Goal: Task Accomplishment & Management: Manage account settings

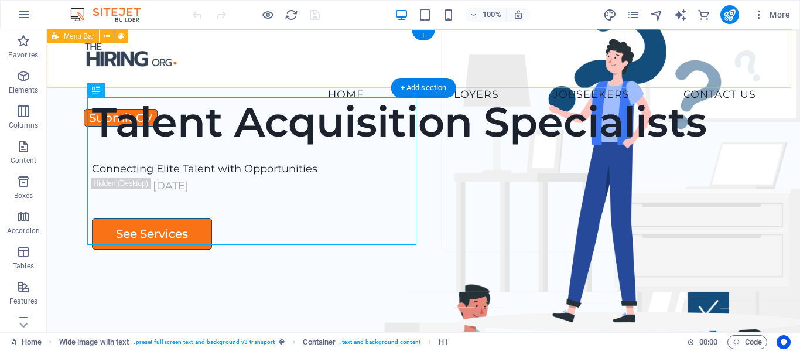
click at [187, 77] on div "Home Employers Executive Search Permanent Recruitment Temp and Contract Recruit…" at bounding box center [423, 58] width 753 height 59
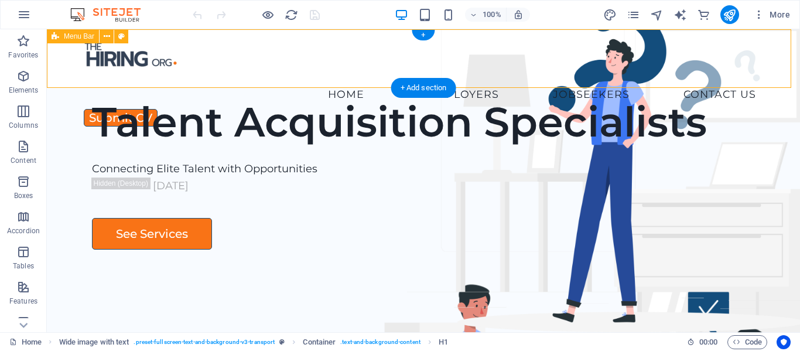
click at [187, 77] on div "Home Employers Executive Search Permanent Recruitment Temp and Contract Recruit…" at bounding box center [423, 58] width 753 height 59
select select "px"
select select "header"
select select "rem"
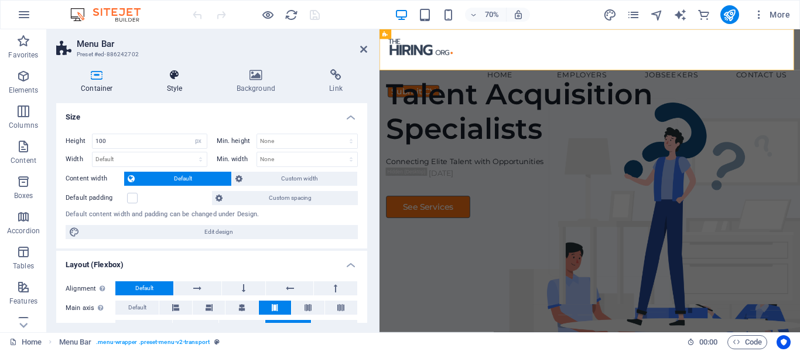
click at [166, 78] on icon at bounding box center [174, 75] width 65 height 12
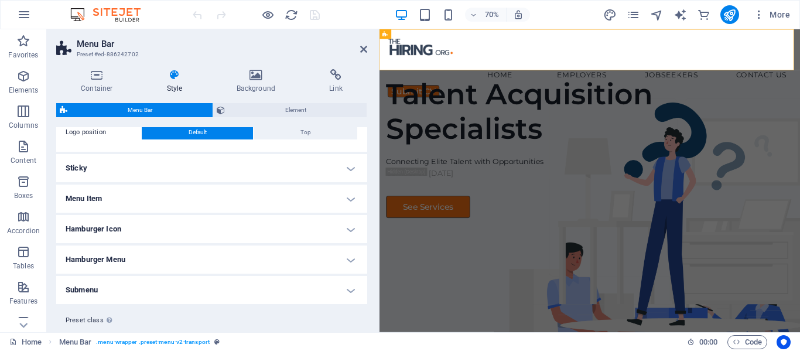
scroll to position [117, 0]
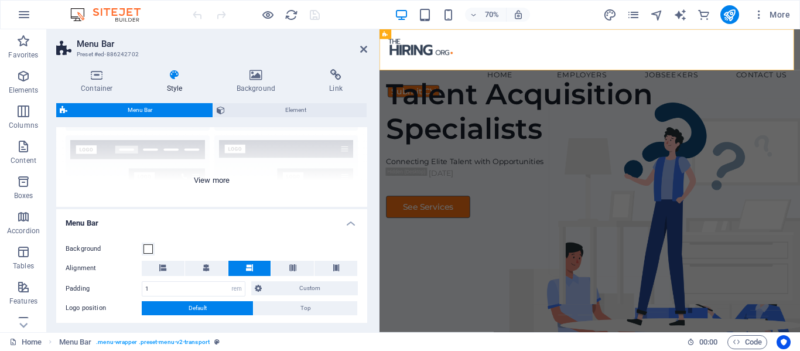
click at [210, 186] on div "Border Centered Default Fixed Loki Trigger Wide XXL" at bounding box center [211, 119] width 311 height 176
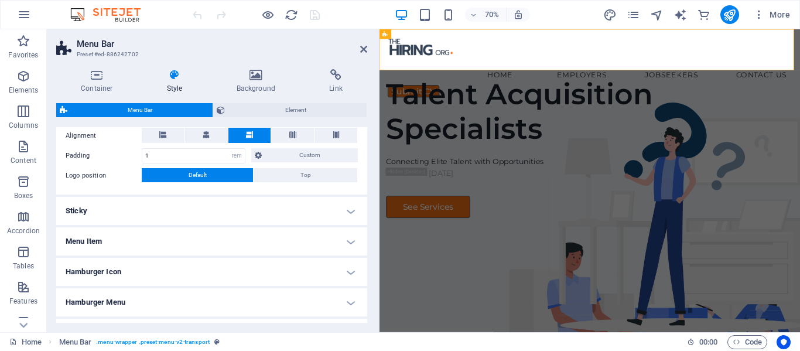
scroll to position [410, 0]
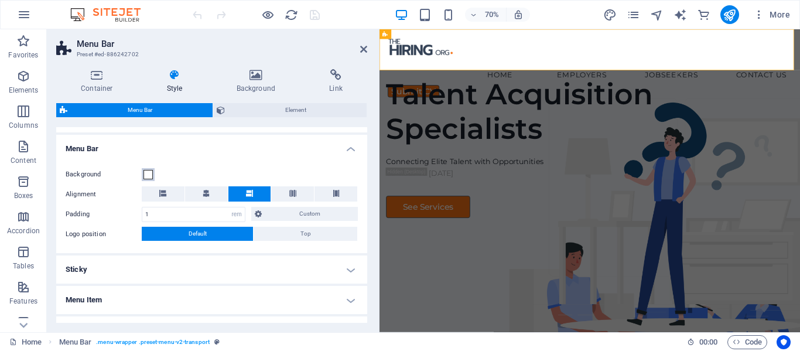
click at [150, 172] on span at bounding box center [147, 174] width 9 height 9
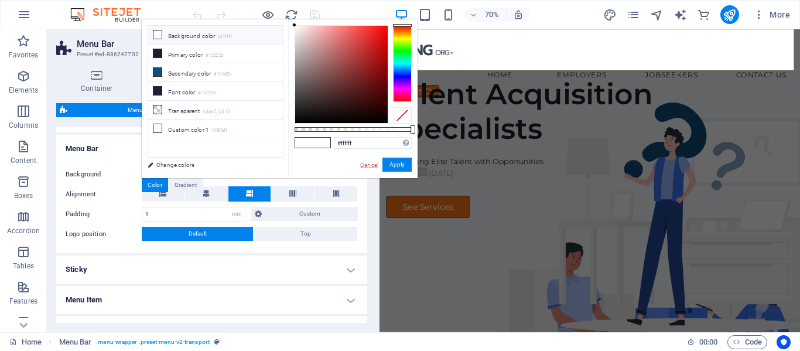
click at [366, 167] on link "Cancel" at bounding box center [369, 164] width 20 height 9
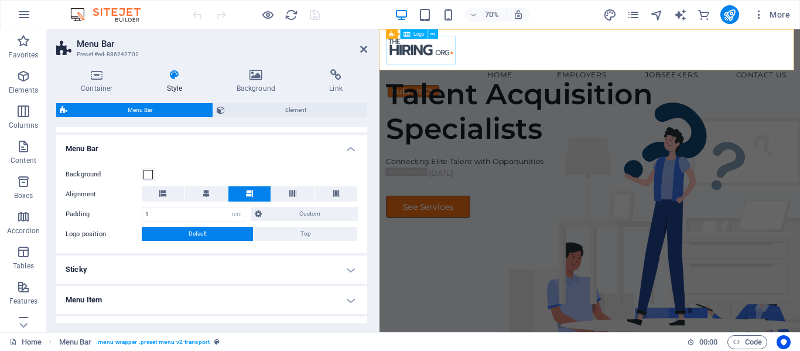
click at [434, 63] on div at bounding box center [680, 59] width 582 height 41
select select "px"
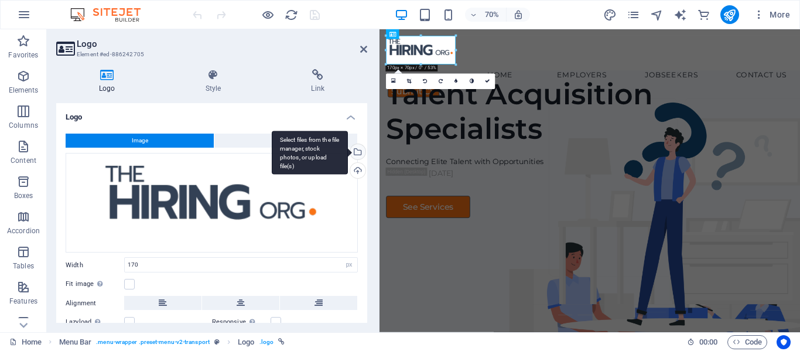
click at [348, 151] on div "Select files from the file manager, stock photos, or upload file(s)" at bounding box center [310, 153] width 76 height 44
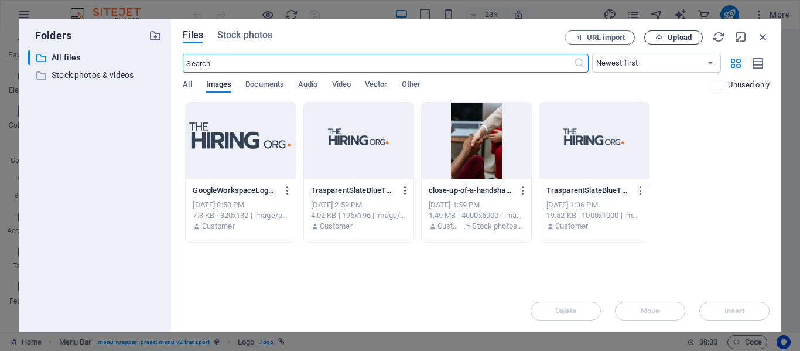
click at [668, 37] on span "Upload" at bounding box center [679, 37] width 24 height 7
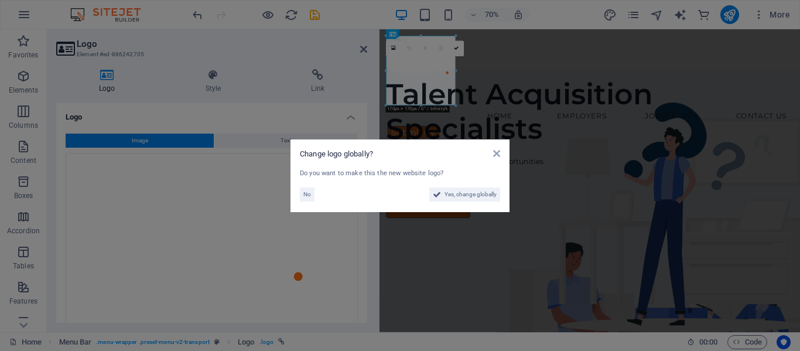
click at [500, 152] on div "Change logo globally? Do you want to make this the new website logo? No Yes, ch…" at bounding box center [399, 175] width 219 height 73
click at [493, 152] on icon at bounding box center [496, 153] width 7 height 9
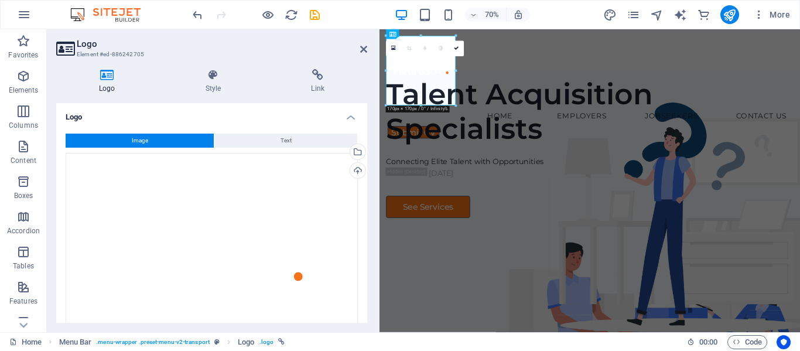
click at [412, 57] on div "16:10 16:9 4:3 1:1 1:2 0" at bounding box center [425, 49] width 78 height 16
click at [425, 102] on div at bounding box center [680, 89] width 582 height 100
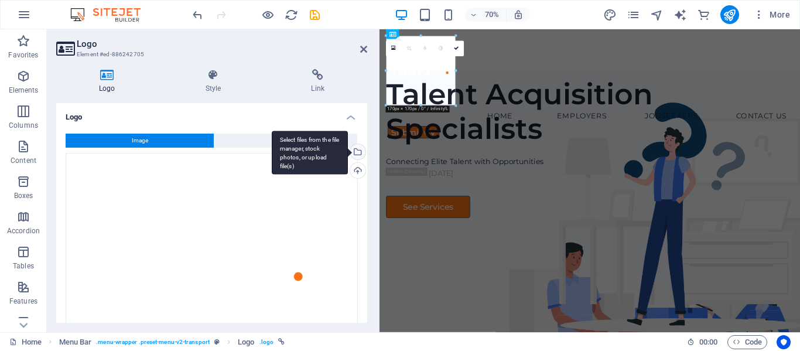
click at [348, 149] on div "Select files from the file manager, stock photos, or upload file(s)" at bounding box center [310, 153] width 76 height 44
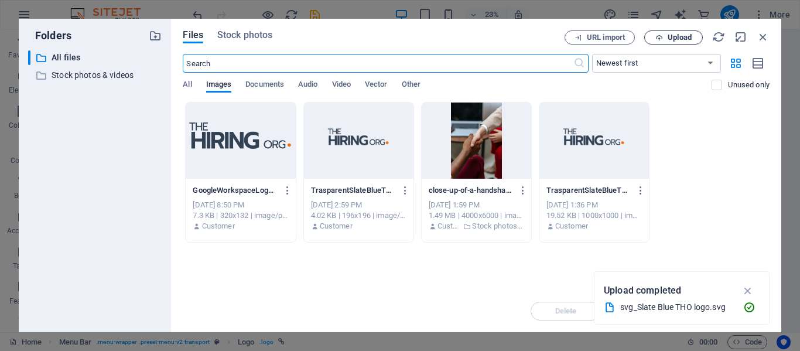
click at [667, 38] on span "Upload" at bounding box center [679, 37] width 24 height 7
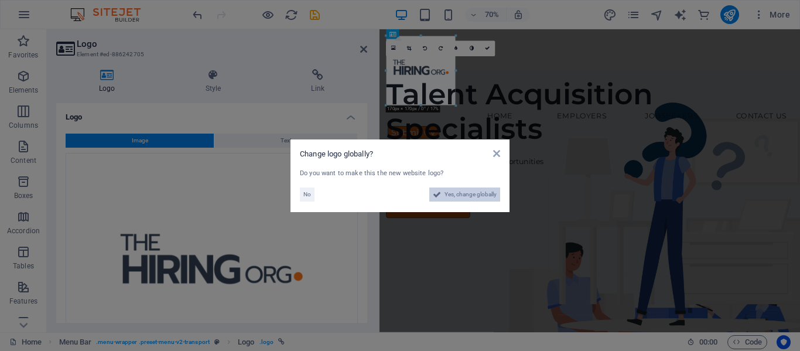
click at [474, 197] on span "Yes, change globally" at bounding box center [470, 194] width 52 height 14
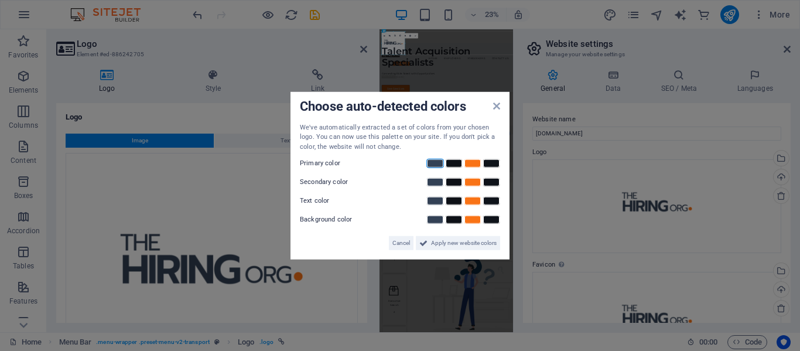
click at [437, 164] on link at bounding box center [435, 163] width 18 height 9
click at [473, 183] on link at bounding box center [473, 181] width 18 height 9
click at [439, 203] on link at bounding box center [435, 200] width 18 height 9
click at [434, 218] on link at bounding box center [435, 219] width 18 height 9
click at [445, 242] on span "Apply new website colors" at bounding box center [464, 243] width 66 height 14
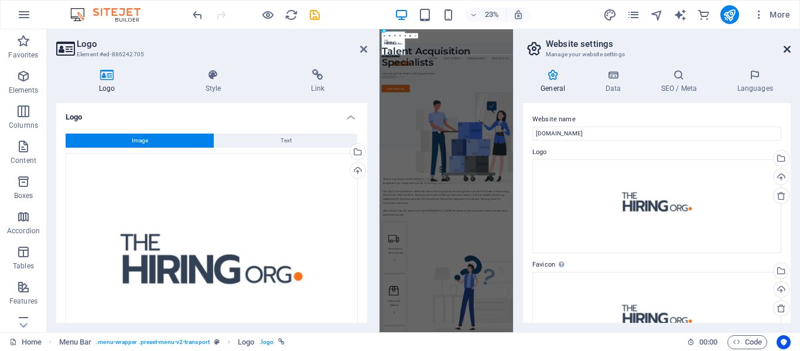
click at [785, 46] on icon at bounding box center [786, 48] width 7 height 9
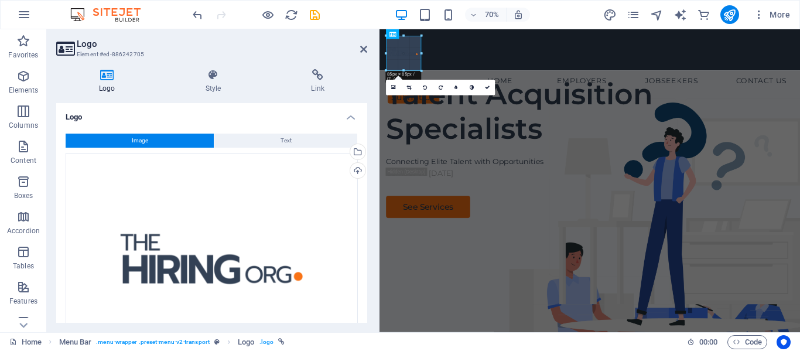
drag, startPoint x: 420, startPoint y: 105, endPoint x: 92, endPoint y: 34, distance: 335.5
type input "85"
click at [365, 50] on icon at bounding box center [363, 48] width 7 height 9
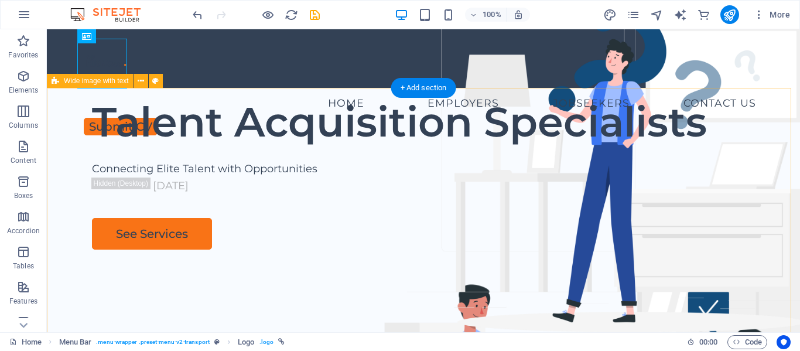
click at [71, 169] on div "Talent Acquisition Specialists Connecting Elite Talent with Opportunities Conta…" at bounding box center [423, 312] width 753 height 448
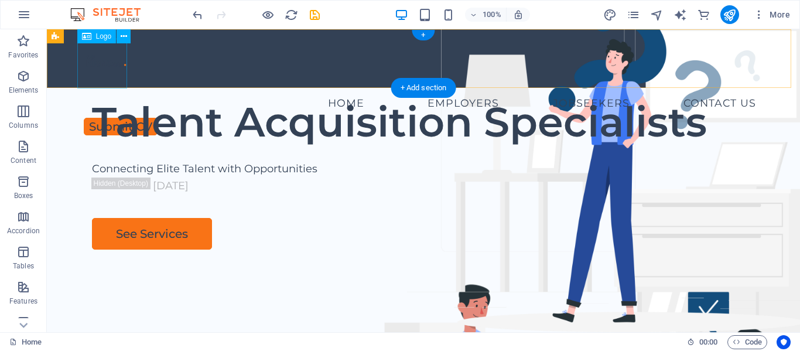
click at [106, 57] on div at bounding box center [423, 64] width 684 height 50
select select "px"
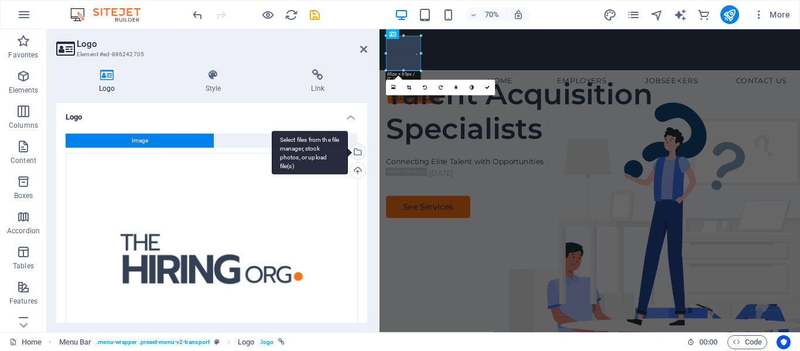
click at [355, 149] on div "Select files from the file manager, stock photos, or upload file(s)" at bounding box center [357, 153] width 18 height 18
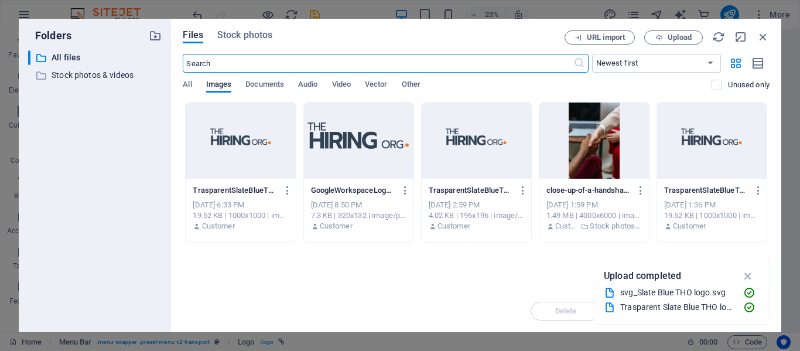
click at [472, 154] on div at bounding box center [475, 140] width 109 height 76
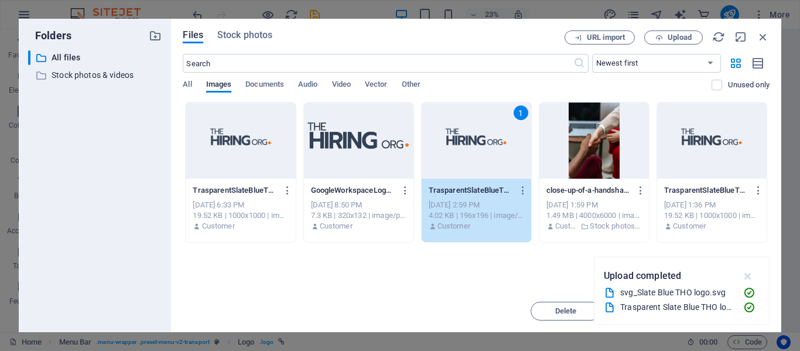
click at [748, 276] on icon "button" at bounding box center [747, 275] width 13 height 13
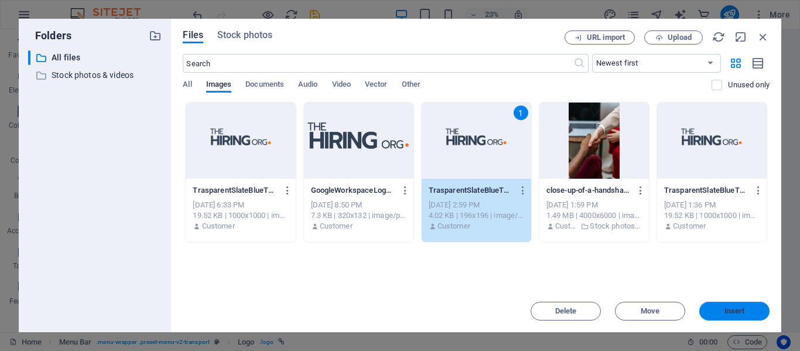
click at [722, 310] on span "Insert" at bounding box center [734, 310] width 61 height 7
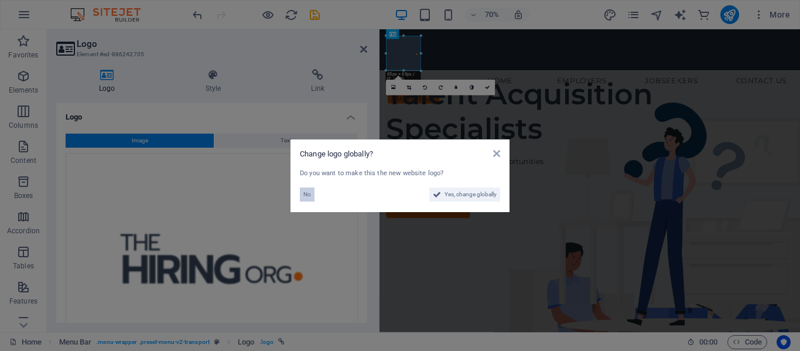
click at [307, 193] on span "No" at bounding box center [307, 194] width 8 height 14
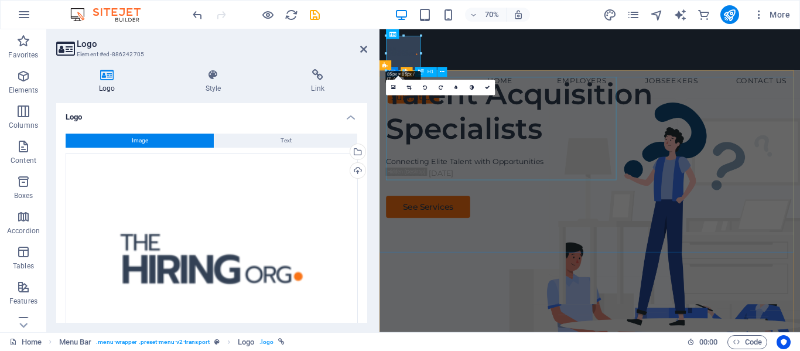
click at [581, 101] on div "Talent Acquisition Specialists" at bounding box center [680, 146] width 582 height 98
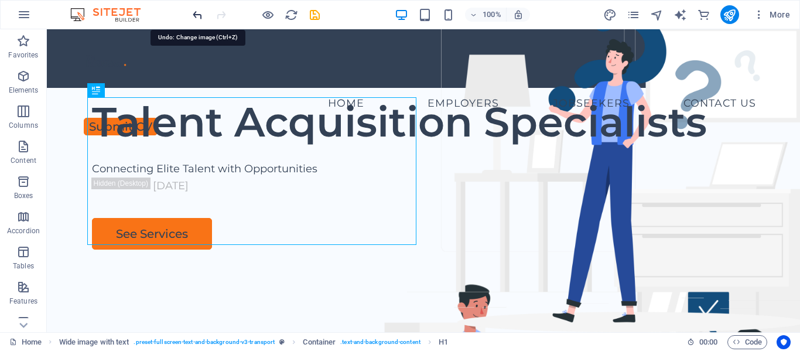
click at [196, 15] on icon "undo" at bounding box center [197, 14] width 13 height 13
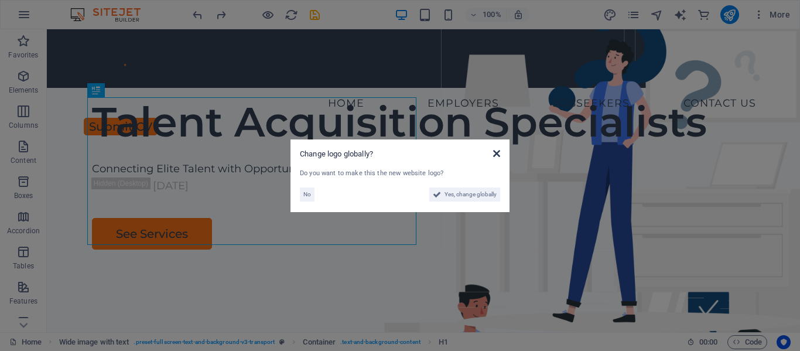
click at [496, 150] on icon at bounding box center [496, 153] width 7 height 9
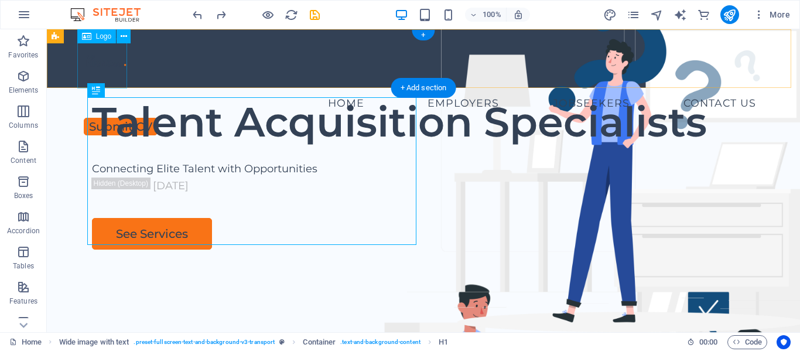
click at [101, 70] on div at bounding box center [423, 64] width 684 height 50
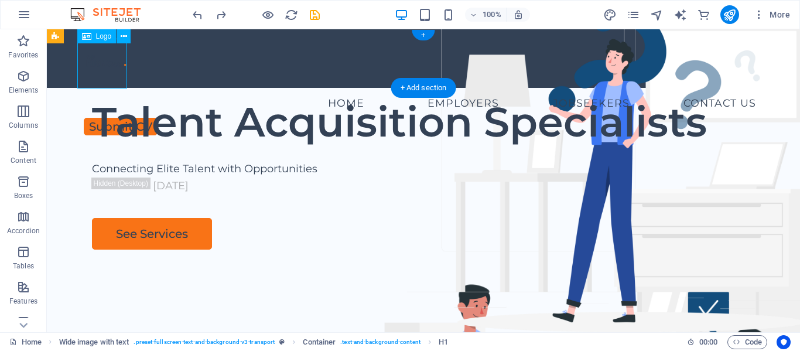
click at [101, 70] on div at bounding box center [423, 64] width 684 height 50
select select "px"
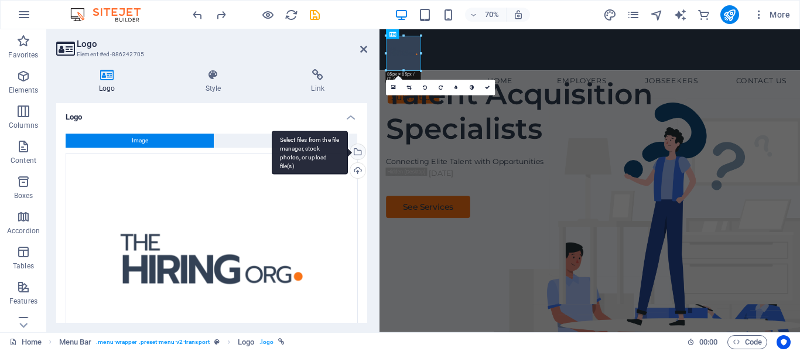
click at [348, 149] on div "Select files from the file manager, stock photos, or upload file(s)" at bounding box center [310, 153] width 76 height 44
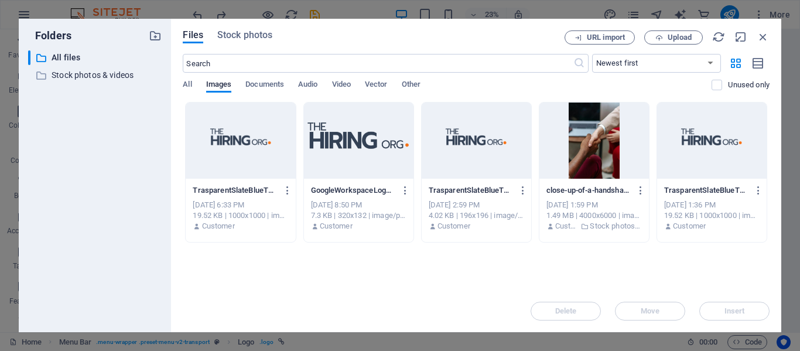
click at [700, 156] on div at bounding box center [711, 140] width 109 height 76
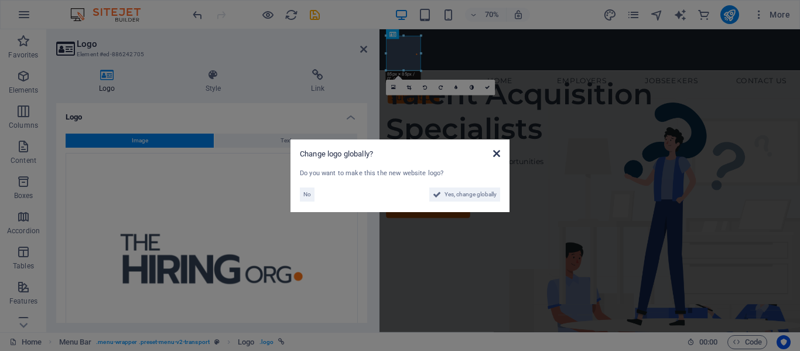
click at [496, 155] on icon at bounding box center [496, 153] width 7 height 9
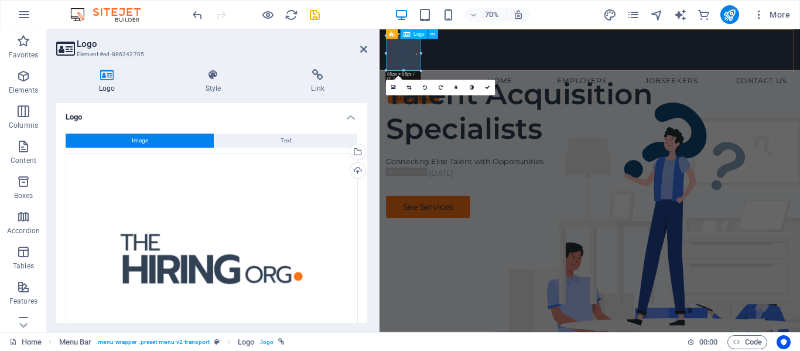
click at [411, 68] on div at bounding box center [680, 64] width 582 height 50
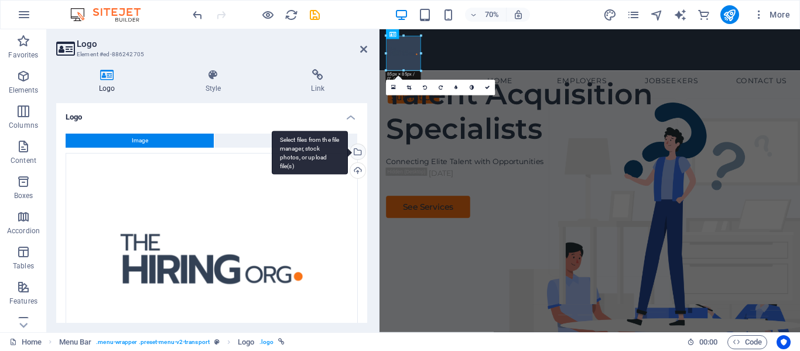
click at [348, 148] on div "Select files from the file manager, stock photos, or upload file(s)" at bounding box center [310, 153] width 76 height 44
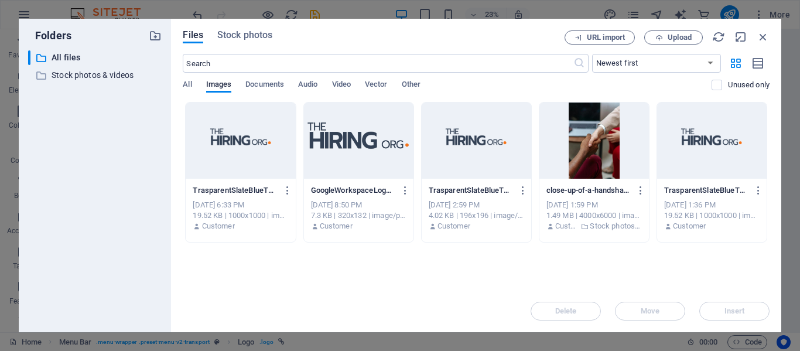
click at [262, 145] on div at bounding box center [240, 140] width 109 height 76
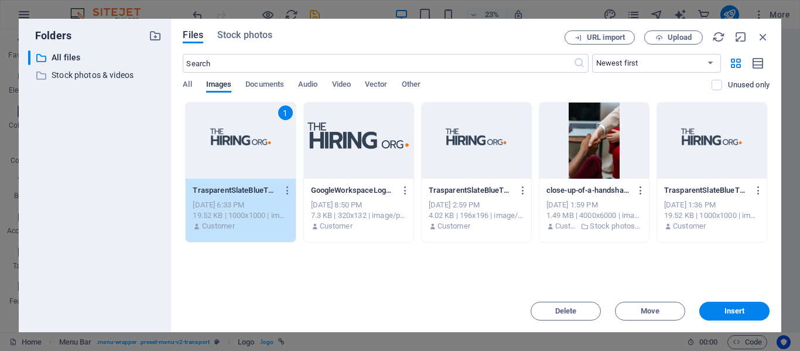
click at [337, 143] on div at bounding box center [358, 140] width 109 height 76
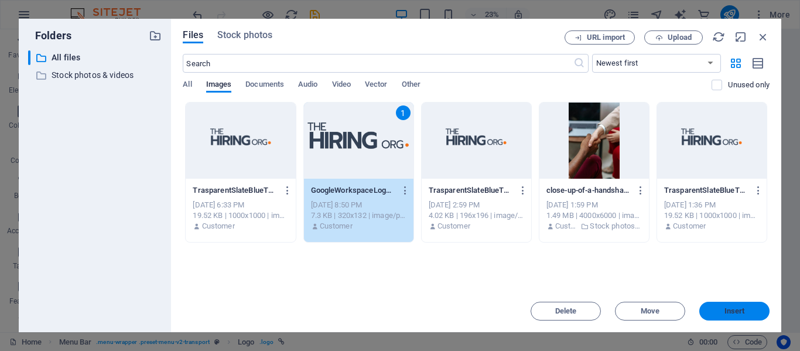
click at [721, 311] on span "Insert" at bounding box center [734, 310] width 61 height 7
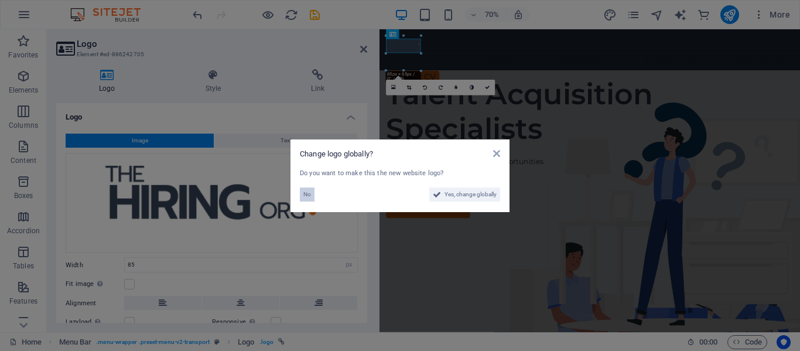
click at [301, 193] on button "No" at bounding box center [307, 194] width 15 height 14
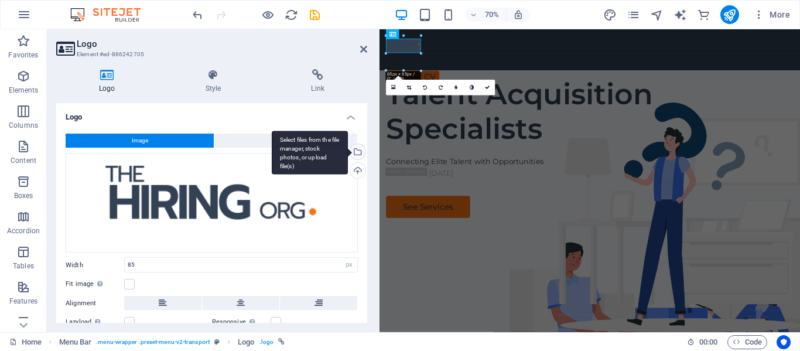
click at [356, 149] on div "Select files from the file manager, stock photos, or upload file(s)" at bounding box center [357, 153] width 18 height 18
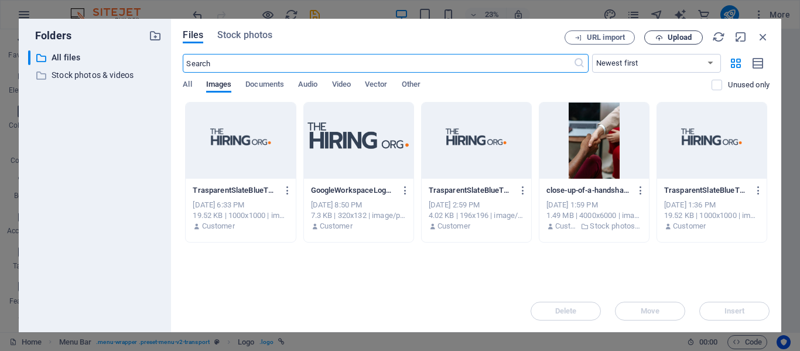
click at [664, 39] on span "Upload" at bounding box center [673, 38] width 48 height 8
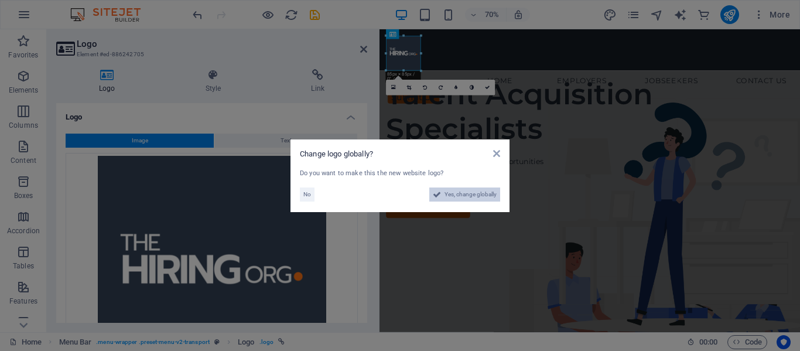
click at [452, 193] on span "Yes, change globally" at bounding box center [470, 194] width 52 height 14
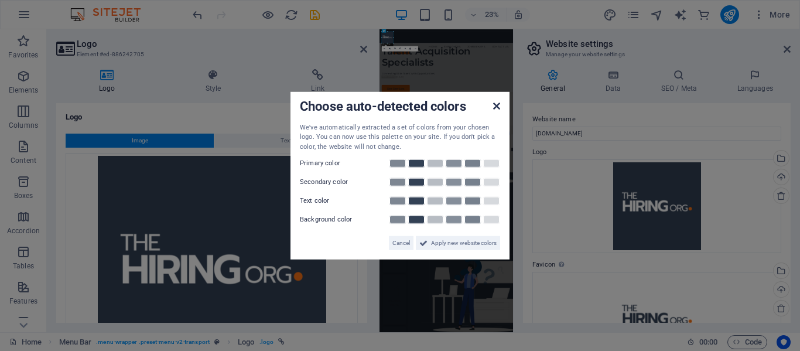
click at [499, 104] on icon at bounding box center [496, 105] width 7 height 9
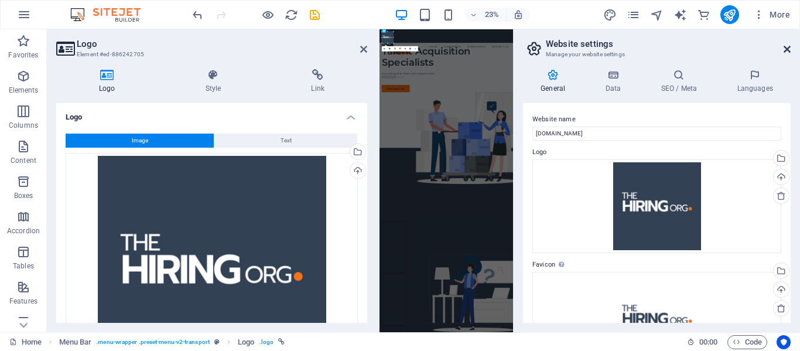
click at [789, 49] on icon at bounding box center [786, 48] width 7 height 9
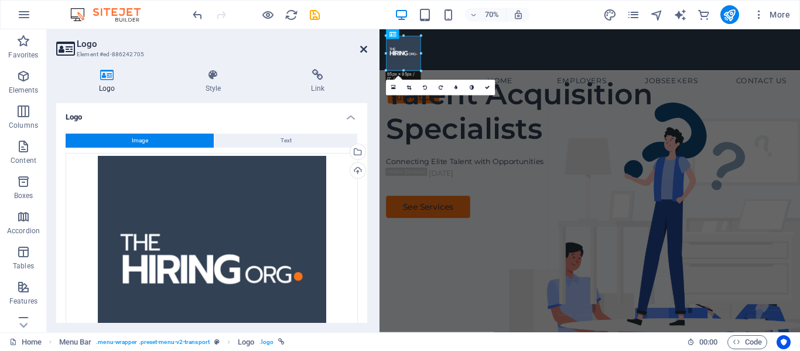
click at [366, 50] on icon at bounding box center [363, 48] width 7 height 9
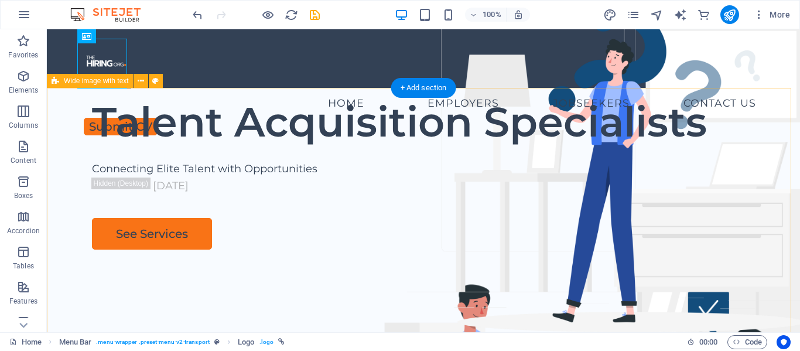
click at [571, 88] on div "Talent Acquisition Specialists Connecting Elite Talent with Opportunities Conta…" at bounding box center [423, 312] width 753 height 448
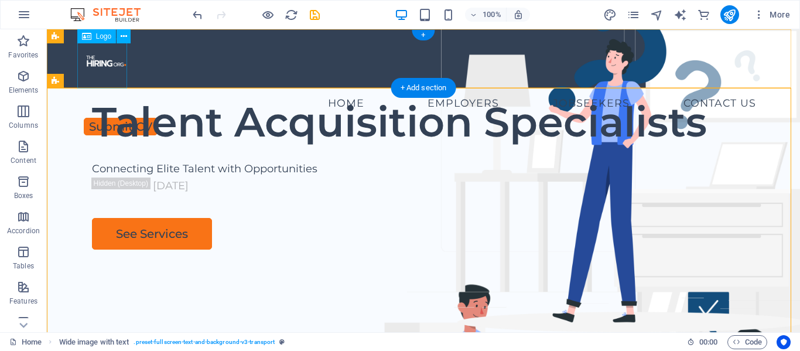
click at [94, 59] on div at bounding box center [423, 64] width 684 height 50
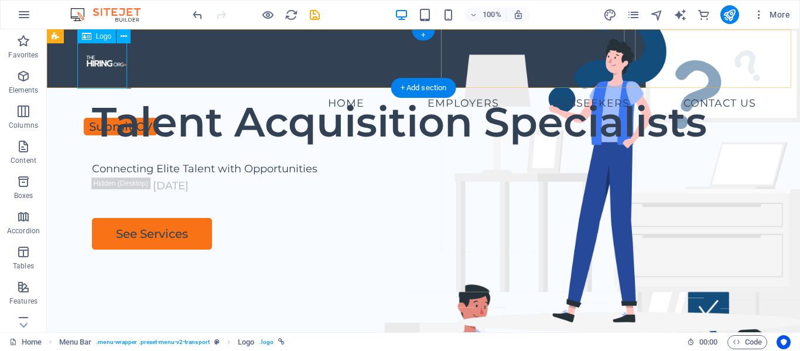
click at [90, 59] on div at bounding box center [423, 64] width 684 height 50
click at [98, 72] on div at bounding box center [423, 64] width 684 height 50
select select "px"
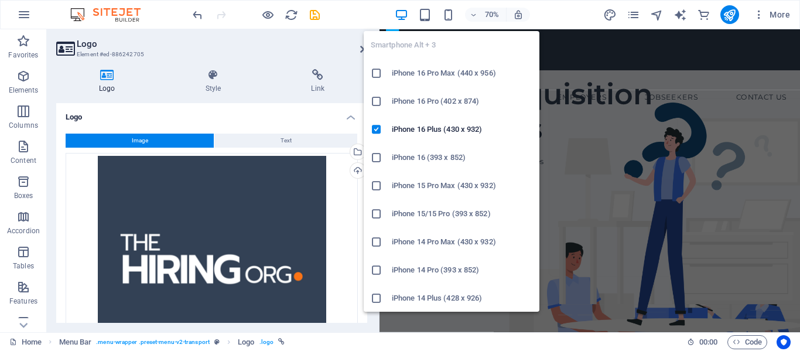
drag, startPoint x: 420, startPoint y: 37, endPoint x: 445, endPoint y: 28, distance: 26.3
type input "134"
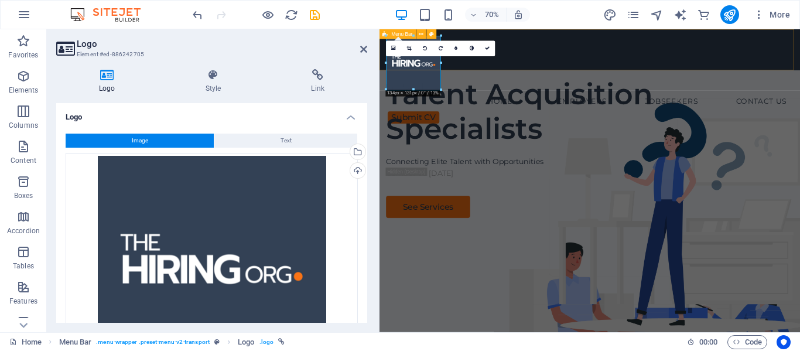
click at [636, 47] on div "Home Employers Executive Search Permanent Recruitment Temp and Contract Recruit…" at bounding box center [679, 58] width 601 height 59
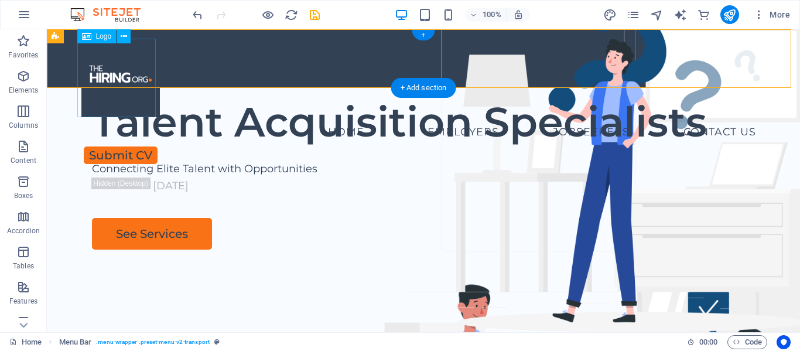
click at [108, 67] on div at bounding box center [423, 78] width 684 height 78
click at [126, 60] on div at bounding box center [423, 78] width 684 height 78
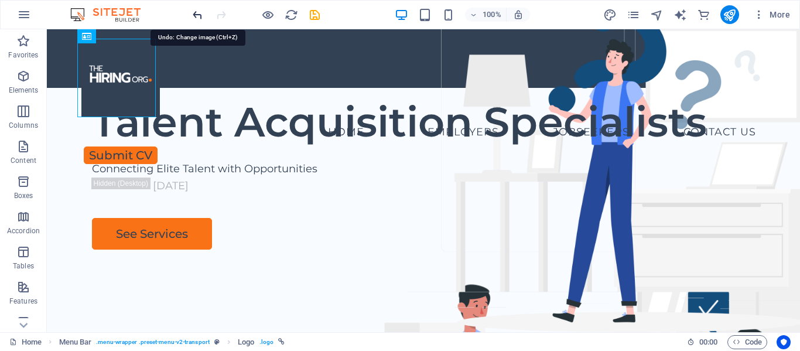
click at [199, 12] on icon "undo" at bounding box center [197, 14] width 13 height 13
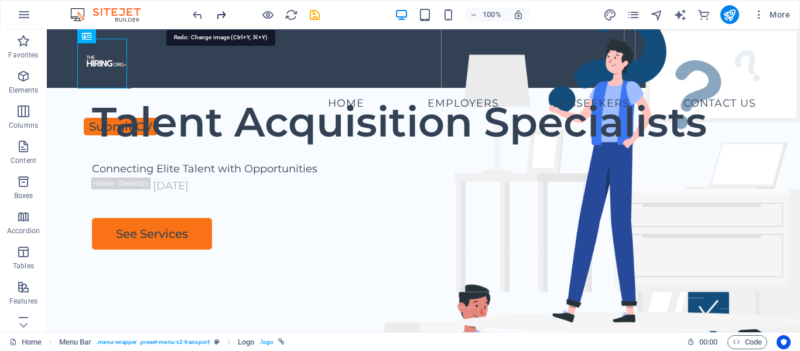
click at [360, 14] on icon "redo" at bounding box center [584, 136] width 448 height 334
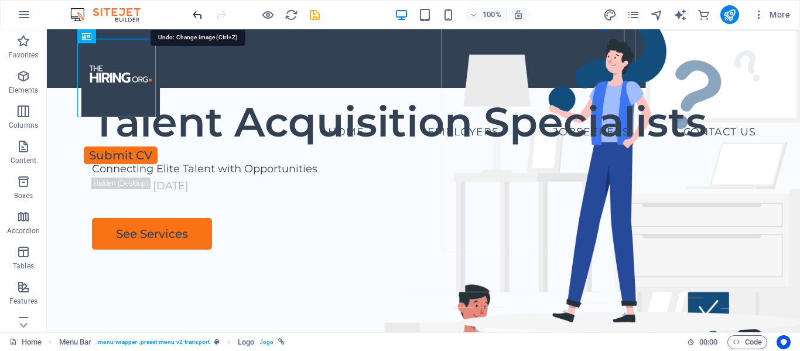
click at [199, 14] on icon "undo" at bounding box center [197, 14] width 13 height 13
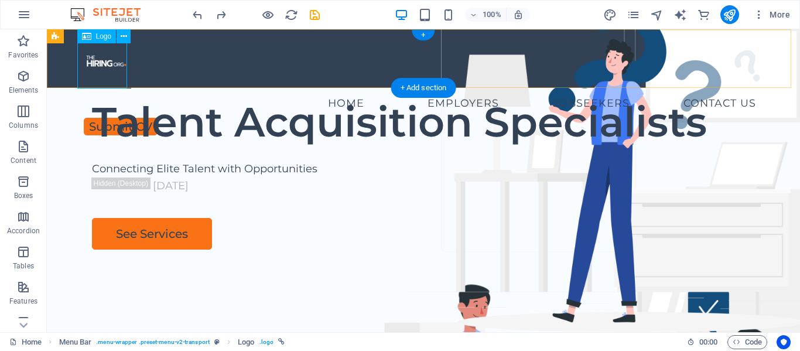
click at [112, 59] on div at bounding box center [423, 64] width 684 height 50
select select "px"
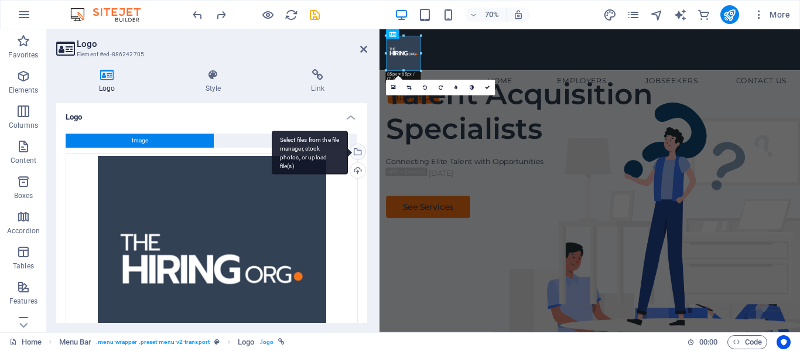
click at [359, 149] on div "Select files from the file manager, stock photos, or upload file(s)" at bounding box center [357, 153] width 18 height 18
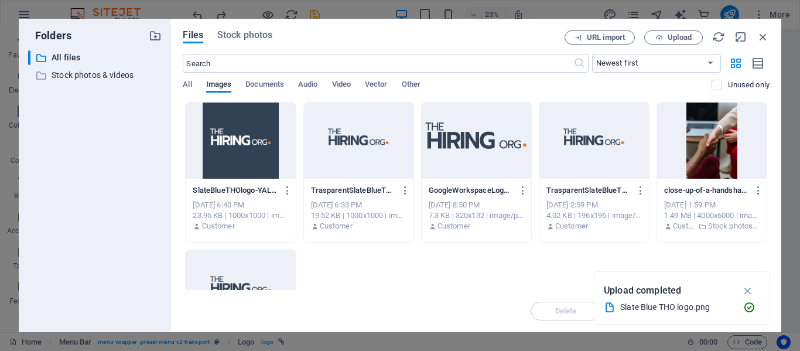
click at [239, 133] on div at bounding box center [240, 140] width 109 height 76
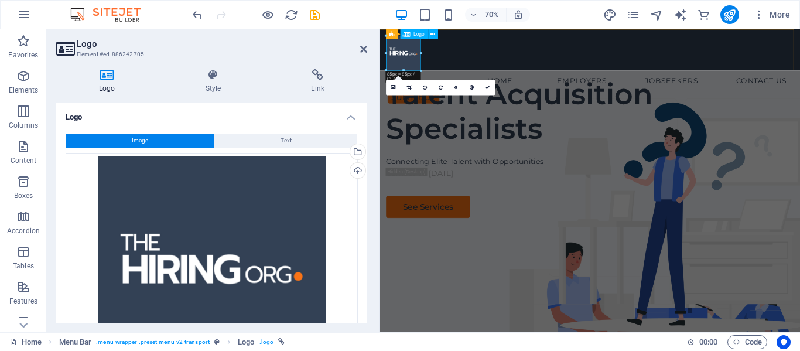
click at [413, 55] on div at bounding box center [680, 64] width 582 height 50
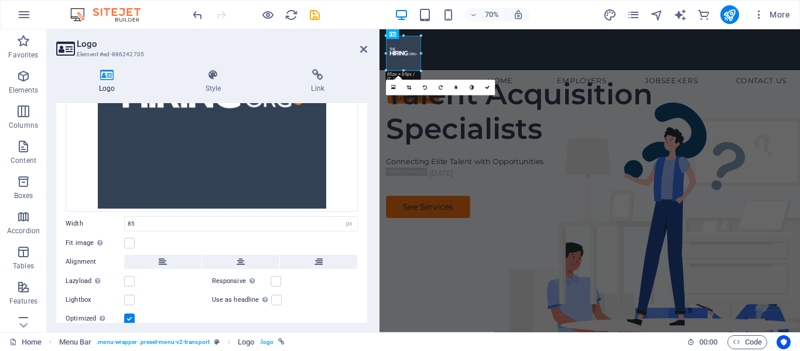
scroll to position [216, 0]
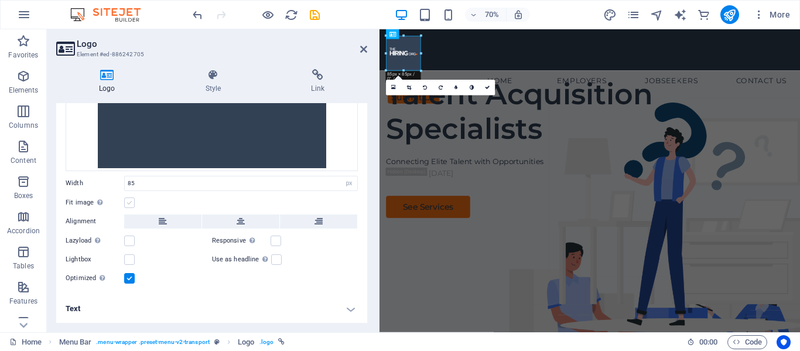
click at [131, 203] on label at bounding box center [129, 202] width 11 height 11
click at [0, 0] on input "Fit image Automatically fit image to a fixed width and height" at bounding box center [0, 0] width 0 height 0
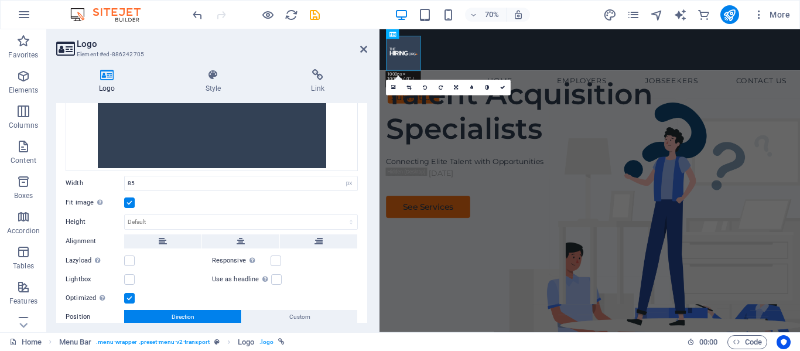
click at [133, 203] on label at bounding box center [129, 202] width 11 height 11
click at [0, 0] on input "Fit image Automatically fit image to a fixed width and height" at bounding box center [0, 0] width 0 height 0
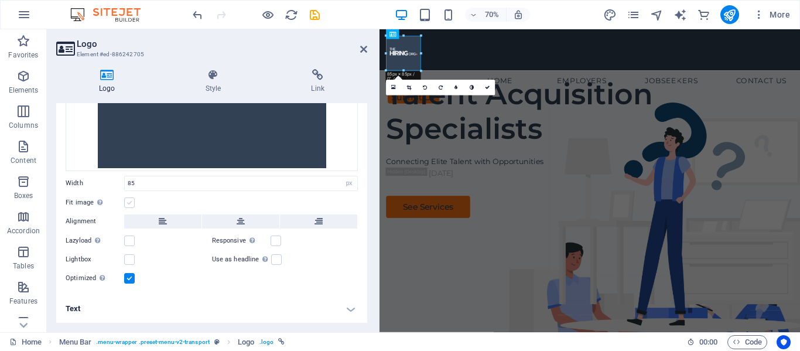
click at [133, 203] on label at bounding box center [129, 202] width 11 height 11
click at [0, 0] on input "Fit image Automatically fit image to a fixed width and height" at bounding box center [0, 0] width 0 height 0
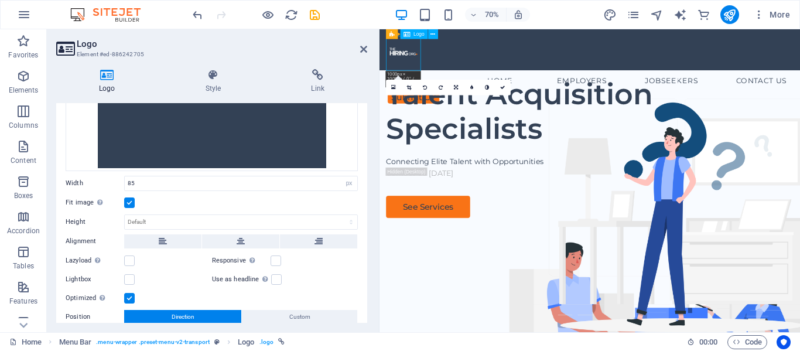
drag, startPoint x: 419, startPoint y: 67, endPoint x: 420, endPoint y: 55, distance: 11.8
click at [420, 55] on div at bounding box center [680, 64] width 582 height 50
click at [128, 200] on label at bounding box center [129, 202] width 11 height 11
click at [0, 0] on input "Fit image Automatically fit image to a fixed width and height" at bounding box center [0, 0] width 0 height 0
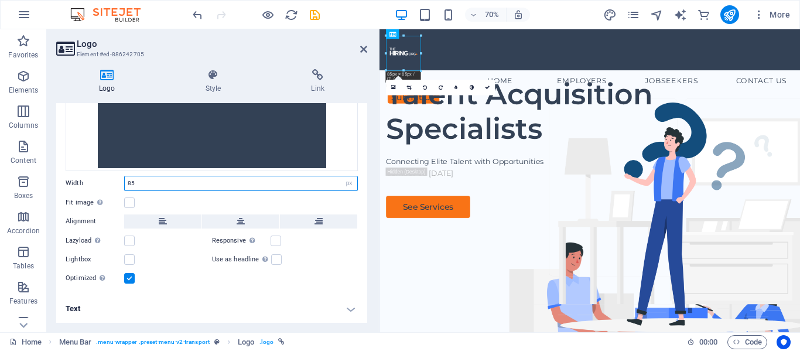
click at [140, 182] on input "85" at bounding box center [241, 183] width 232 height 14
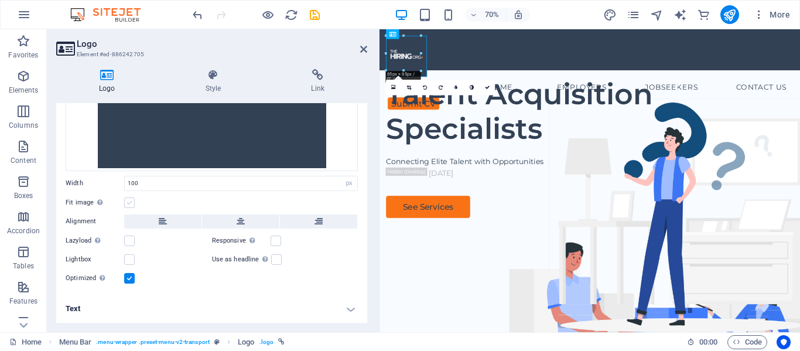
click at [129, 204] on label at bounding box center [129, 202] width 11 height 11
click at [0, 0] on input "Fit image Automatically fit image to a fixed width and height" at bounding box center [0, 0] width 0 height 0
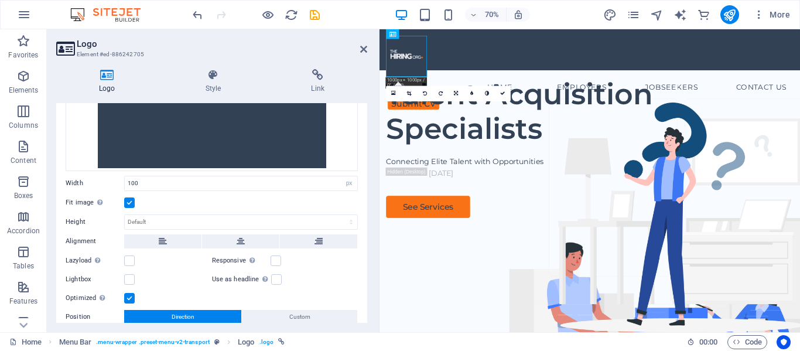
click at [128, 204] on label at bounding box center [129, 202] width 11 height 11
click at [0, 0] on input "Fit image Automatically fit image to a fixed width and height" at bounding box center [0, 0] width 0 height 0
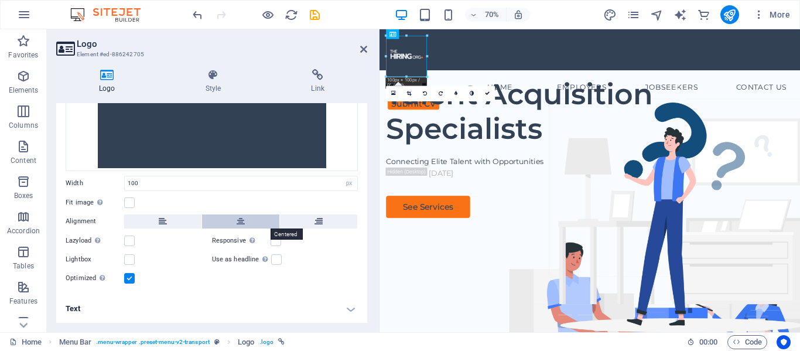
click at [231, 221] on button at bounding box center [240, 221] width 77 height 14
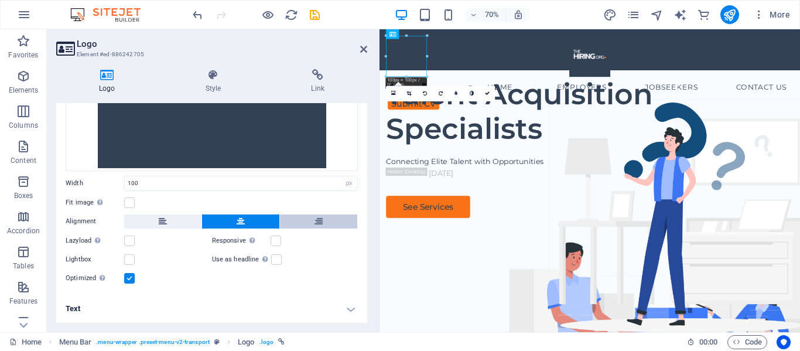
click at [317, 220] on icon at bounding box center [318, 221] width 8 height 14
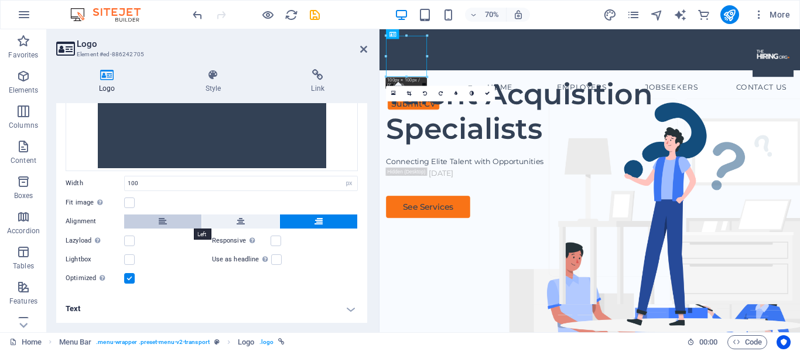
click at [170, 222] on button at bounding box center [162, 221] width 77 height 14
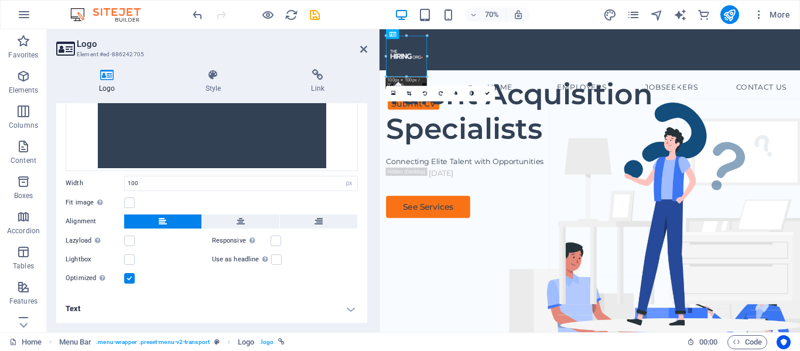
click at [394, 36] on div at bounding box center [406, 35] width 41 height 3
click at [132, 203] on label at bounding box center [129, 202] width 11 height 11
click at [0, 0] on input "Fit image Automatically fit image to a fixed width and height" at bounding box center [0, 0] width 0 height 0
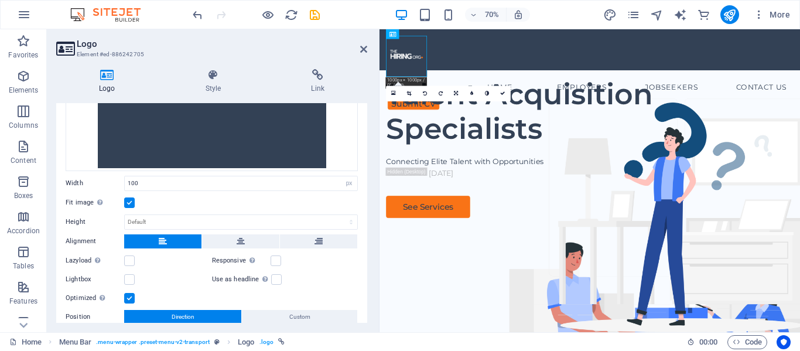
click at [132, 203] on label at bounding box center [129, 202] width 11 height 11
click at [0, 0] on input "Fit image Automatically fit image to a fixed width and height" at bounding box center [0, 0] width 0 height 0
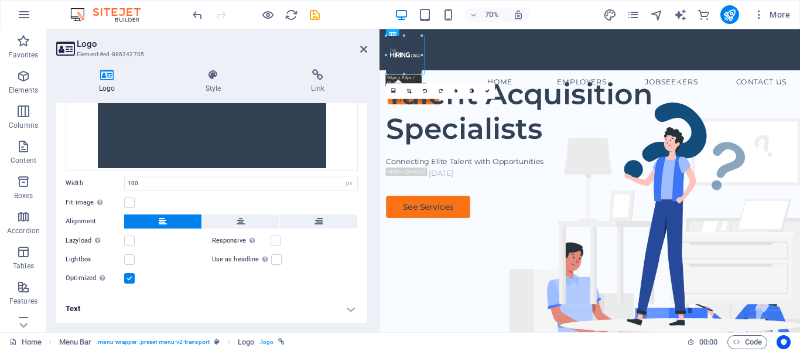
drag, startPoint x: 40, startPoint y: 50, endPoint x: 407, endPoint y: 67, distance: 367.4
click at [415, 68] on div at bounding box center [680, 65] width 582 height 52
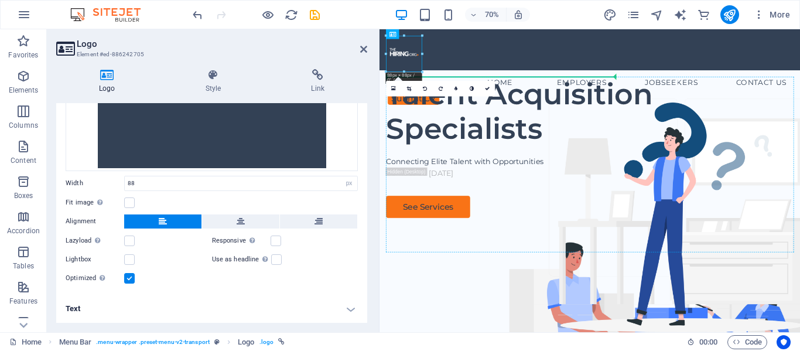
drag, startPoint x: 415, startPoint y: 69, endPoint x: 803, endPoint y: 127, distance: 392.4
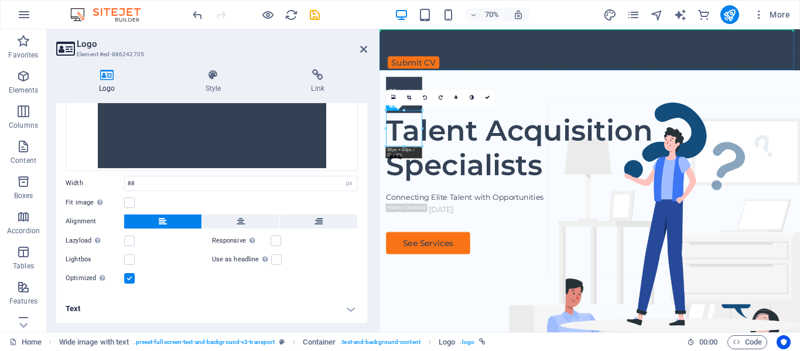
drag, startPoint x: 417, startPoint y: 177, endPoint x: 446, endPoint y: 38, distance: 141.7
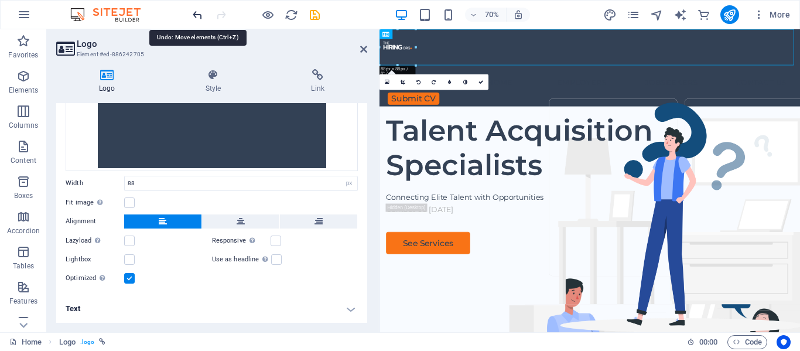
click at [198, 13] on icon "undo" at bounding box center [197, 14] width 13 height 13
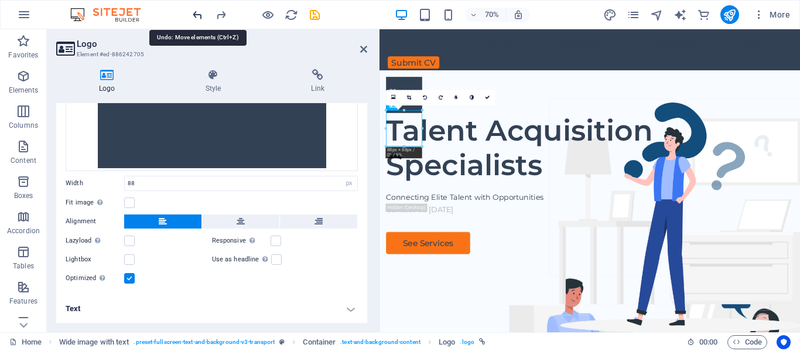
click at [198, 13] on icon "undo" at bounding box center [197, 14] width 13 height 13
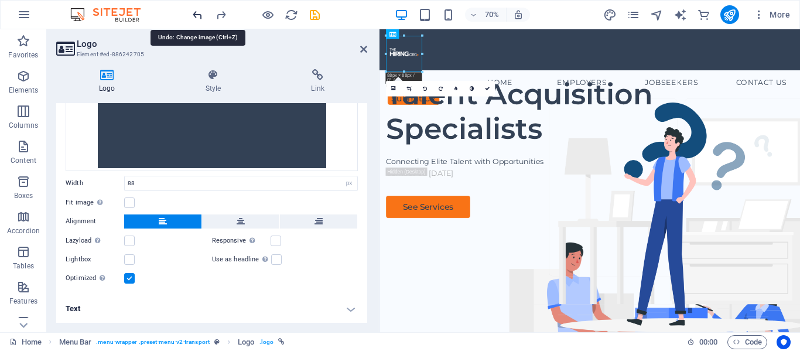
click at [198, 13] on icon "undo" at bounding box center [197, 14] width 13 height 13
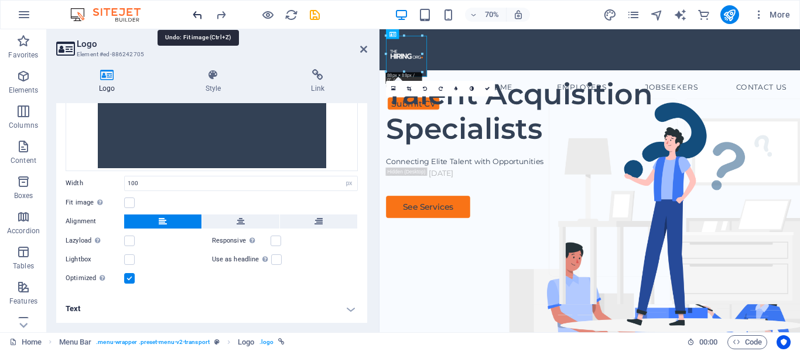
click at [198, 13] on icon "undo" at bounding box center [197, 14] width 13 height 13
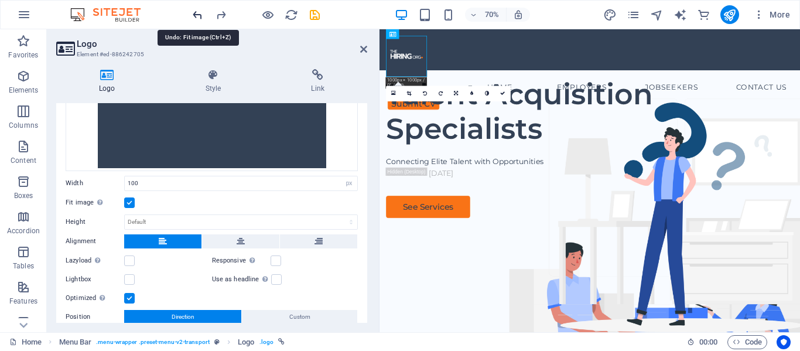
click at [198, 13] on icon "undo" at bounding box center [197, 14] width 13 height 13
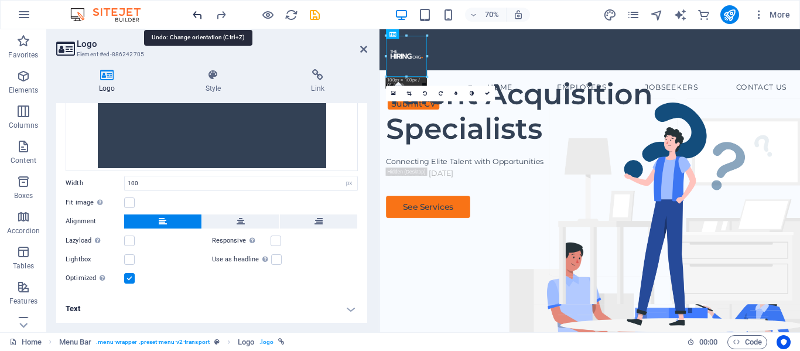
click at [198, 13] on icon "undo" at bounding box center [197, 14] width 13 height 13
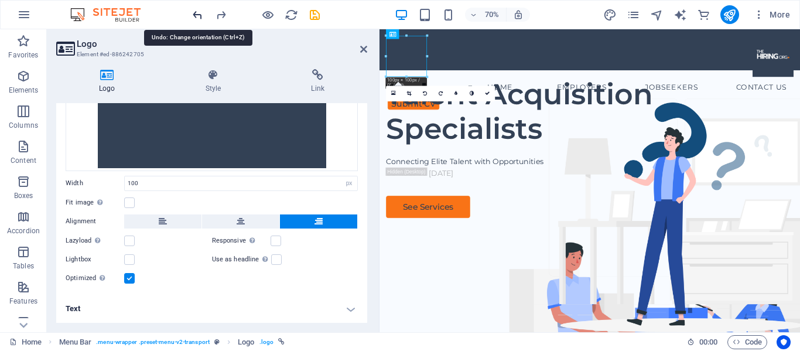
click at [198, 13] on icon "undo" at bounding box center [197, 14] width 13 height 13
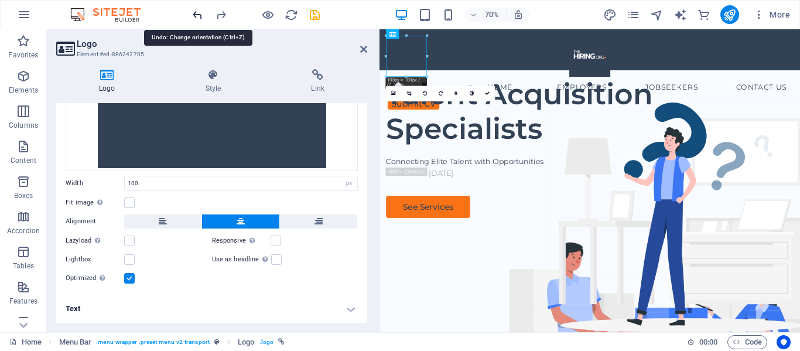
click at [198, 13] on icon "undo" at bounding box center [197, 14] width 13 height 13
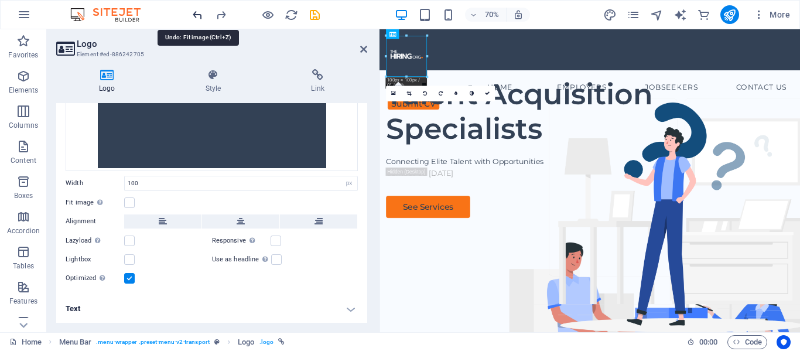
click at [198, 13] on icon "undo" at bounding box center [197, 14] width 13 height 13
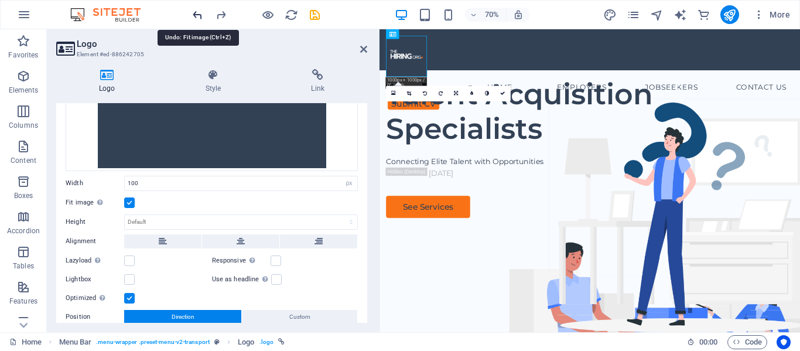
click at [198, 13] on icon "undo" at bounding box center [197, 14] width 13 height 13
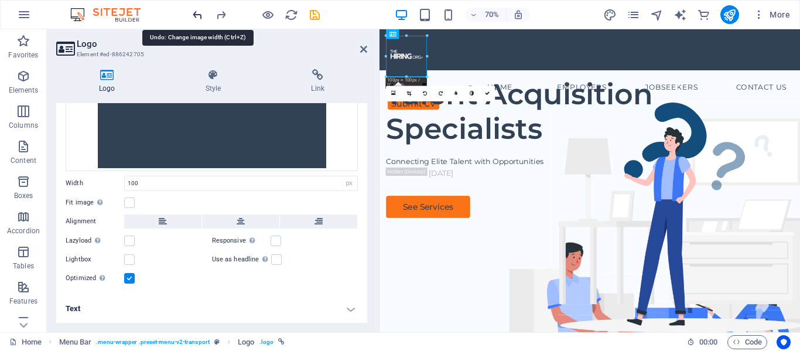
click at [198, 13] on icon "undo" at bounding box center [197, 14] width 13 height 13
type input "85"
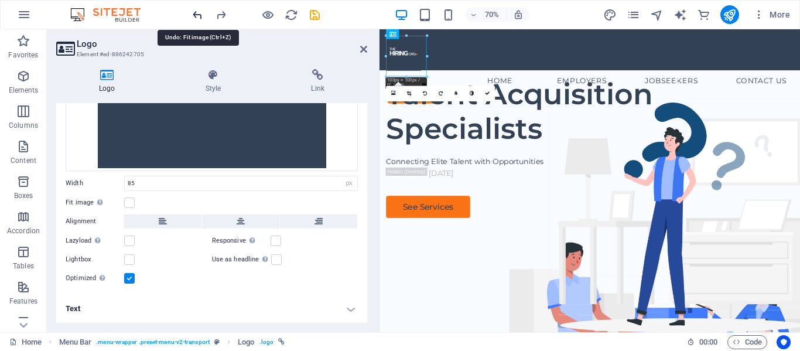
click at [198, 13] on icon "undo" at bounding box center [197, 14] width 13 height 13
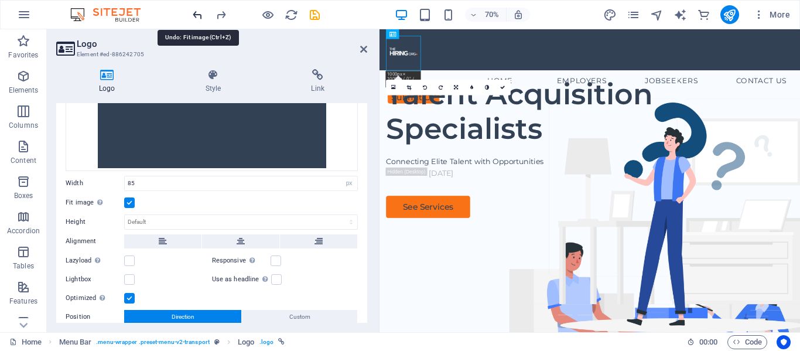
click at [198, 13] on icon "undo" at bounding box center [197, 14] width 13 height 13
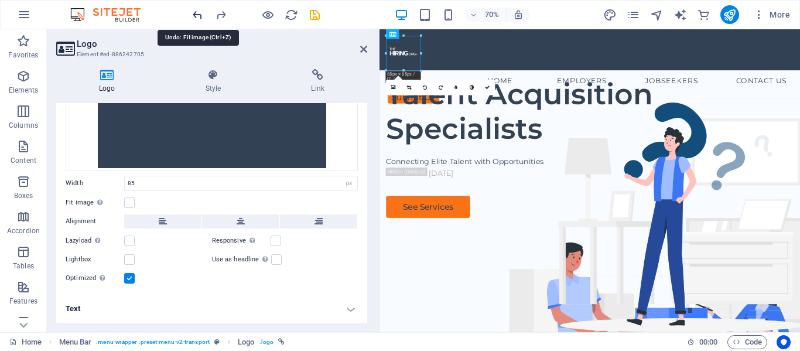
click at [198, 13] on icon "undo" at bounding box center [197, 14] width 13 height 13
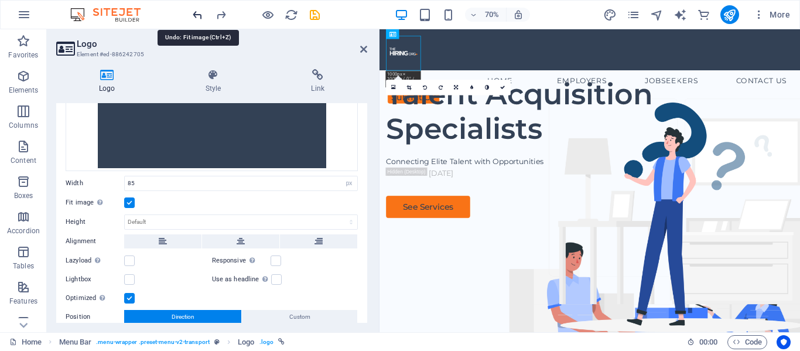
click at [198, 13] on icon "undo" at bounding box center [197, 14] width 13 height 13
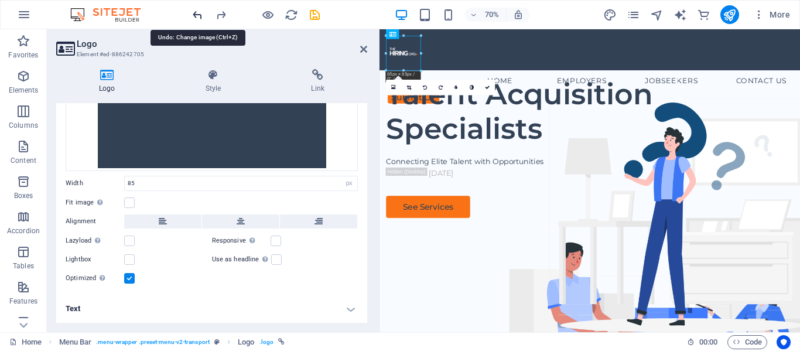
click at [198, 13] on icon "undo" at bounding box center [197, 14] width 13 height 13
click at [201, 13] on icon "undo" at bounding box center [197, 14] width 13 height 13
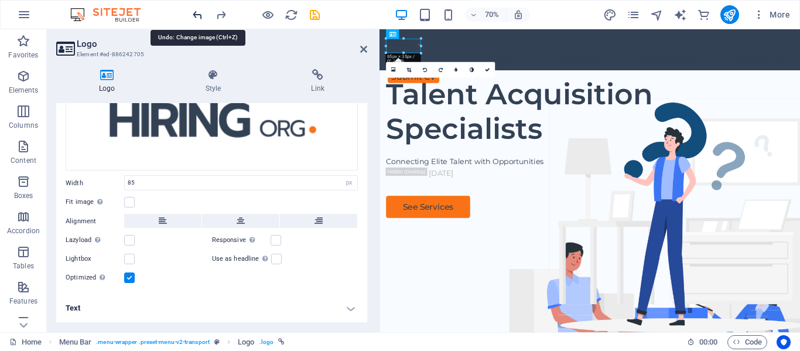
scroll to position [82, 0]
click at [221, 99] on icon "redo" at bounding box center [432, 266] width 448 height 334
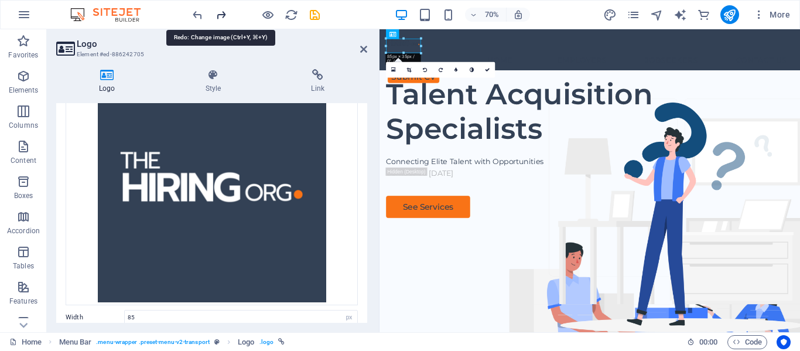
scroll to position [216, 0]
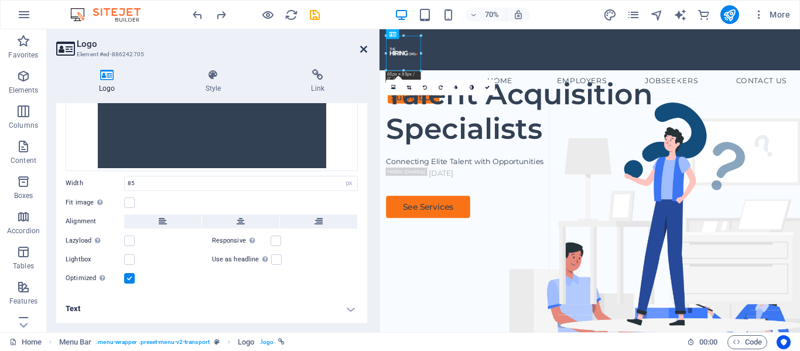
click at [366, 46] on icon at bounding box center [363, 48] width 7 height 9
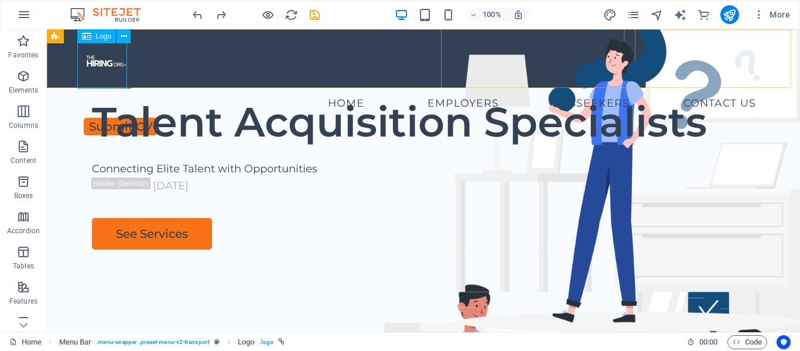
select select "px"
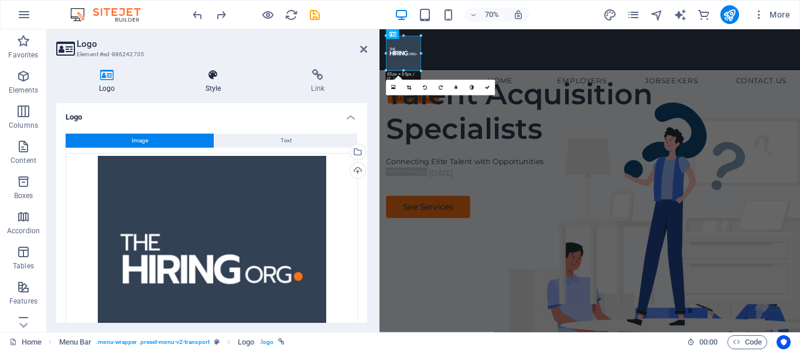
click at [212, 83] on h4 "Style" at bounding box center [216, 81] width 106 height 25
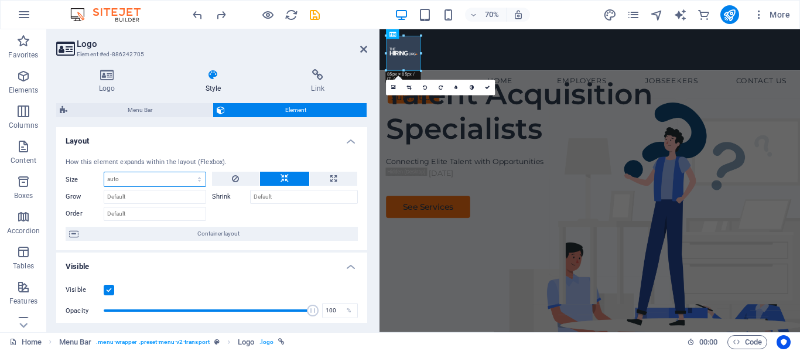
click at [176, 178] on select "Default auto px % 1/1 1/2 1/3 1/4 1/5 1/6 1/7 1/8 1/9 1/10" at bounding box center [154, 179] width 101 height 14
click at [104, 172] on select "Default auto px % 1/1 1/2 1/3 1/4 1/5 1/6 1/7 1/8 1/9 1/10" at bounding box center [154, 179] width 101 height 14
click at [149, 174] on select "Default auto px % 1/1 1/2 1/3 1/4 1/5 1/6 1/7 1/8 1/9 1/10" at bounding box center [154, 179] width 101 height 14
select select "1/10"
click at [187, 172] on select "Default auto px % 1/1 1/2 1/3 1/4 1/5 1/6 1/7 1/8 1/9 1/10" at bounding box center [154, 179] width 101 height 14
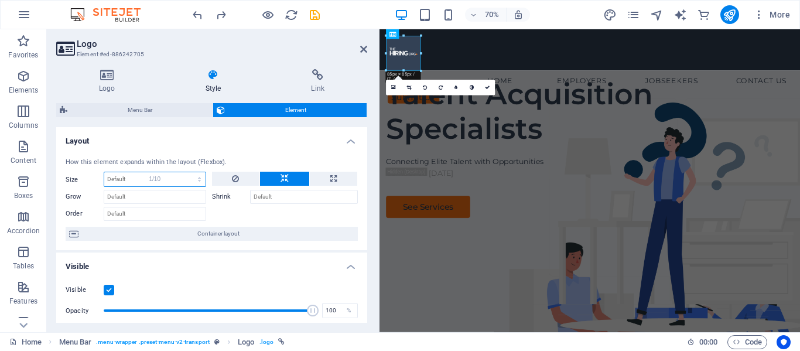
type input "10"
select select "%"
type input "20"
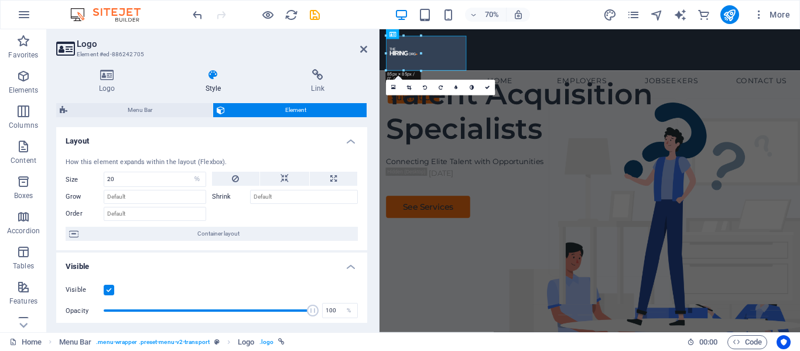
click at [232, 141] on h4 "Layout" at bounding box center [211, 137] width 311 height 21
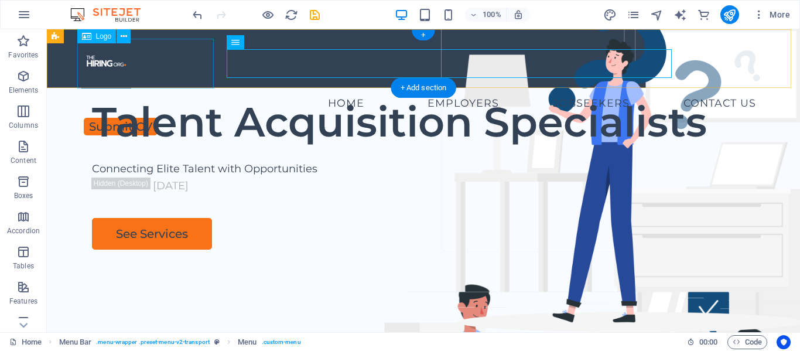
click at [125, 63] on div at bounding box center [423, 64] width 684 height 50
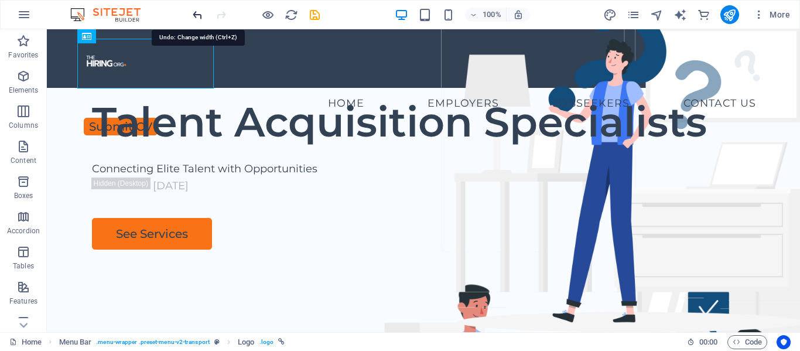
click at [198, 10] on icon "undo" at bounding box center [197, 14] width 13 height 13
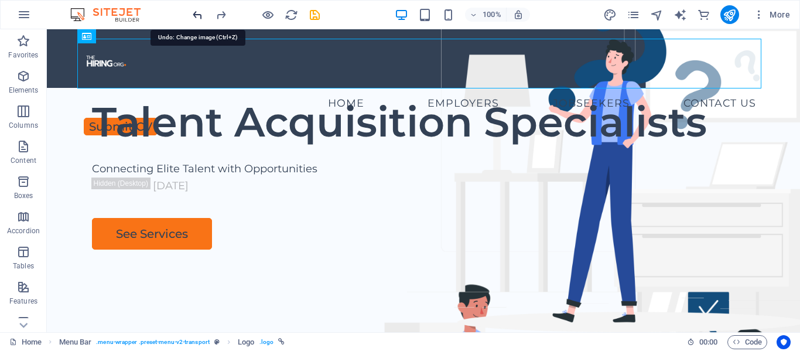
click at [196, 8] on icon "undo" at bounding box center [197, 14] width 13 height 13
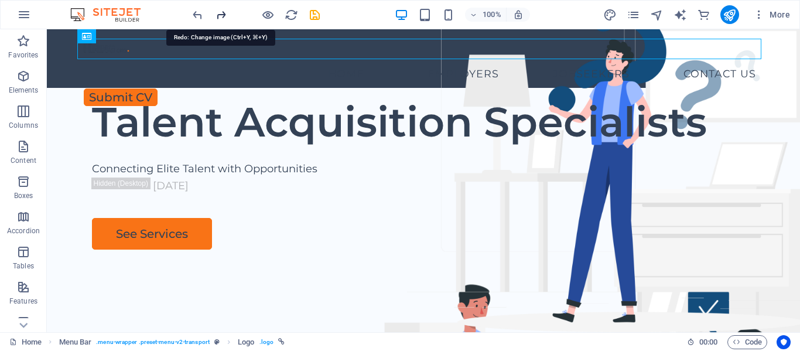
click at [360, 15] on icon "redo" at bounding box center [584, 136] width 448 height 334
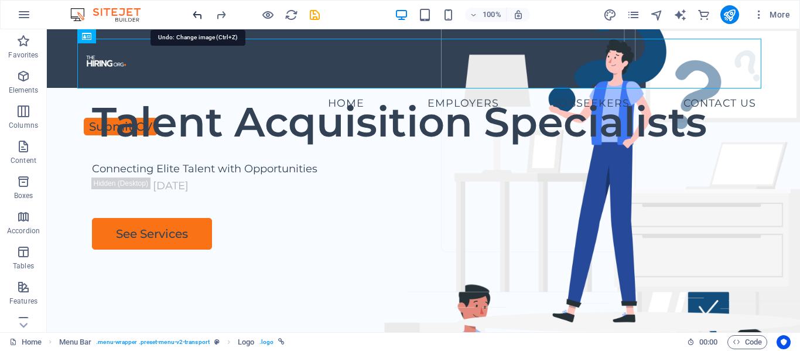
click at [193, 13] on icon "undo" at bounding box center [197, 14] width 13 height 13
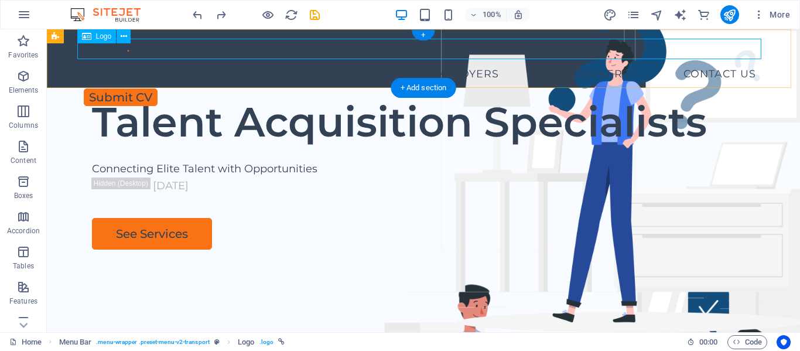
click at [123, 52] on div at bounding box center [423, 49] width 684 height 20
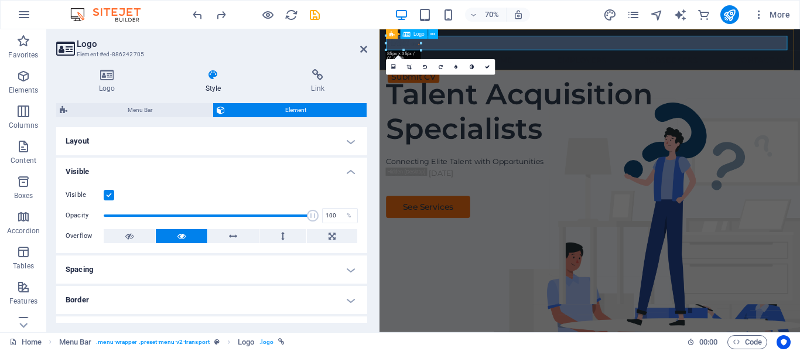
click at [407, 51] on div at bounding box center [680, 49] width 582 height 20
click at [109, 81] on h4 "Logo" at bounding box center [109, 81] width 107 height 25
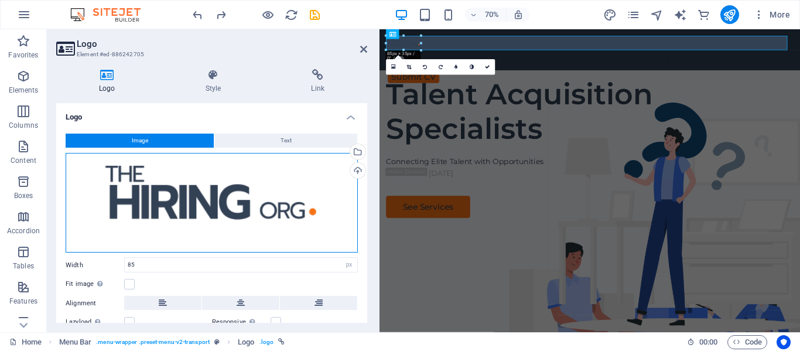
click at [246, 205] on div "Drag files here, click to choose files or select files from Files or our free s…" at bounding box center [212, 203] width 292 height 100
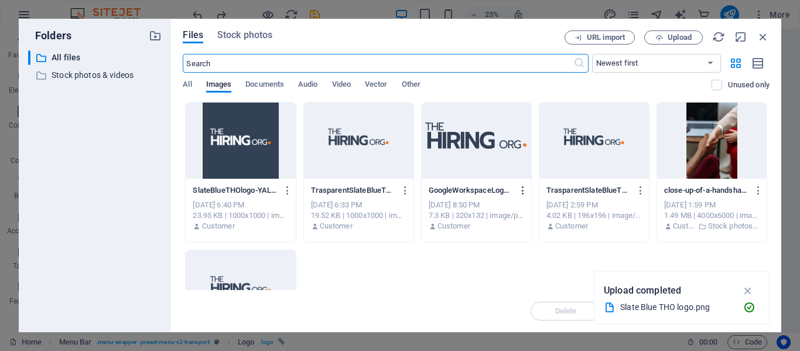
click at [520, 186] on icon "button" at bounding box center [522, 190] width 11 height 11
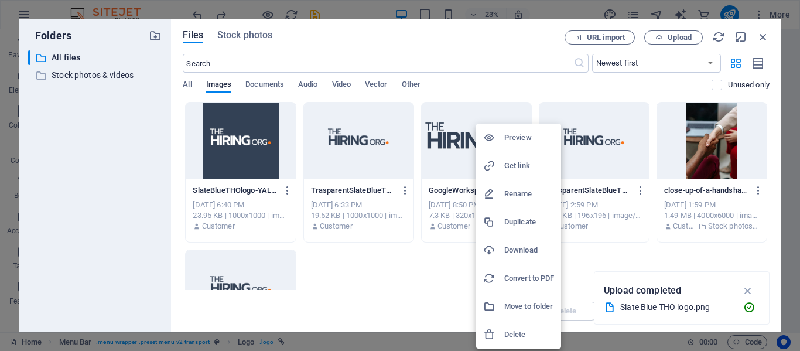
click at [522, 199] on h6 "Rename" at bounding box center [529, 194] width 50 height 14
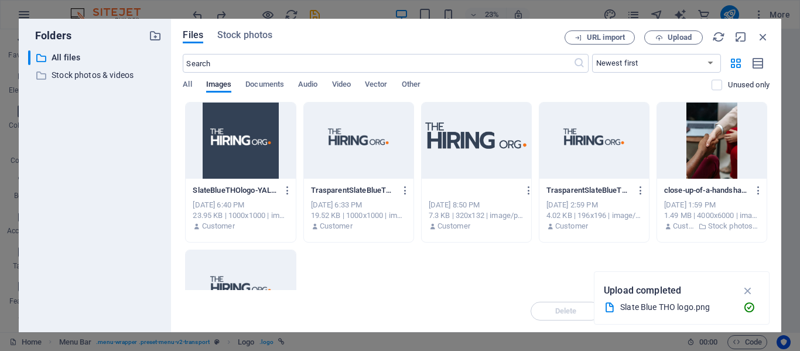
scroll to position [0, 0]
type input "THe Hiring org.png"
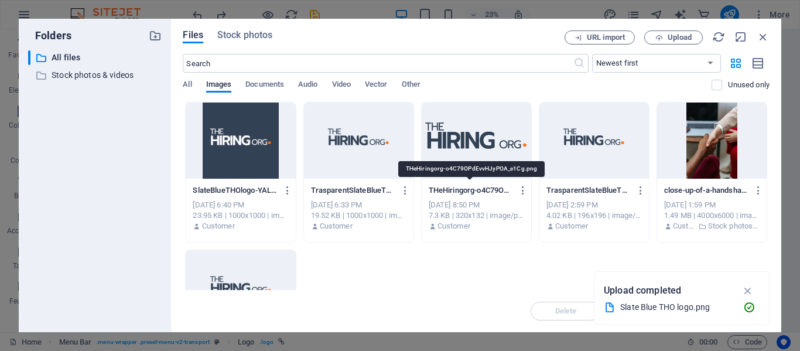
click at [477, 191] on p "THeHiringorg-o4C79OPdEvvHJyPOA_e1Cg.png" at bounding box center [470, 190] width 85 height 11
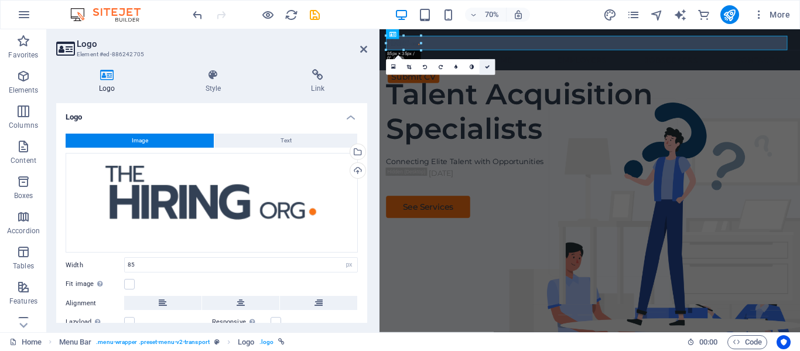
click at [487, 68] on icon at bounding box center [487, 66] width 5 height 5
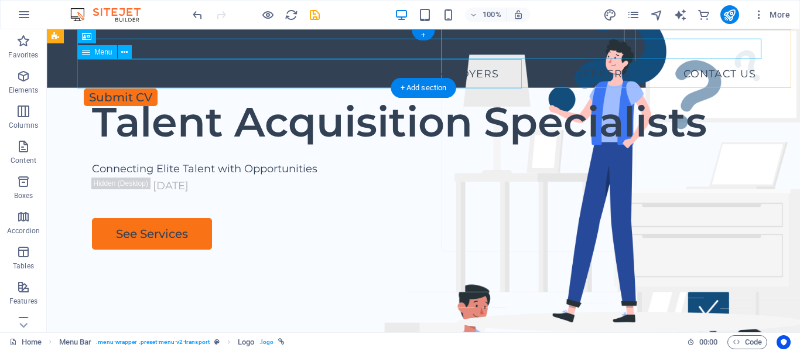
click at [117, 71] on nav "Home Employers Executive Search Permanent Recruitment Temp and Contract Recruit…" at bounding box center [423, 73] width 684 height 29
click at [561, 50] on div at bounding box center [423, 49] width 684 height 20
click at [126, 52] on div at bounding box center [423, 49] width 684 height 20
select select "px"
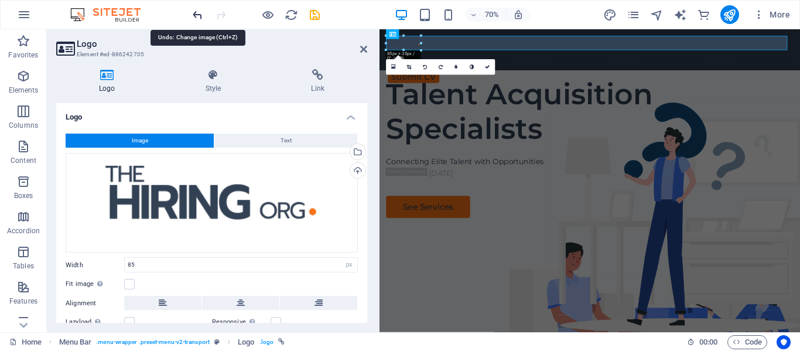
click at [198, 15] on icon "undo" at bounding box center [197, 14] width 13 height 13
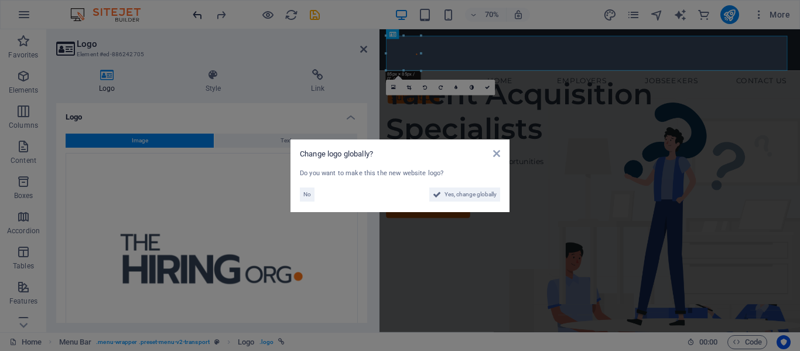
click at [198, 15] on aside "Change logo globally? Do you want to make this the new website logo? No Yes, ch…" at bounding box center [400, 175] width 800 height 351
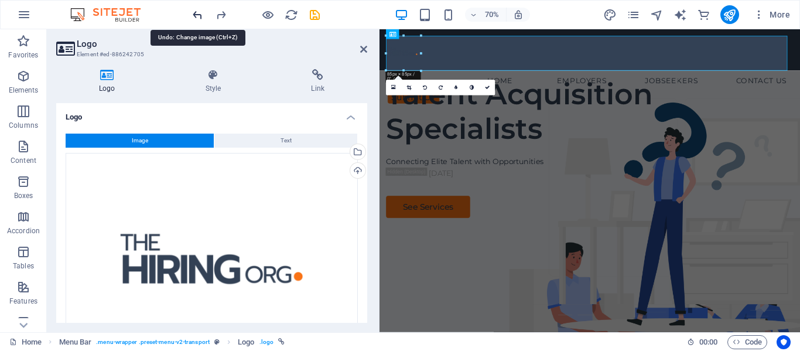
click at [198, 15] on icon "undo" at bounding box center [197, 14] width 13 height 13
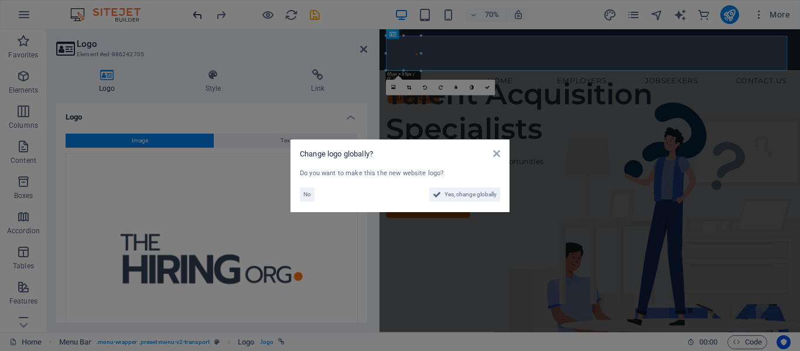
click at [198, 15] on aside "Change logo globally? Do you want to make this the new website logo? No Yes, ch…" at bounding box center [400, 175] width 800 height 351
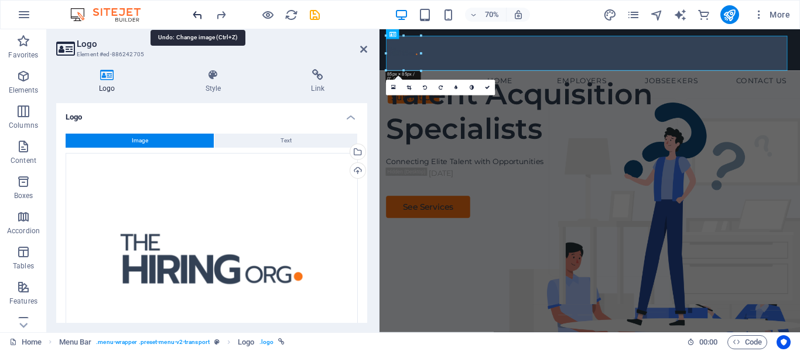
click at [198, 15] on icon "undo" at bounding box center [197, 14] width 13 height 13
type input "170"
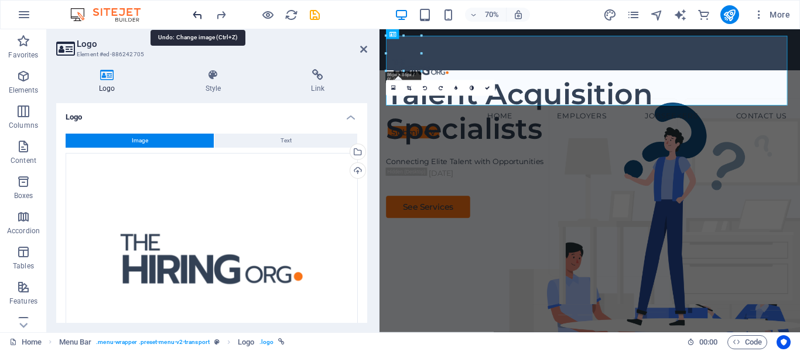
click at [198, 15] on icon "undo" at bounding box center [197, 14] width 13 height 13
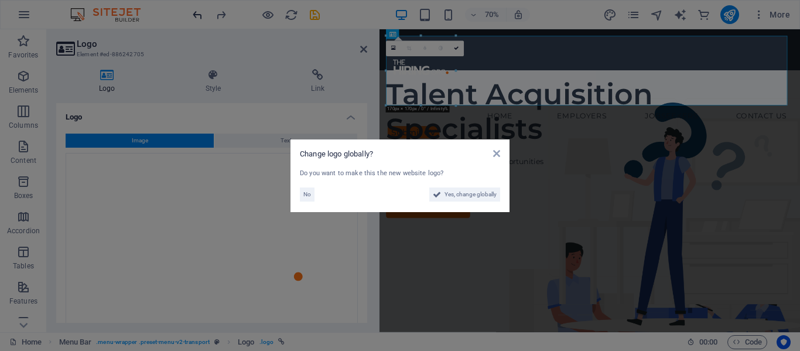
click at [198, 15] on aside "Change logo globally? Do you want to make this the new website logo? No Yes, ch…" at bounding box center [400, 175] width 800 height 351
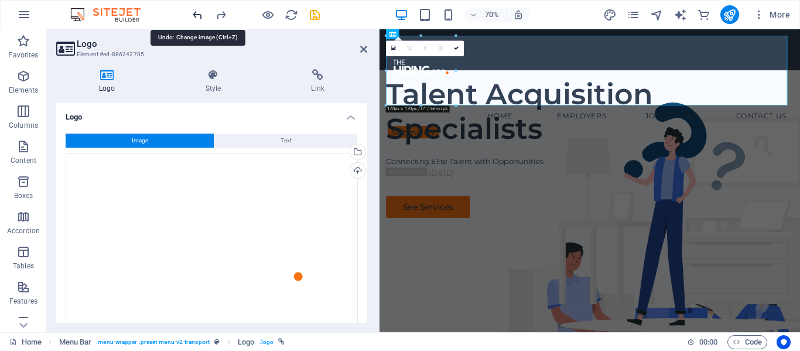
click at [198, 15] on icon "undo" at bounding box center [197, 14] width 13 height 13
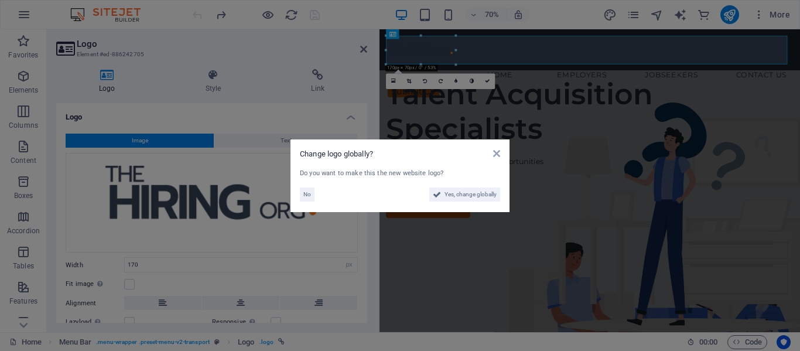
click at [198, 15] on aside "Change logo globally? Do you want to make this the new website logo? No Yes, ch…" at bounding box center [400, 175] width 800 height 351
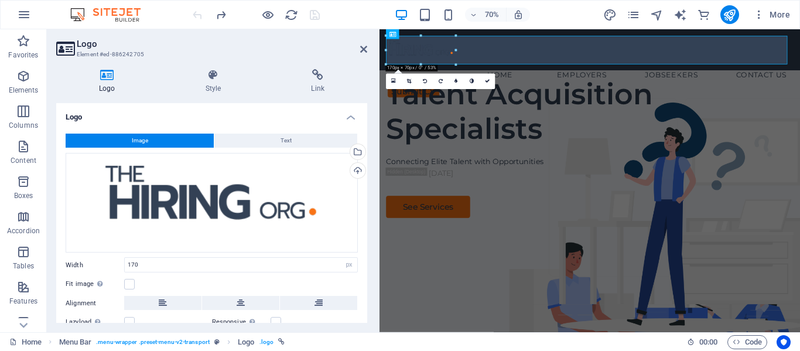
click at [0, 0] on div at bounding box center [0, 0] width 0 height 0
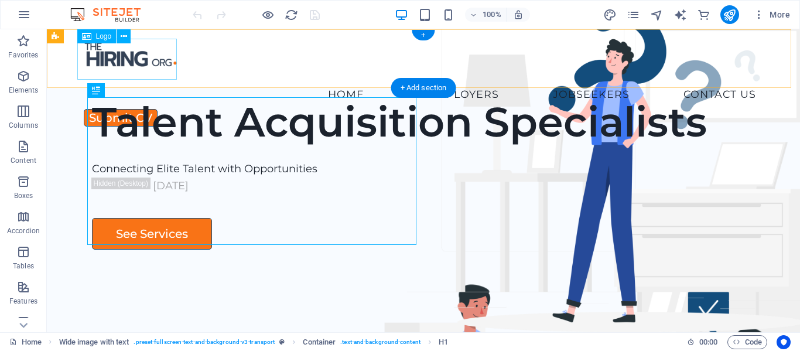
click at [109, 61] on div at bounding box center [423, 59] width 684 height 41
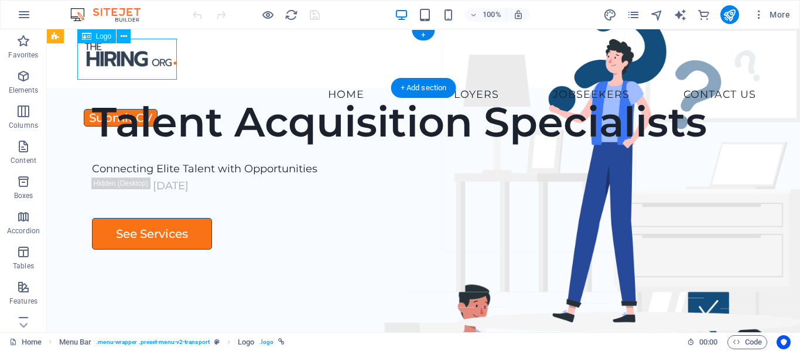
click at [109, 61] on div at bounding box center [423, 59] width 684 height 41
select select "px"
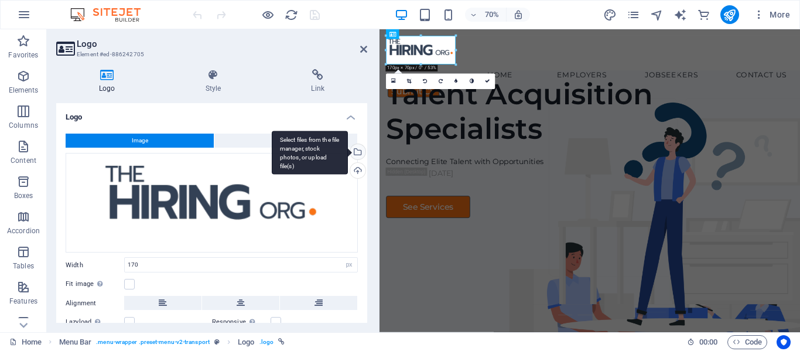
click at [348, 153] on div "Select files from the file manager, stock photos, or upload file(s)" at bounding box center [310, 153] width 76 height 44
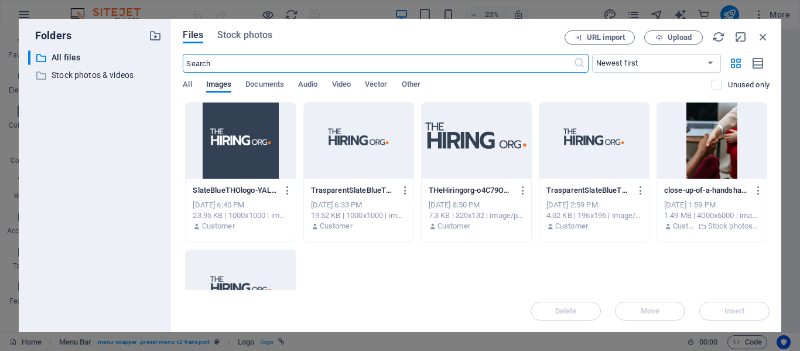
click at [250, 157] on div at bounding box center [240, 140] width 109 height 76
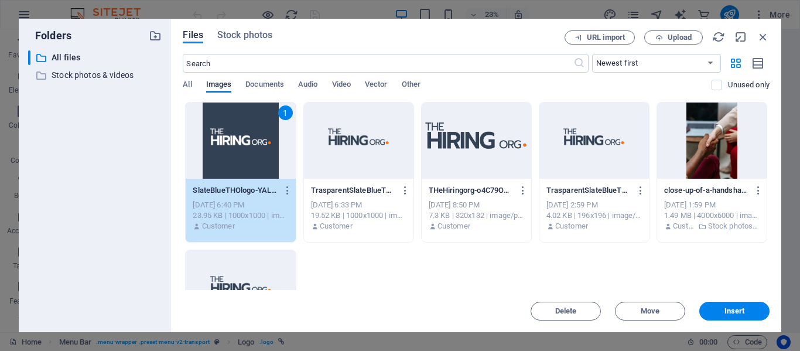
click at [250, 157] on div "1" at bounding box center [240, 140] width 109 height 76
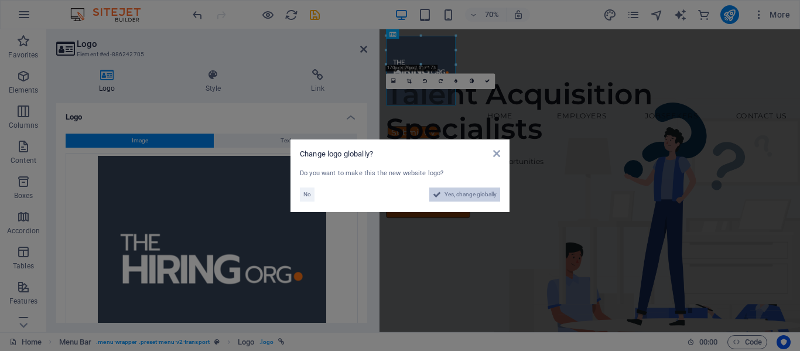
click at [468, 196] on span "Yes, change globally" at bounding box center [470, 194] width 52 height 14
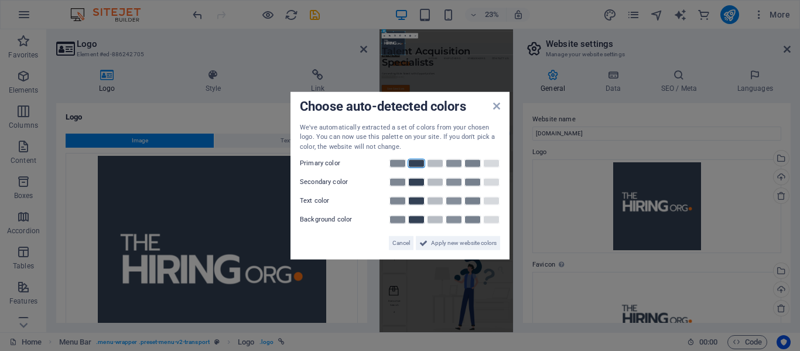
click at [416, 162] on link at bounding box center [416, 163] width 18 height 9
click at [497, 104] on icon at bounding box center [496, 105] width 7 height 9
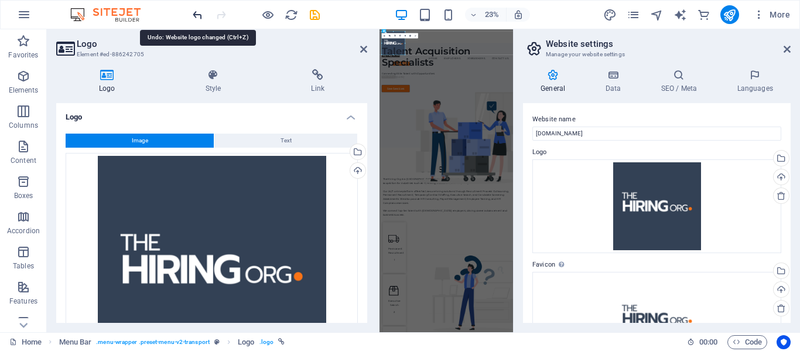
click at [191, 12] on icon "undo" at bounding box center [197, 14] width 13 height 13
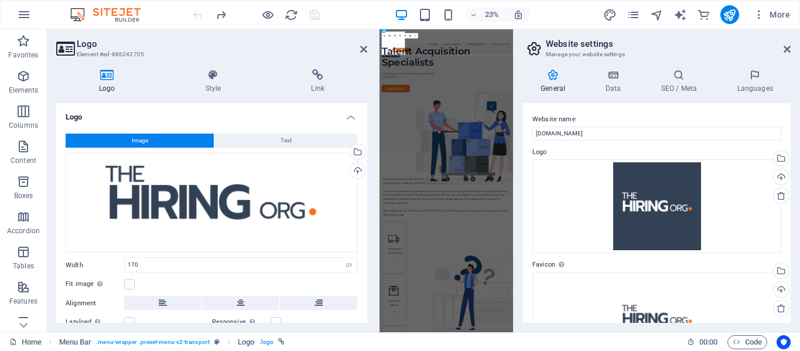
click at [0, 0] on div at bounding box center [0, 0] width 0 height 0
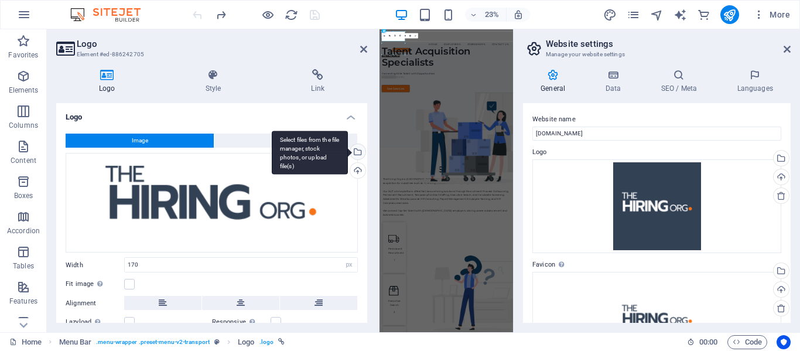
click at [356, 153] on div "Select files from the file manager, stock photos, or upload file(s)" at bounding box center [357, 153] width 18 height 18
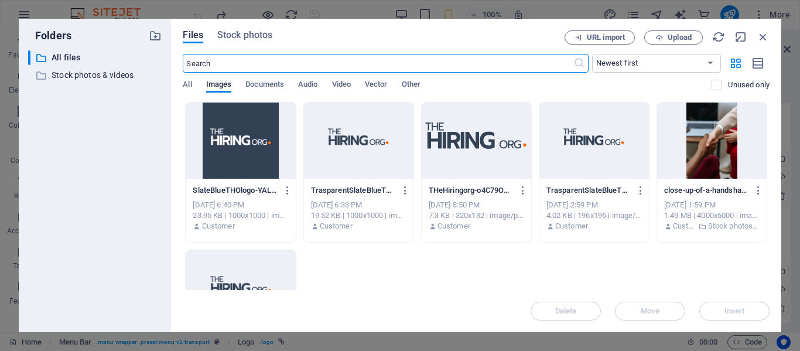
click at [375, 142] on div at bounding box center [358, 140] width 109 height 76
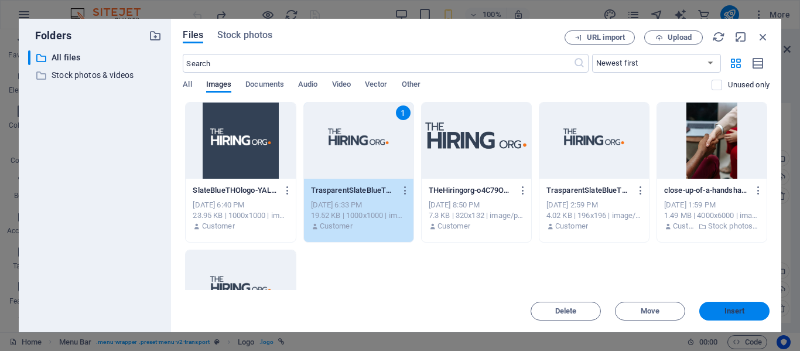
click at [724, 308] on span "Insert" at bounding box center [734, 310] width 20 height 7
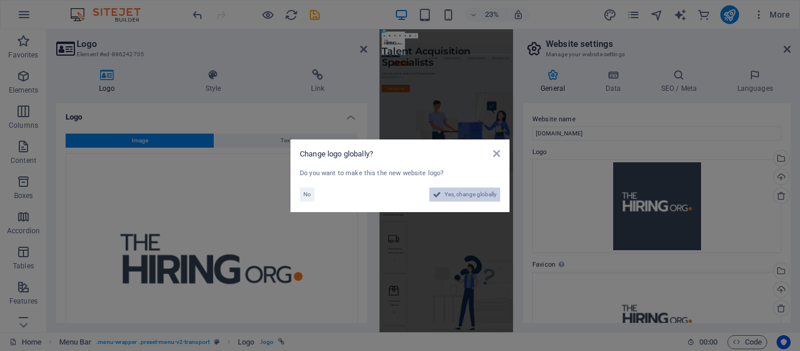
click at [454, 196] on span "Yes, change globally" at bounding box center [470, 194] width 52 height 14
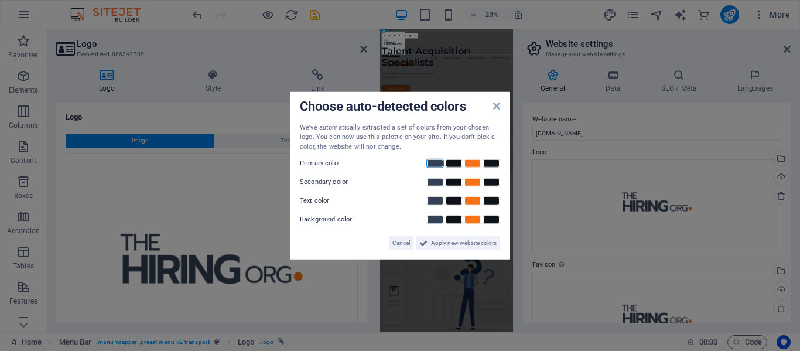
click at [434, 165] on link at bounding box center [435, 163] width 18 height 9
click at [471, 183] on link at bounding box center [473, 181] width 18 height 9
click at [434, 202] on link at bounding box center [435, 200] width 18 height 9
click at [434, 219] on link at bounding box center [435, 219] width 18 height 9
click at [441, 242] on span "Apply new website colors" at bounding box center [464, 243] width 66 height 14
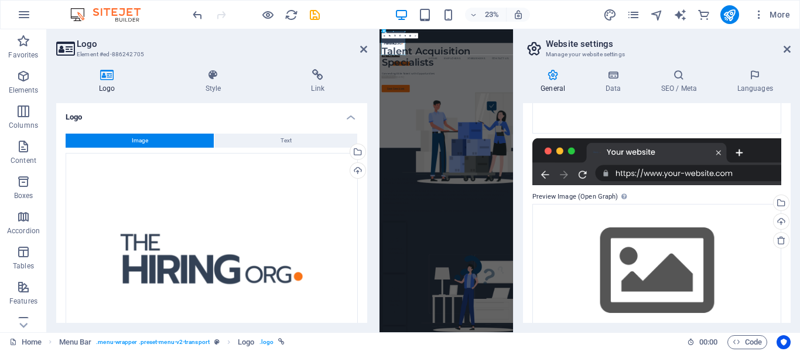
scroll to position [234, 0]
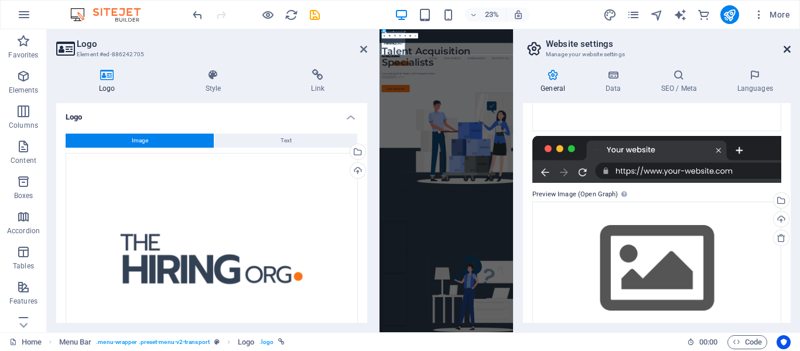
drag, startPoint x: 582, startPoint y: 26, endPoint x: 787, endPoint y: 47, distance: 206.0
click at [787, 47] on icon at bounding box center [786, 48] width 7 height 9
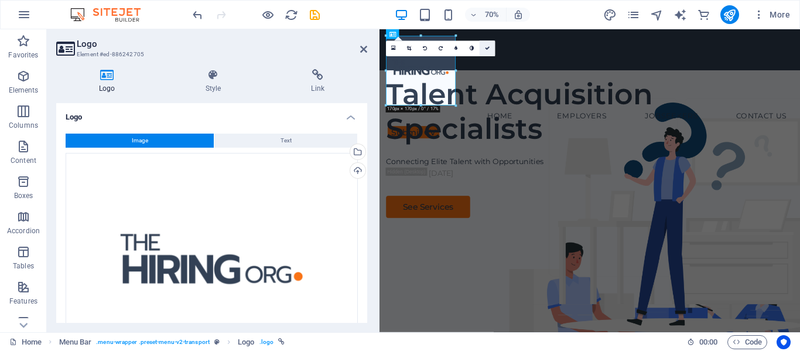
click at [485, 49] on icon at bounding box center [487, 48] width 5 height 5
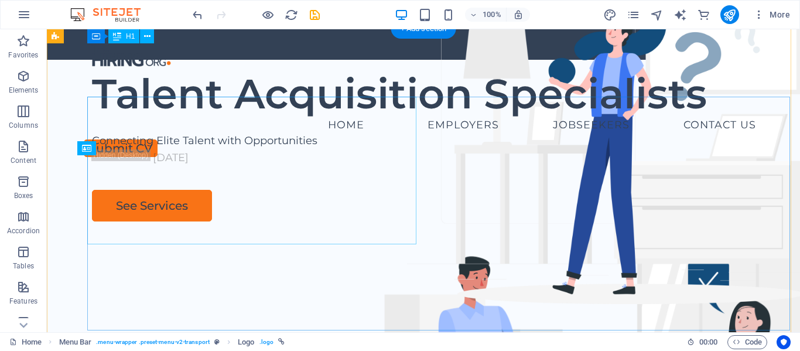
scroll to position [0, 0]
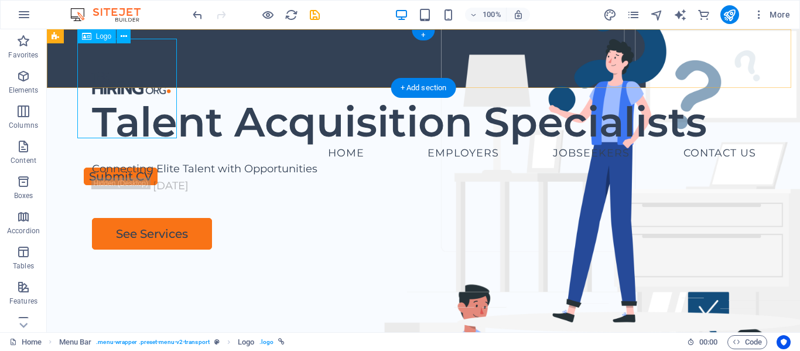
click at [138, 62] on div at bounding box center [423, 89] width 684 height 100
select select "px"
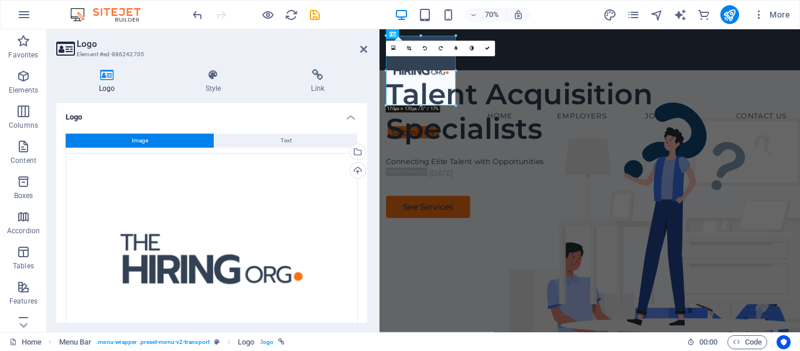
click at [152, 139] on button "Image" at bounding box center [140, 140] width 148 height 14
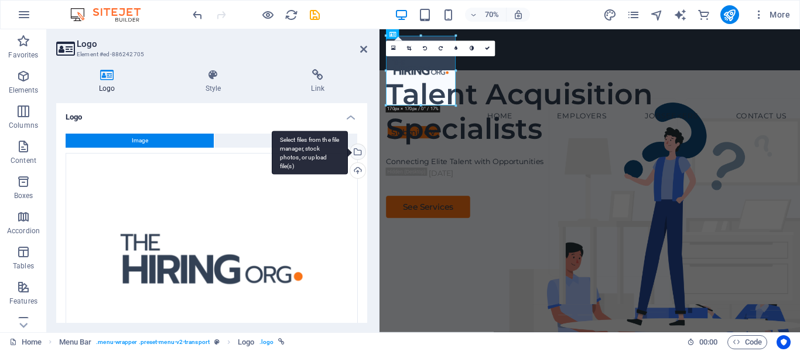
click at [356, 154] on div "Select files from the file manager, stock photos, or upload file(s)" at bounding box center [357, 153] width 18 height 18
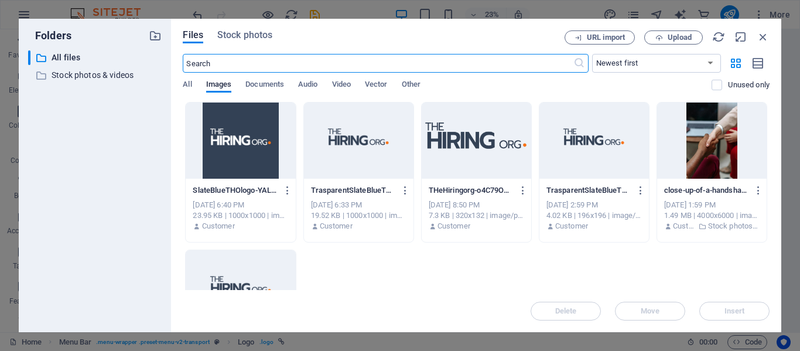
click at [467, 141] on div at bounding box center [475, 140] width 109 height 76
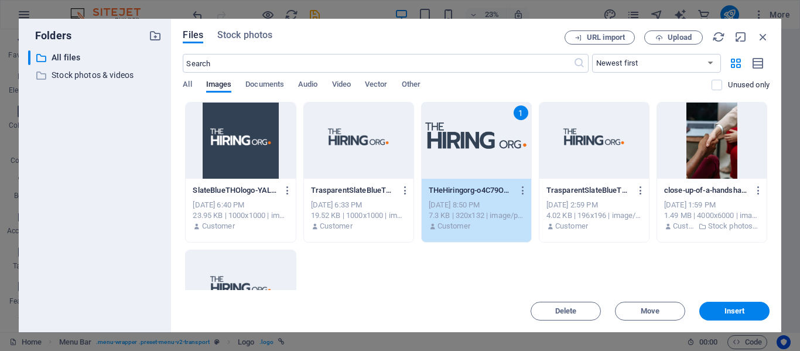
click at [467, 141] on div "1" at bounding box center [475, 140] width 109 height 76
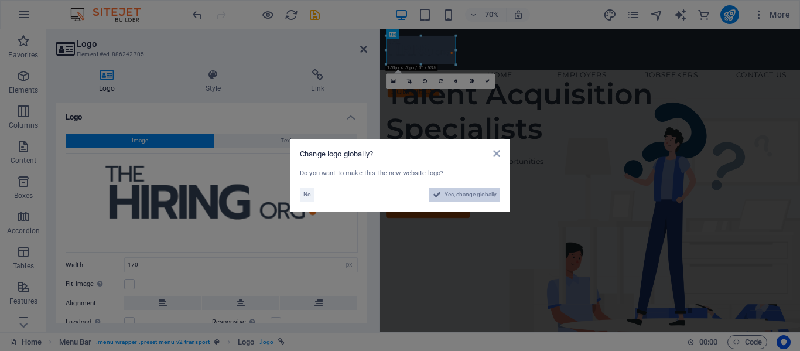
click at [454, 194] on span "Yes, change globally" at bounding box center [470, 194] width 52 height 14
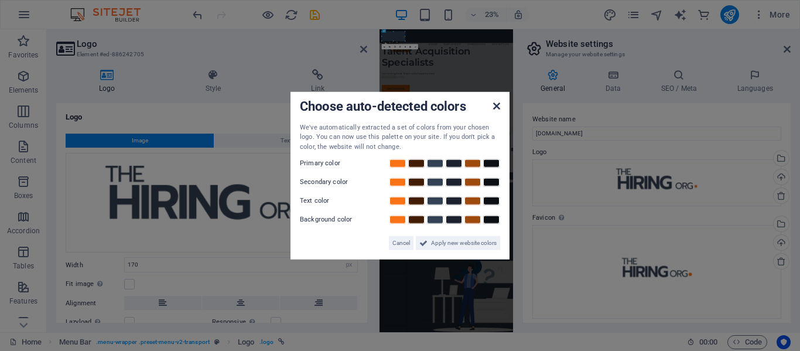
click at [498, 107] on icon at bounding box center [496, 105] width 7 height 9
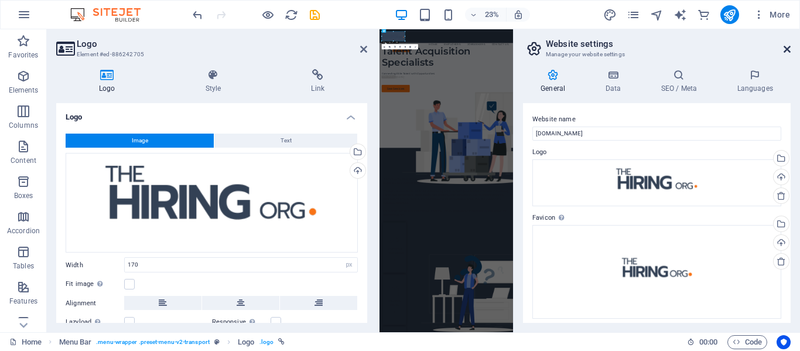
click at [786, 49] on icon at bounding box center [786, 48] width 7 height 9
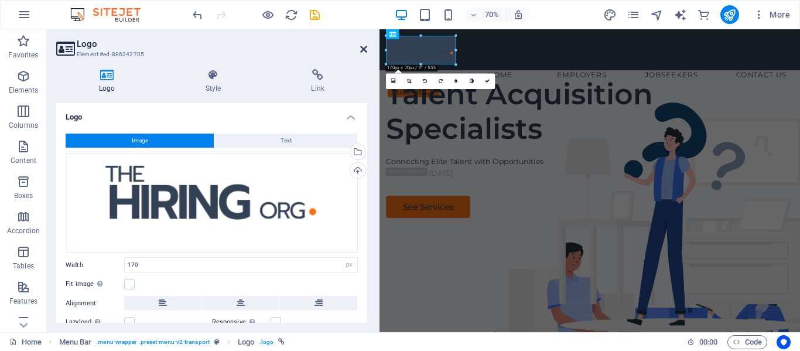
click at [366, 50] on icon at bounding box center [363, 48] width 7 height 9
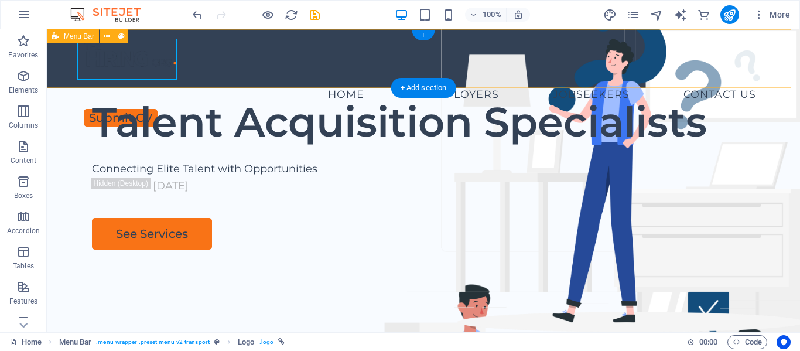
click at [201, 77] on div "Home Employers Executive Search Permanent Recruitment Temp and Contract Recruit…" at bounding box center [423, 58] width 753 height 59
select select "px"
select select "header"
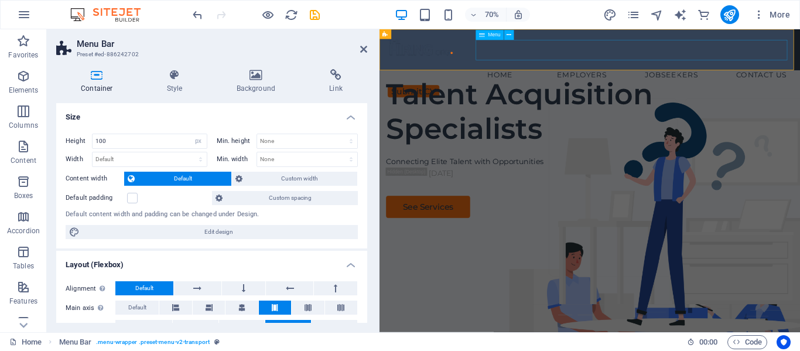
click at [560, 80] on nav "Home Employers Executive Search Permanent Recruitment Temp and Contract Recruit…" at bounding box center [680, 94] width 582 height 29
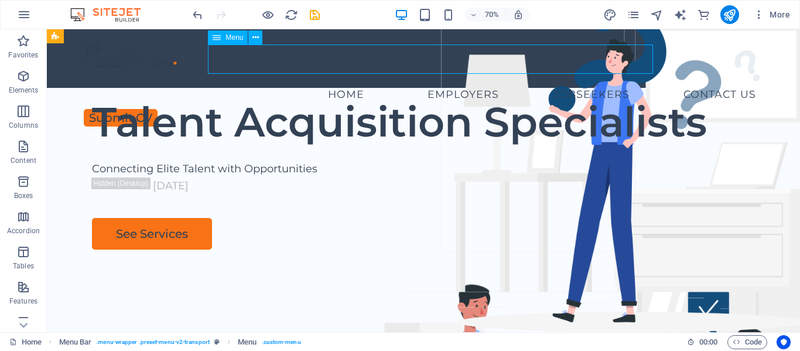
click at [507, 80] on nav "Home Employers Executive Search Permanent Recruitment Temp and Contract Recruit…" at bounding box center [423, 94] width 684 height 29
select select
select select "5"
select select
select select "9"
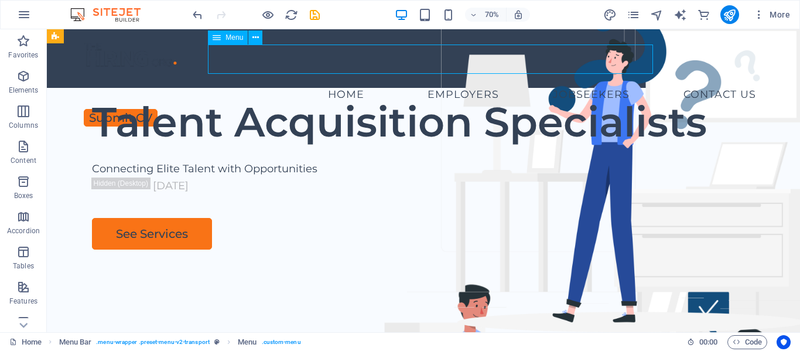
select select
select select "8"
select select
select select "6"
select select
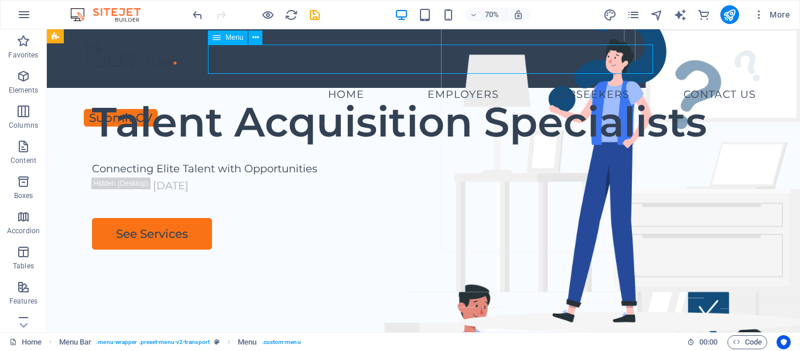
select select "7"
select select
select select "10"
select select
select select "11"
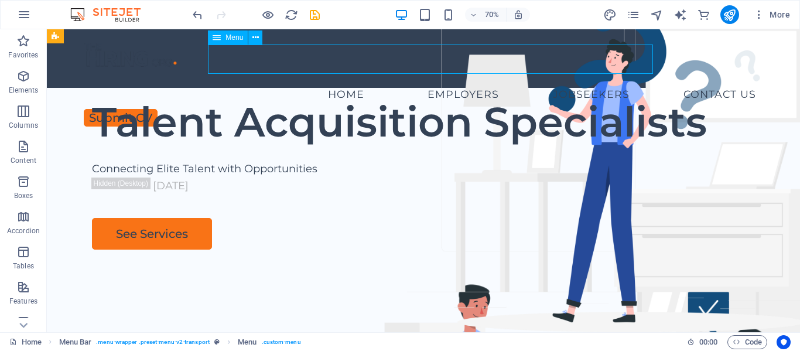
select select
select select "12"
select select
select select "13"
select select
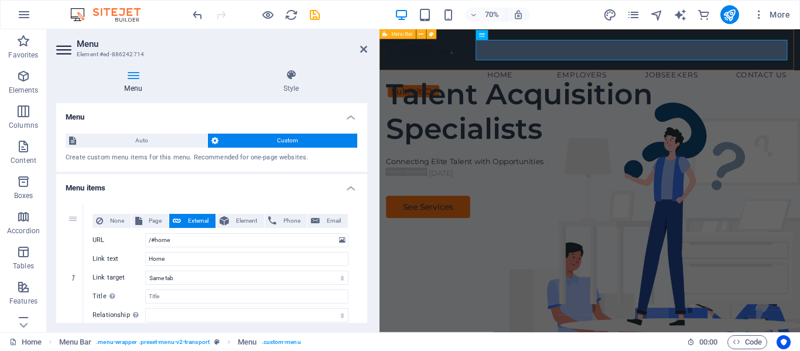
click at [509, 80] on div "Home Employers Executive Search Permanent Recruitment Temp and Contract Recruit…" at bounding box center [679, 58] width 601 height 59
select select "px"
select select "header"
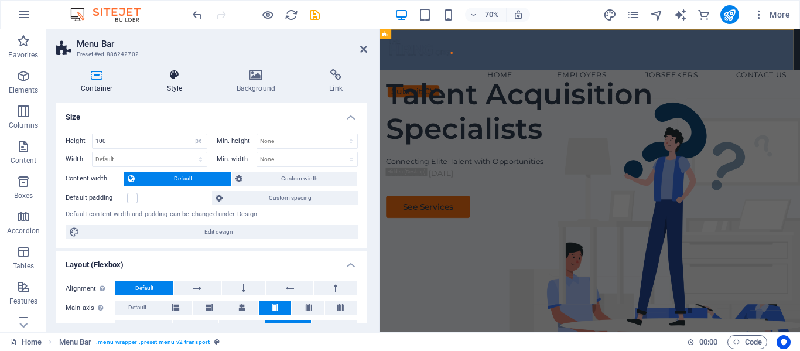
click at [173, 84] on h4 "Style" at bounding box center [177, 81] width 70 height 25
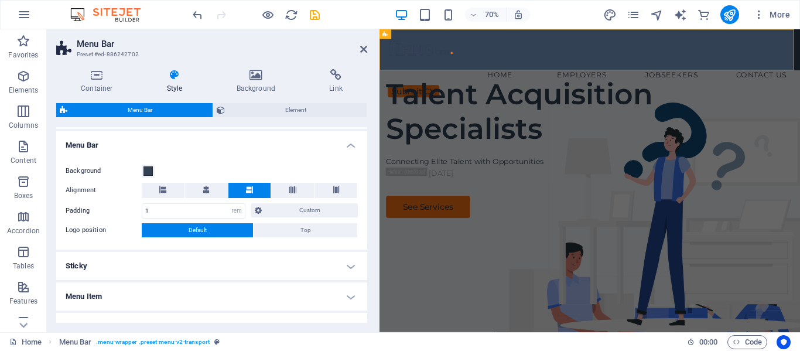
scroll to position [176, 0]
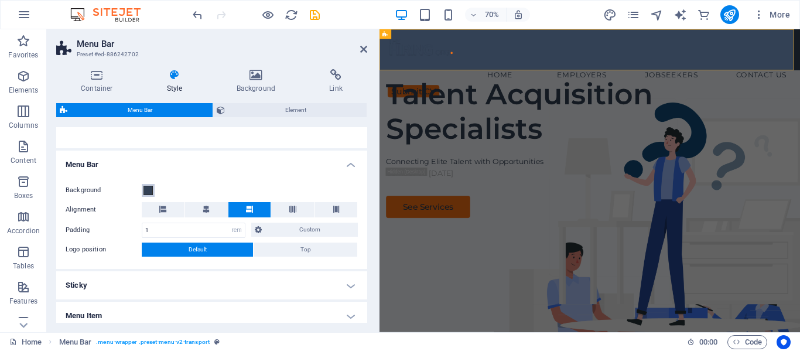
click at [148, 192] on span at bounding box center [147, 190] width 9 height 9
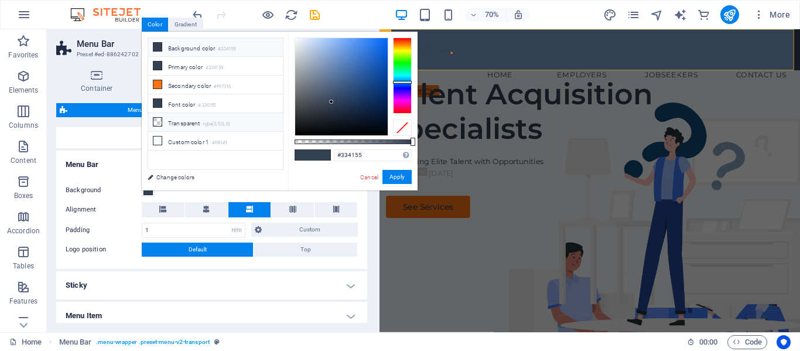
click at [181, 124] on li "Transparent rgba(0,0,0,.0)" at bounding box center [215, 122] width 135 height 19
type input "rgba(0, 0, 0, 0)"
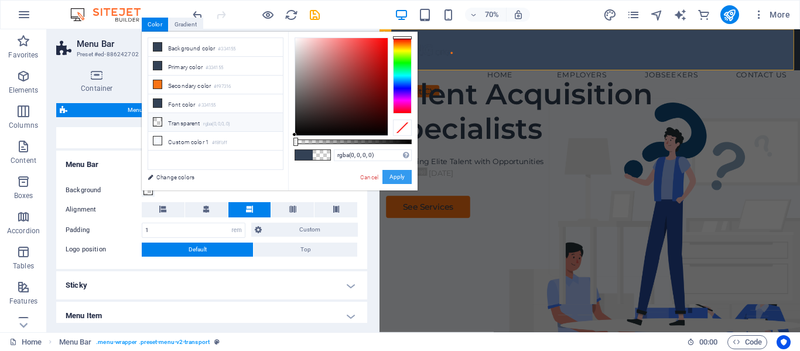
click at [391, 176] on button "Apply" at bounding box center [396, 177] width 29 height 14
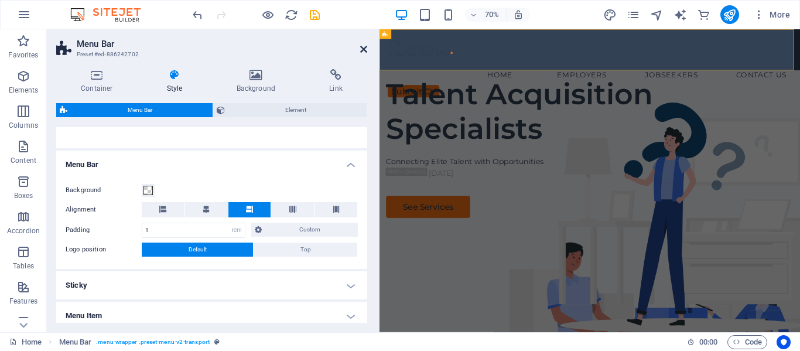
click at [365, 49] on icon at bounding box center [363, 48] width 7 height 9
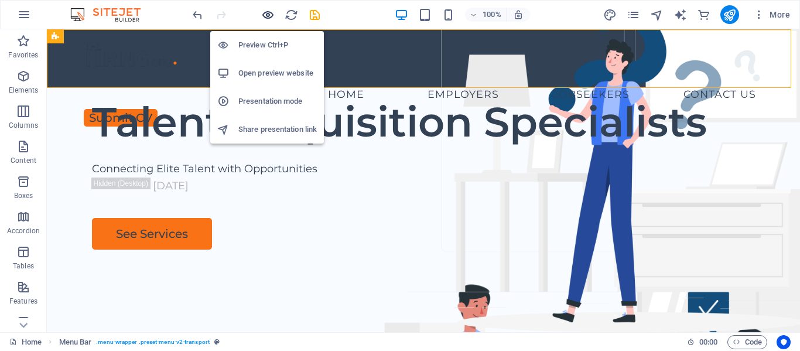
click at [267, 16] on icon "button" at bounding box center [267, 14] width 13 height 13
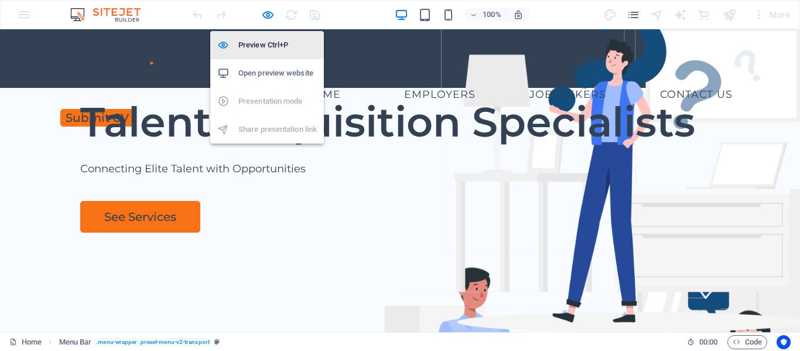
click at [253, 44] on h6 "Preview Ctrl+P" at bounding box center [277, 45] width 78 height 14
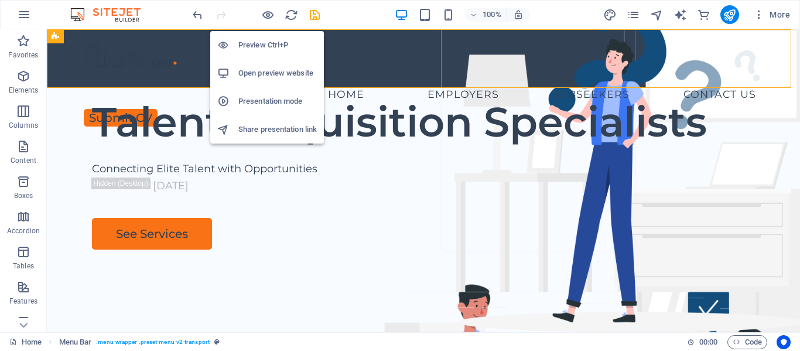
click at [273, 72] on h6 "Open preview website" at bounding box center [277, 73] width 78 height 14
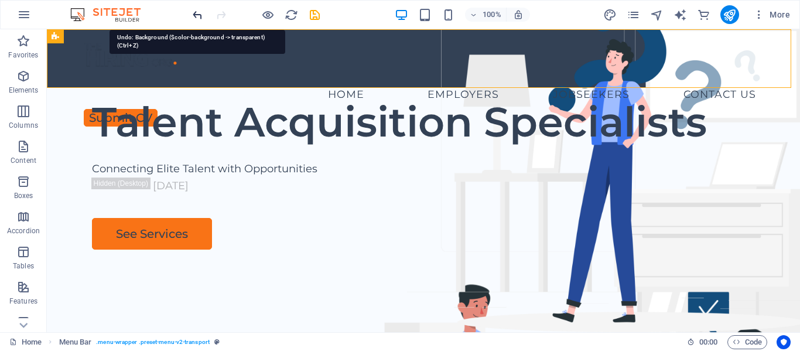
click at [196, 16] on icon "undo" at bounding box center [197, 14] width 13 height 13
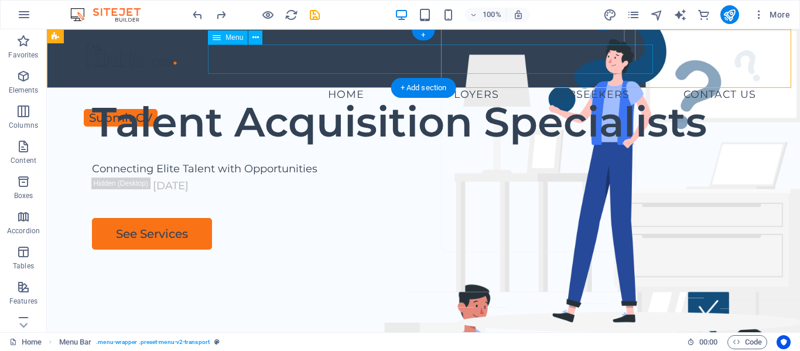
click at [290, 80] on nav "Home Employers Executive Search Permanent Recruitment Temp and Contract Recruit…" at bounding box center [423, 94] width 684 height 29
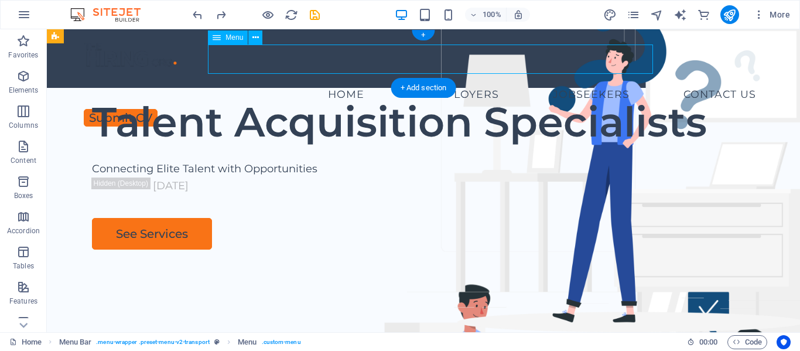
click at [290, 80] on nav "Home Employers Executive Search Permanent Recruitment Temp and Contract Recruit…" at bounding box center [423, 94] width 684 height 29
select select
select select "5"
select select
select select "9"
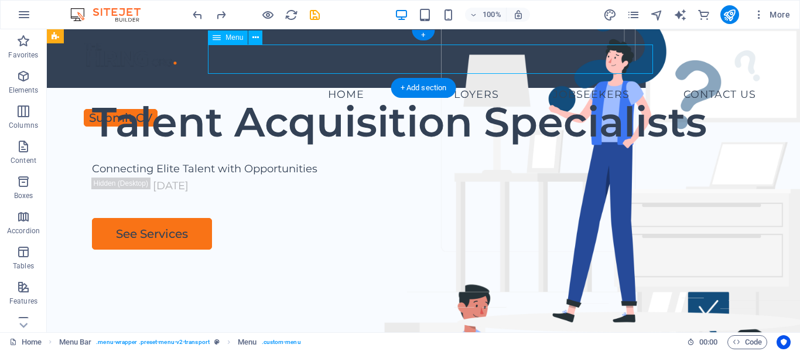
select select
select select "8"
select select
select select "6"
select select
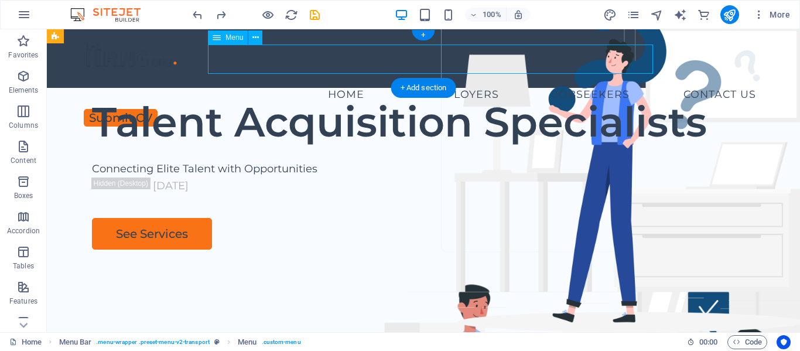
select select "7"
select select
select select "10"
select select
select select "11"
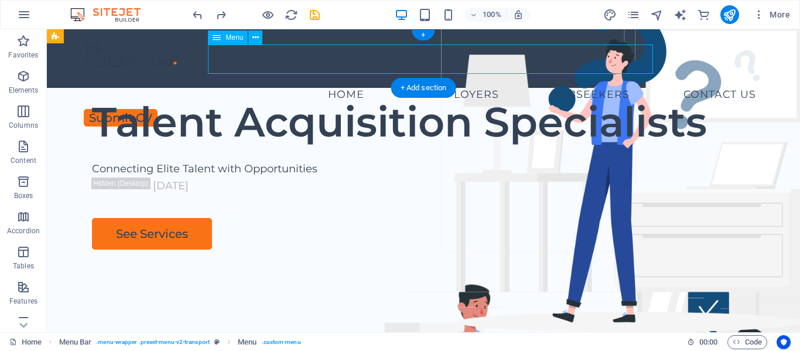
select select
select select "12"
select select
select select "13"
select select
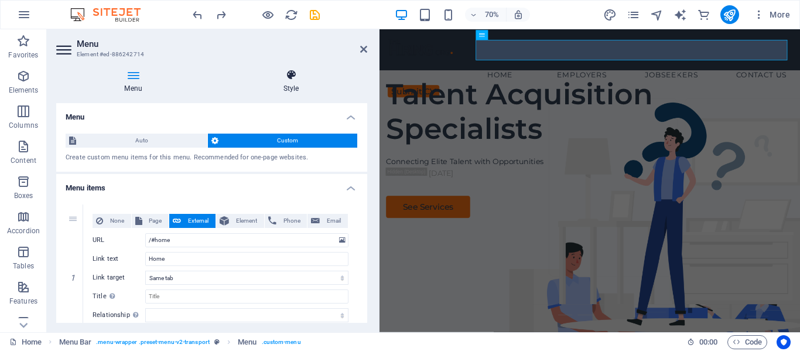
click at [287, 79] on icon at bounding box center [291, 75] width 152 height 12
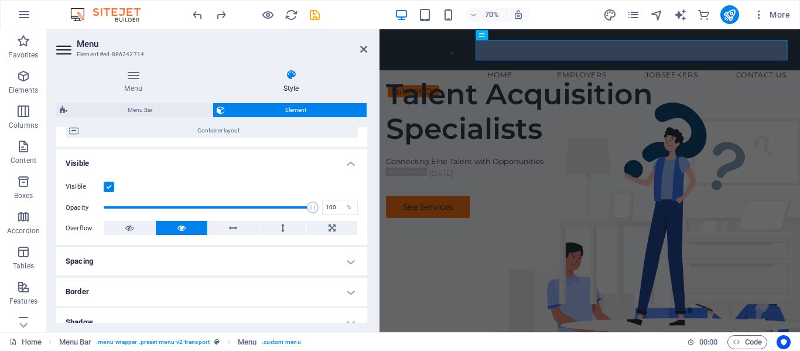
scroll to position [0, 0]
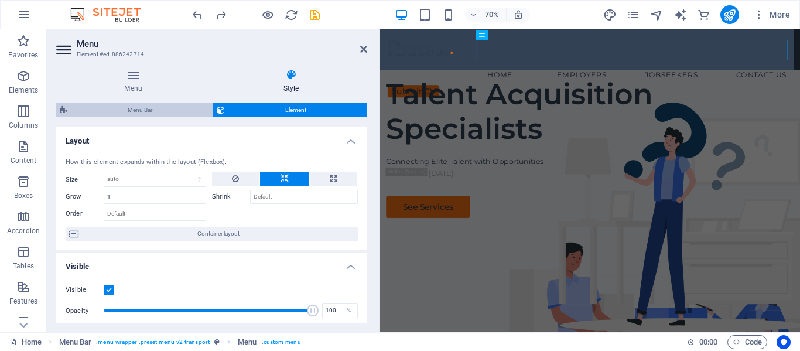
click at [155, 114] on span "Menu Bar" at bounding box center [140, 110] width 138 height 14
select select "rem"
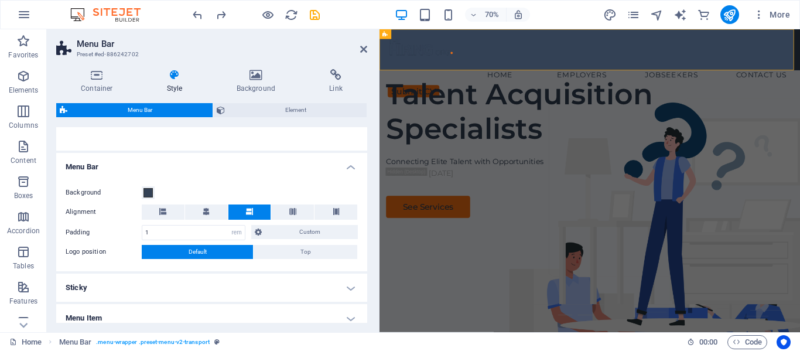
scroll to position [176, 0]
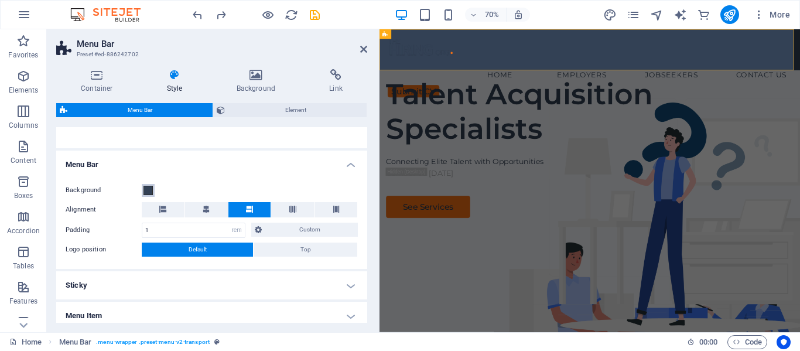
click at [147, 189] on span at bounding box center [147, 190] width 9 height 9
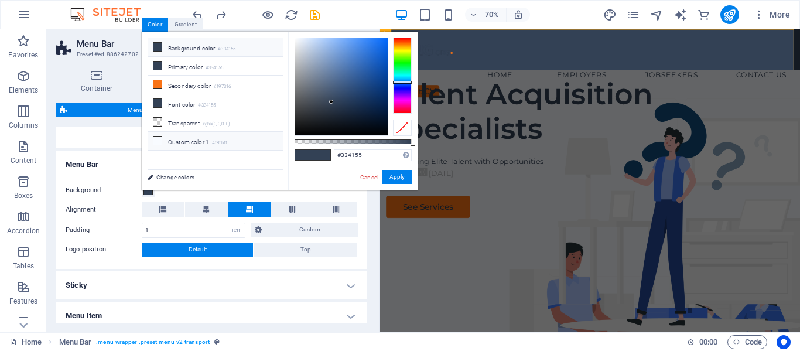
click at [179, 138] on li "Custom color 1 #f8fbff" at bounding box center [215, 141] width 135 height 19
click at [349, 155] on input "#f8fbff" at bounding box center [373, 155] width 78 height 12
type input "#ffffff"
click at [404, 176] on button "Apply" at bounding box center [396, 177] width 29 height 14
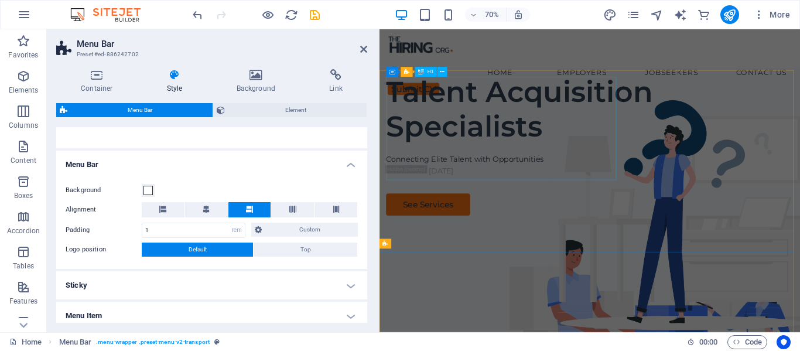
scroll to position [0, 0]
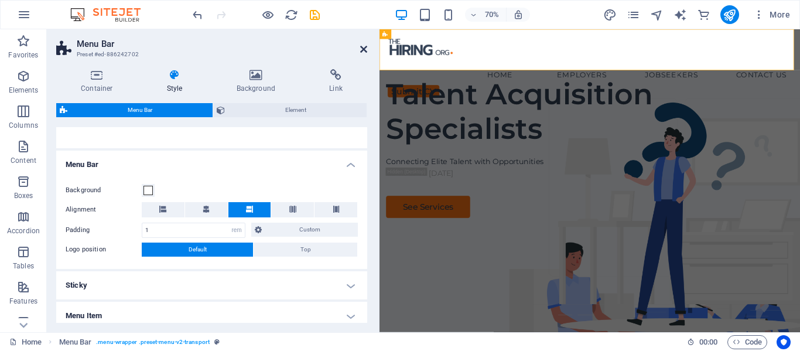
click at [365, 49] on icon at bounding box center [363, 48] width 7 height 9
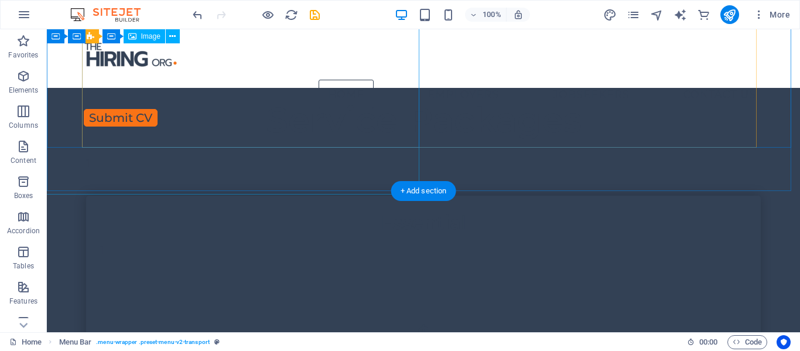
scroll to position [2458, 0]
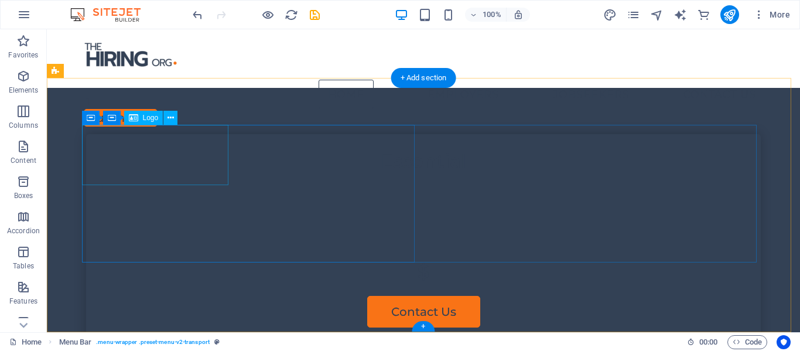
select select "px"
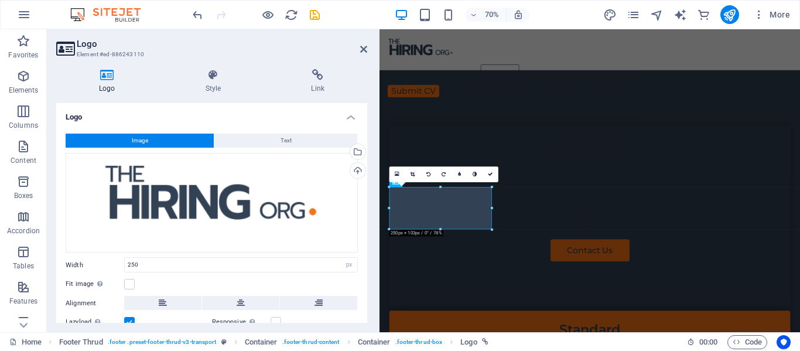
scroll to position [2362, 0]
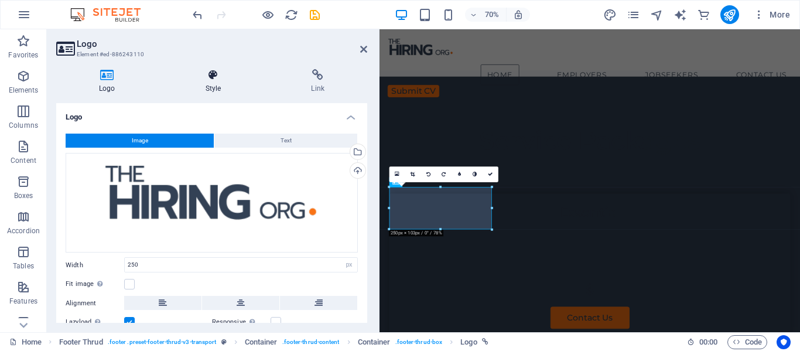
click at [213, 83] on h4 "Style" at bounding box center [216, 81] width 106 height 25
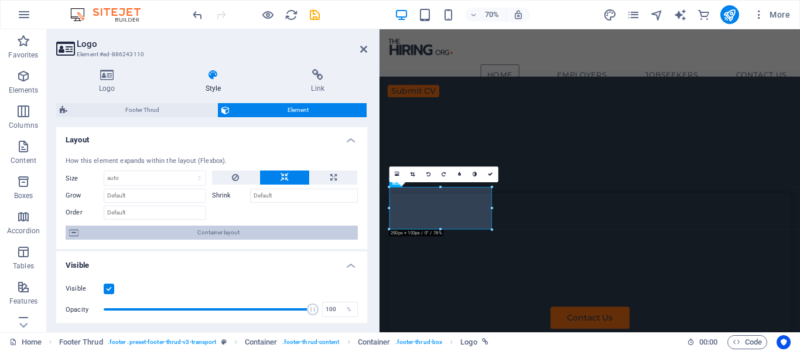
scroll to position [0, 0]
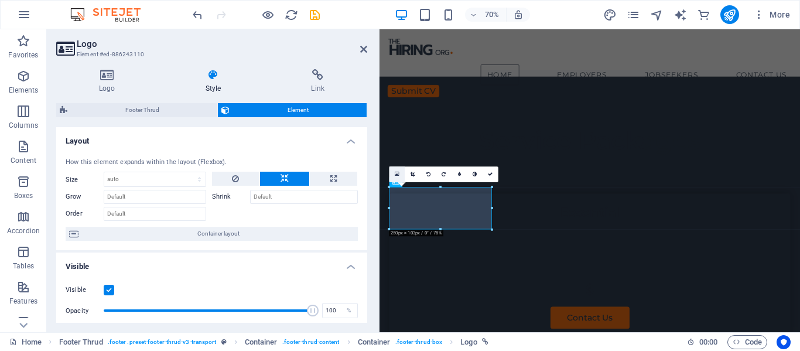
click at [397, 172] on icon at bounding box center [397, 175] width 5 height 6
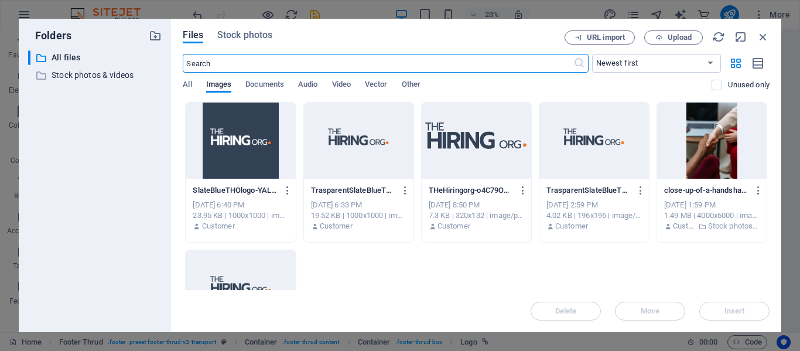
scroll to position [1499, 0]
click at [358, 138] on div at bounding box center [358, 140] width 109 height 76
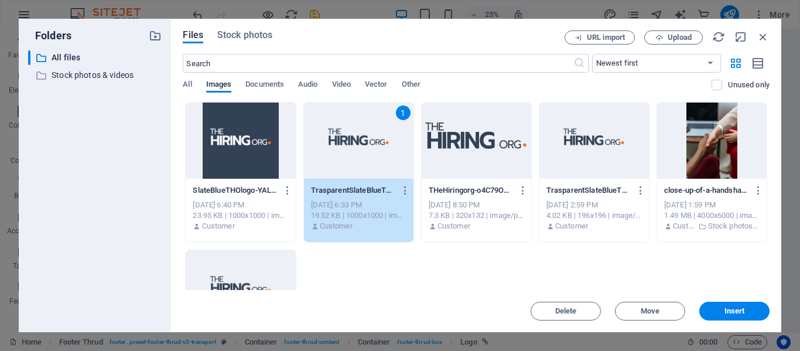
click at [358, 138] on div "1" at bounding box center [358, 140] width 109 height 76
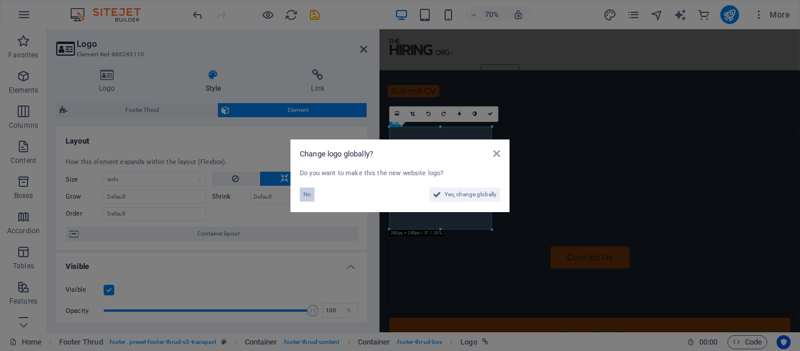
click at [311, 194] on button "No" at bounding box center [307, 194] width 15 height 14
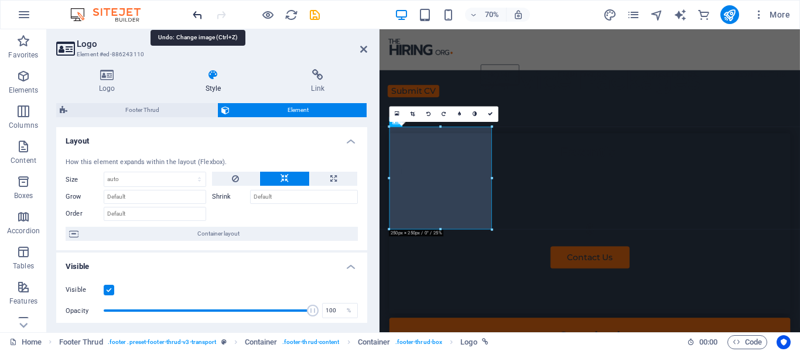
click at [196, 17] on icon "undo" at bounding box center [197, 14] width 13 height 13
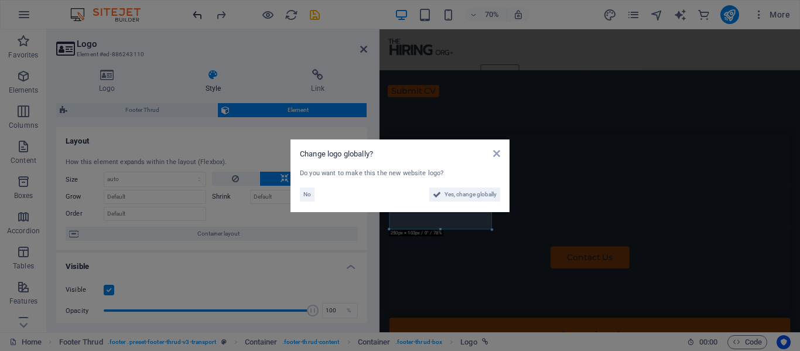
scroll to position [2362, 0]
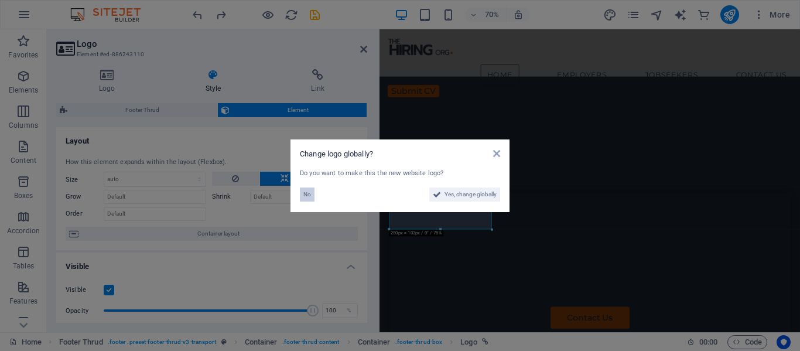
click at [306, 196] on span "No" at bounding box center [307, 194] width 8 height 14
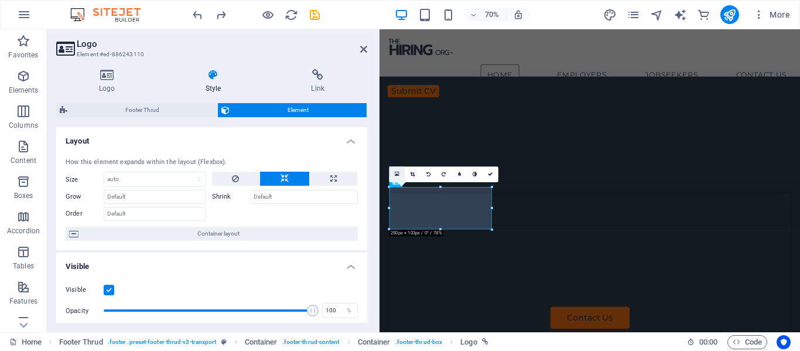
click at [396, 173] on icon at bounding box center [397, 175] width 5 height 6
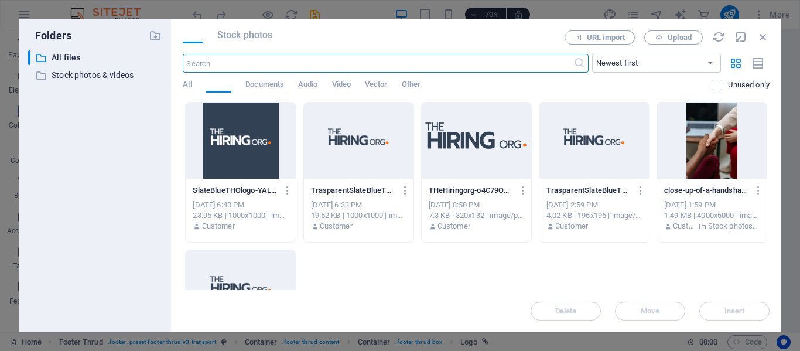
scroll to position [1499, 0]
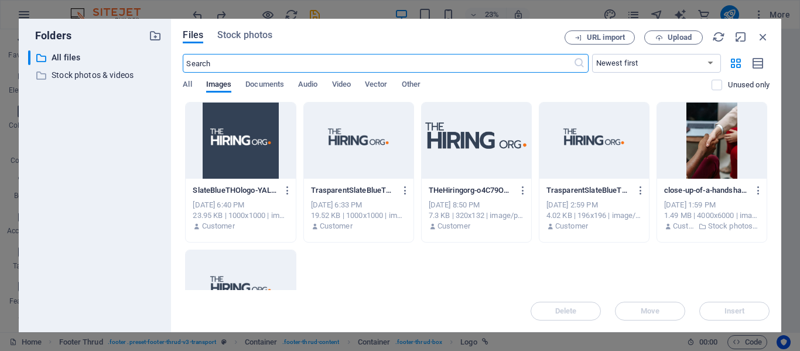
click at [342, 143] on div at bounding box center [358, 140] width 109 height 76
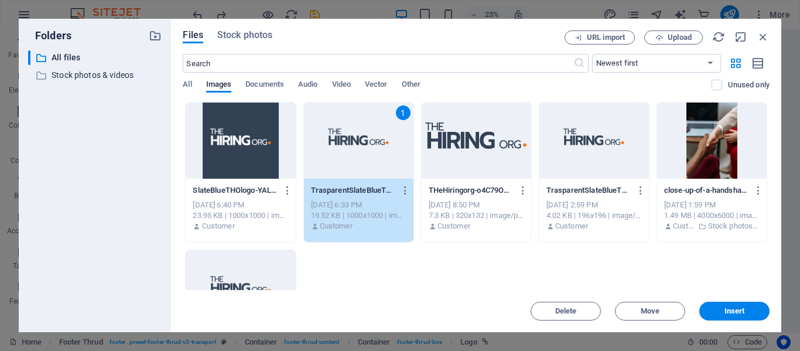
click at [342, 143] on div "1" at bounding box center [358, 140] width 109 height 76
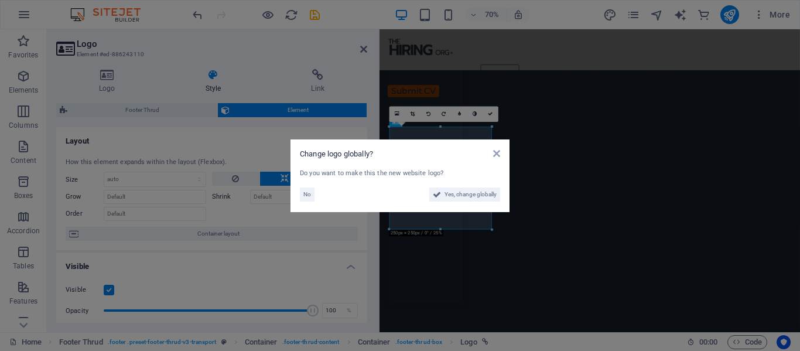
scroll to position [2448, 0]
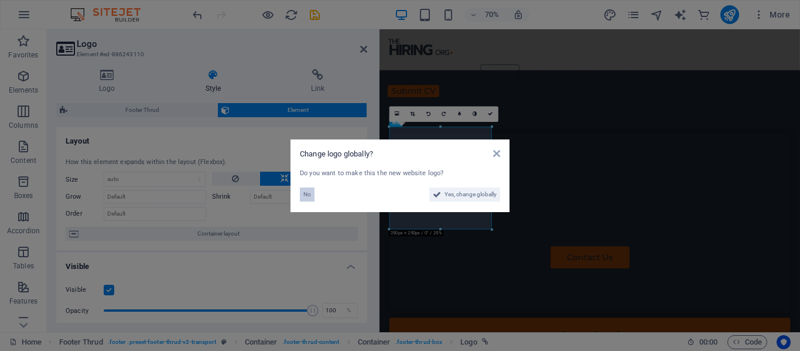
click at [305, 196] on span "No" at bounding box center [307, 194] width 8 height 14
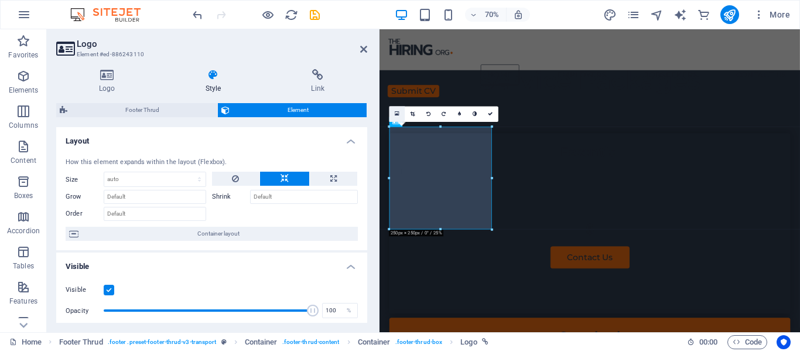
click at [398, 114] on icon at bounding box center [397, 114] width 5 height 6
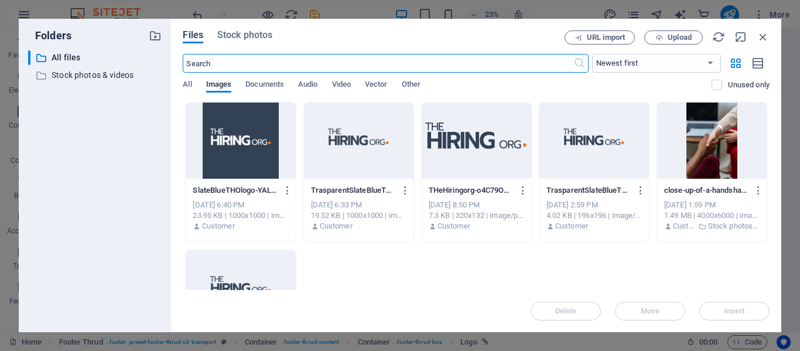
scroll to position [1585, 0]
click at [233, 150] on div at bounding box center [240, 140] width 109 height 76
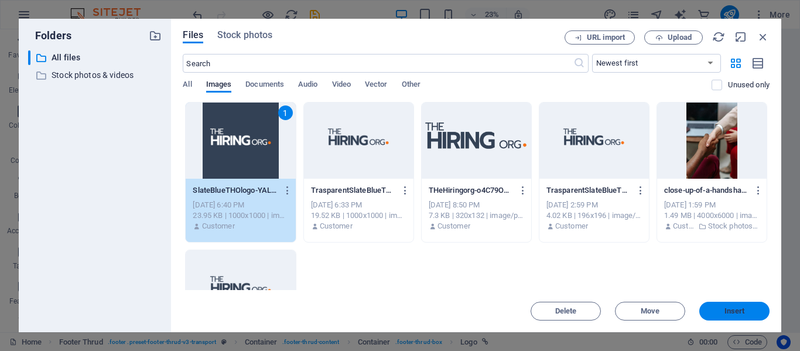
click at [722, 313] on span "Insert" at bounding box center [734, 310] width 61 height 7
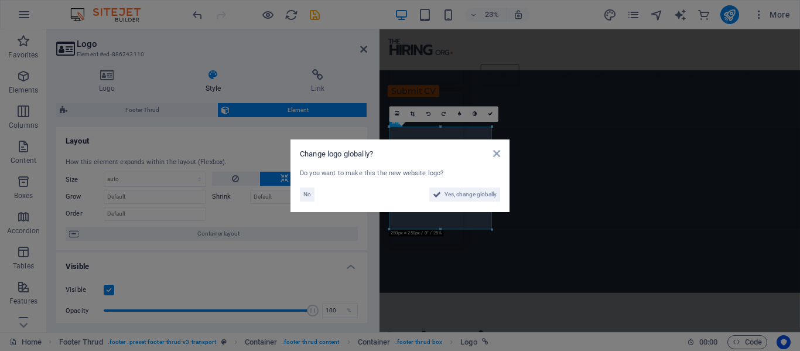
scroll to position [2448, 0]
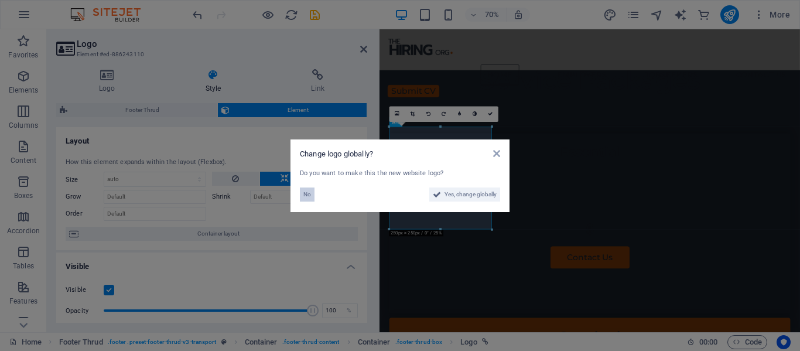
click at [304, 196] on span "No" at bounding box center [307, 194] width 8 height 14
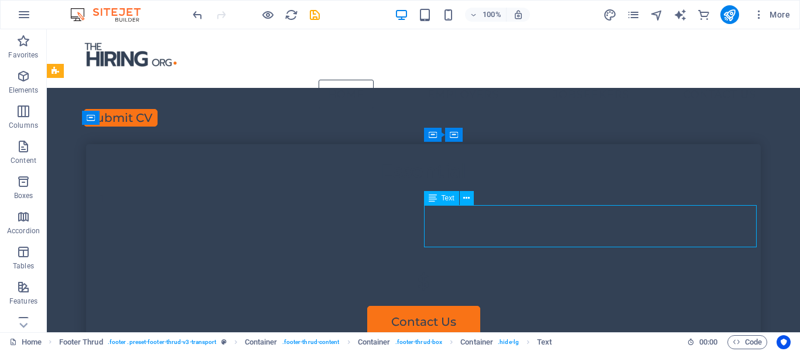
scroll to position [2458, 0]
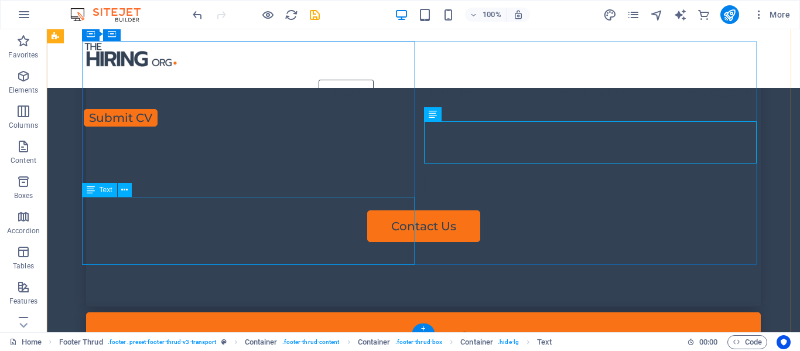
scroll to position [2544, 0]
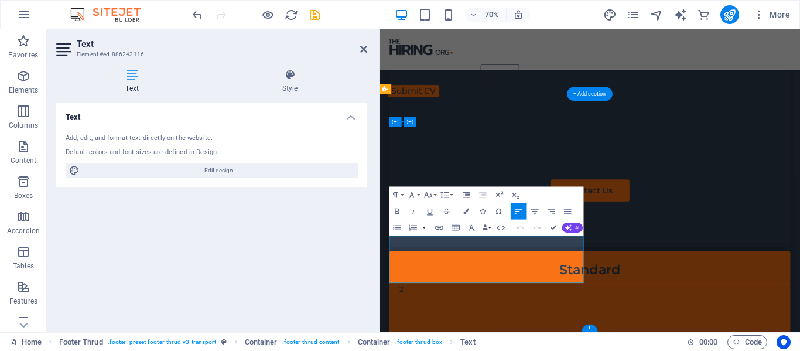
scroll to position [2448, 0]
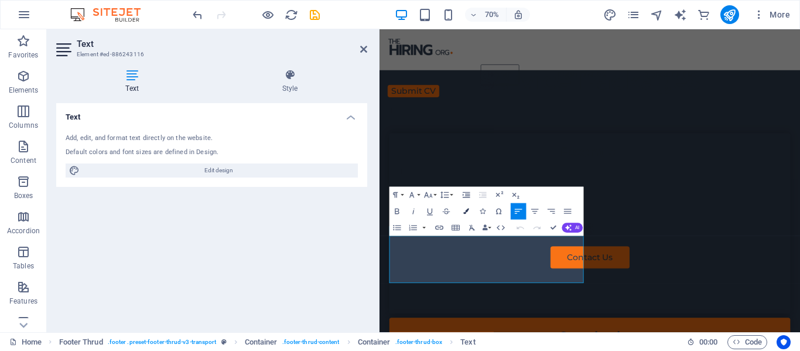
click at [465, 211] on icon "button" at bounding box center [466, 211] width 6 height 6
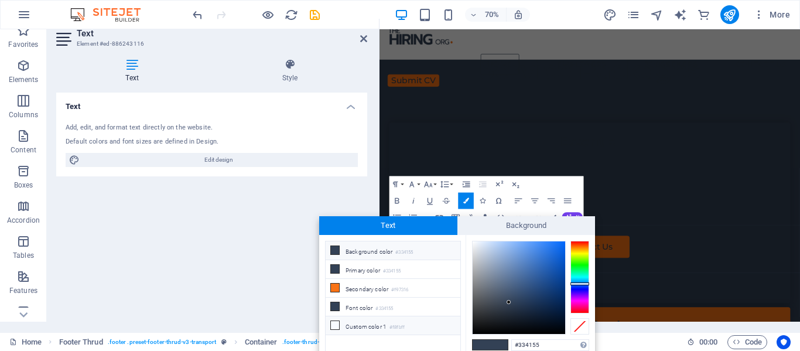
click at [364, 321] on li "Custom color 1 #f8fbff" at bounding box center [392, 325] width 135 height 19
click at [351, 319] on li "Custom color 1 #f8fbff" at bounding box center [392, 325] width 135 height 19
click at [349, 323] on li "Custom color 1 #f8fbff" at bounding box center [392, 325] width 135 height 19
click at [524, 344] on input "#f8fbff" at bounding box center [550, 345] width 78 height 12
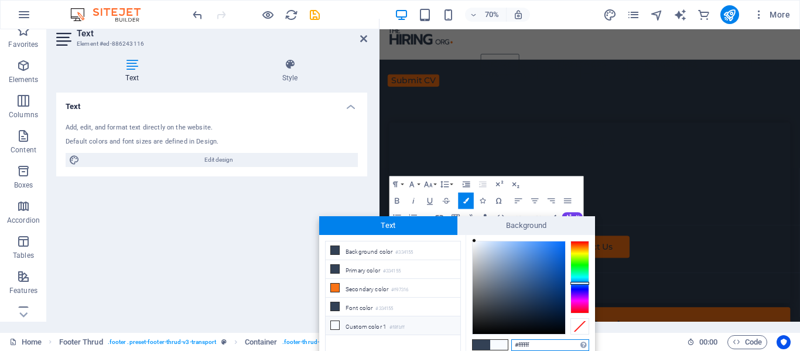
type input "#ffffff"
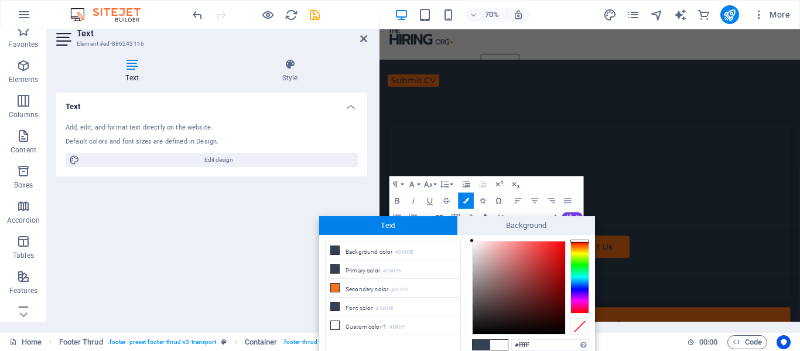
scroll to position [40, 0]
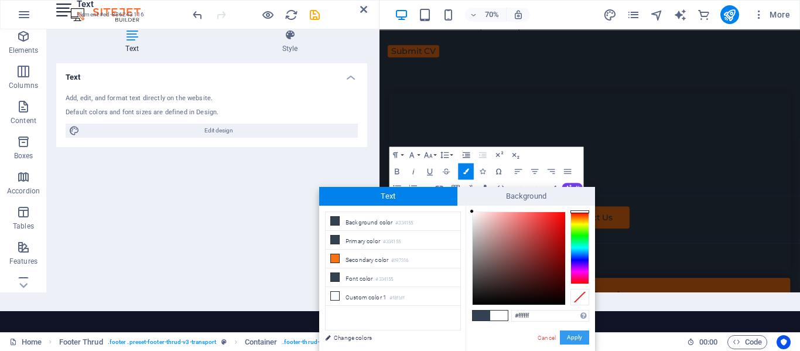
click at [580, 336] on button "Apply" at bounding box center [574, 337] width 29 height 14
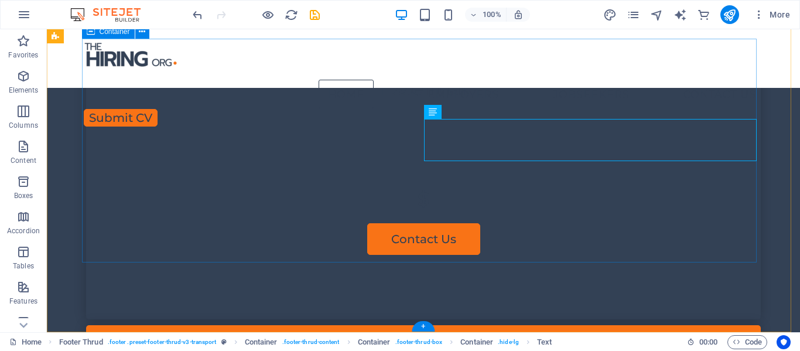
scroll to position [2544, 0]
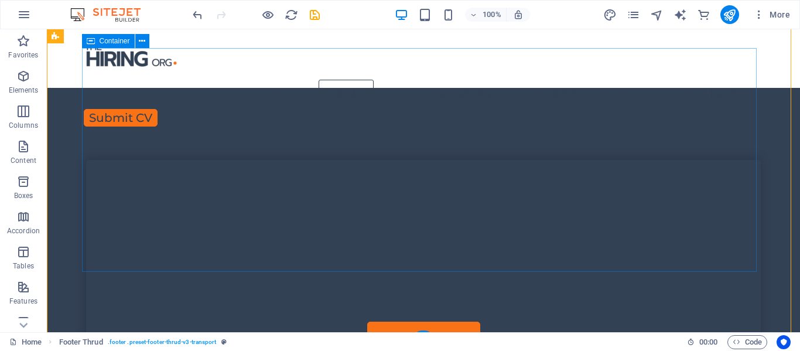
scroll to position [2427, 0]
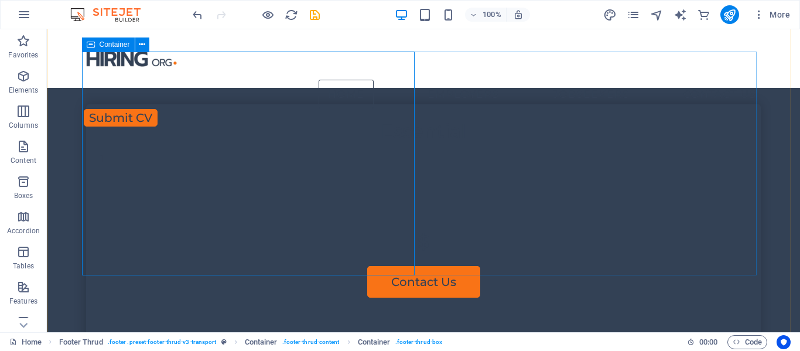
scroll to position [2544, 0]
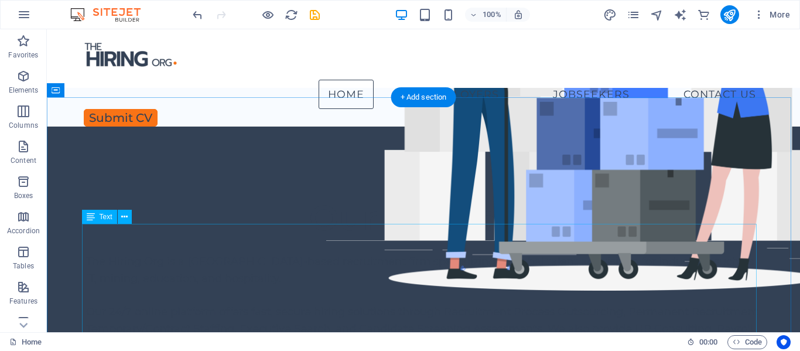
scroll to position [410, 0]
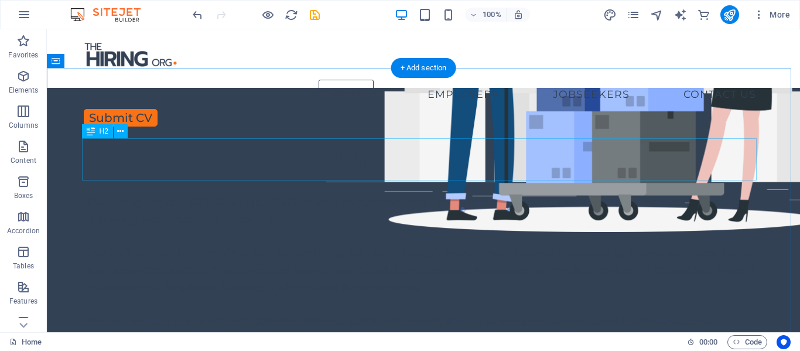
click at [274, 151] on div "Our Services" at bounding box center [423, 159] width 674 height 42
click at [269, 159] on div "Our Services" at bounding box center [423, 159] width 674 height 42
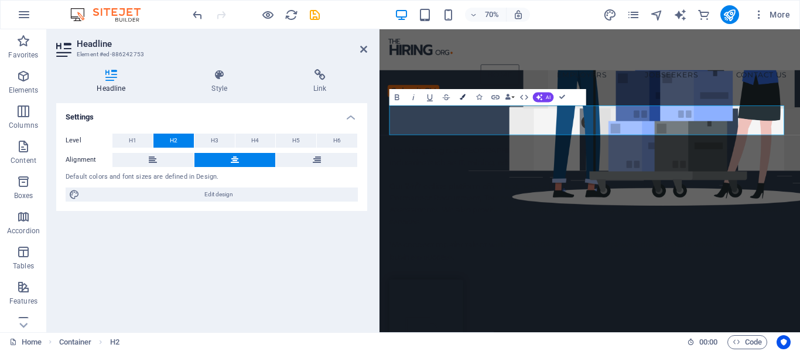
click at [459, 98] on button "Colors" at bounding box center [463, 97] width 16 height 16
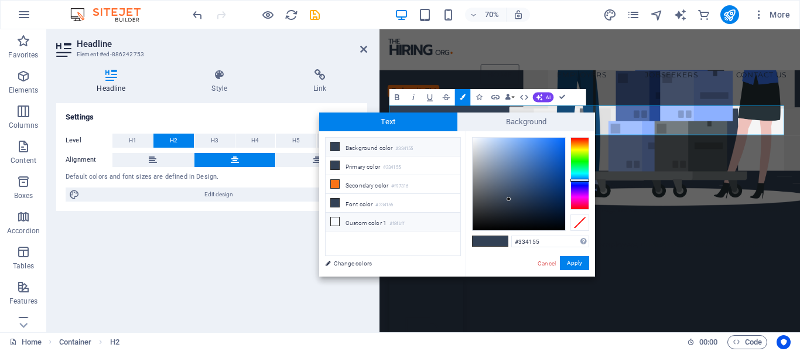
click at [340, 221] on li "Custom color 1 #f8fbff" at bounding box center [392, 221] width 135 height 19
click at [527, 240] on input "#f8fbff" at bounding box center [550, 241] width 78 height 12
type input "#fffffff"
click at [568, 260] on button "Apply" at bounding box center [574, 263] width 29 height 14
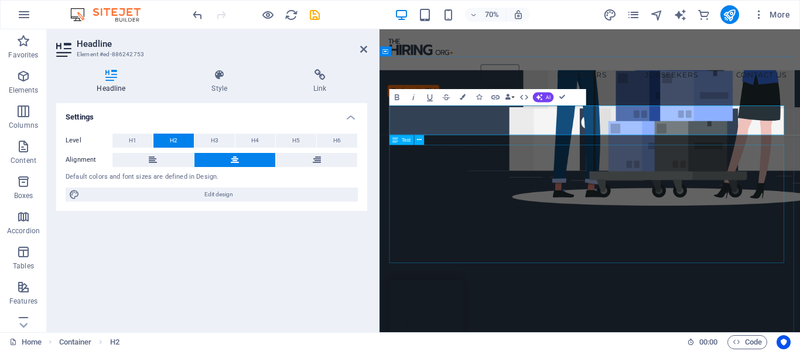
click at [607, 270] on div "The Hiring Org is a South Africa-based recruitment firm specializing in global …" at bounding box center [679, 278] width 572 height 169
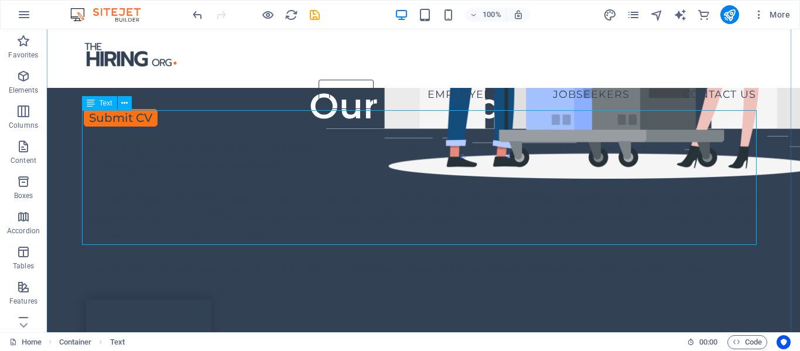
scroll to position [527, 0]
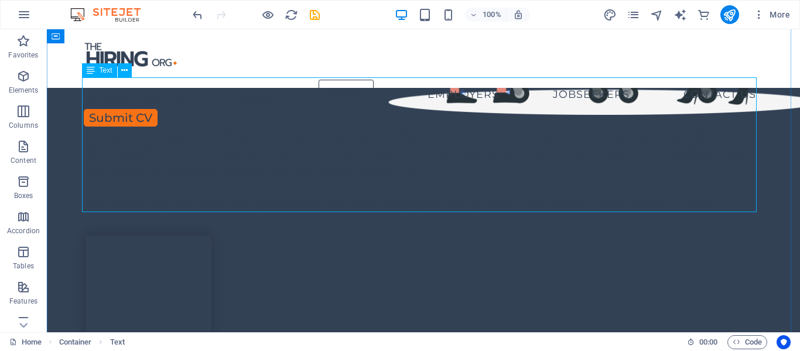
click at [351, 156] on div "The Hiring Org is a South Africa-based recruitment firm specializing in global …" at bounding box center [423, 144] width 674 height 135
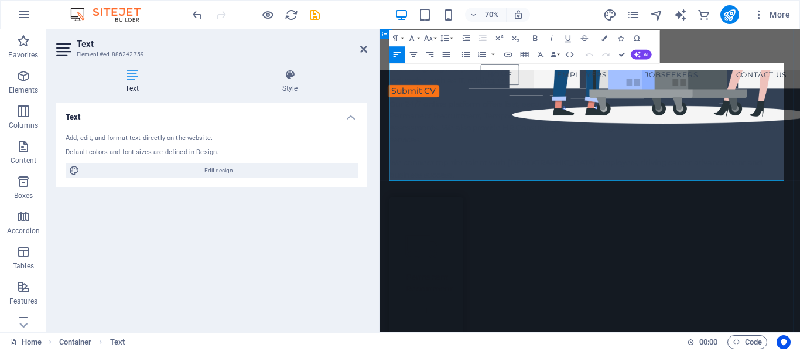
click at [550, 191] on p "The Hiring Org is a South Africa-based recruitment firm specializing in global …" at bounding box center [679, 161] width 572 height 169
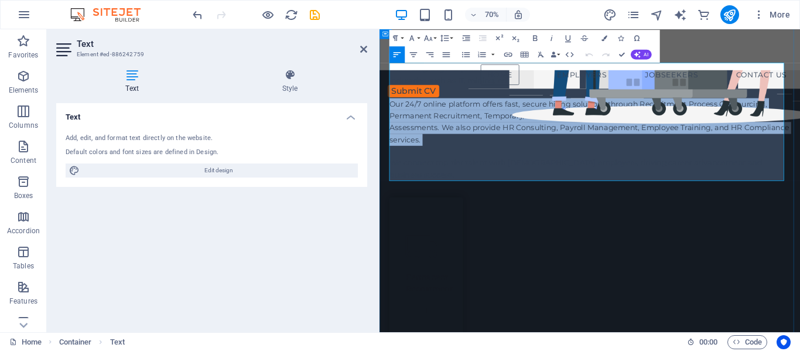
click at [550, 191] on p "The Hiring Org is a South Africa-based recruitment firm specializing in global …" at bounding box center [679, 161] width 572 height 169
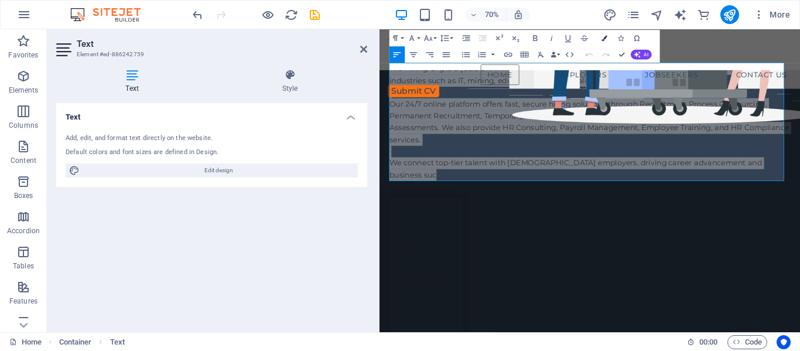
click at [605, 37] on icon "button" at bounding box center [604, 39] width 6 height 6
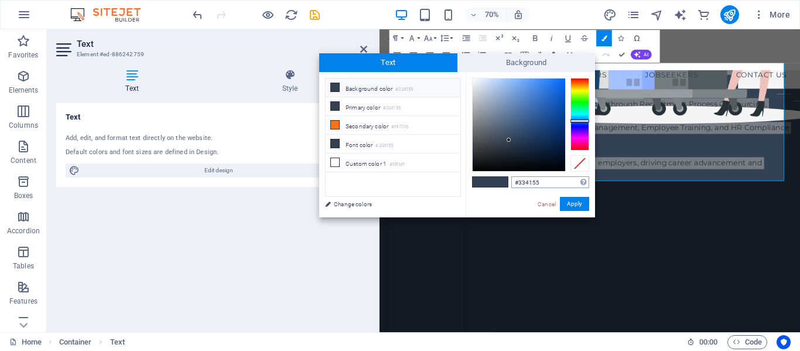
click at [526, 180] on input "#334155" at bounding box center [550, 182] width 78 height 12
click at [368, 158] on li "Custom color 1 #f8fbff" at bounding box center [392, 162] width 135 height 19
click at [528, 180] on input "#f8fbff" at bounding box center [550, 182] width 78 height 12
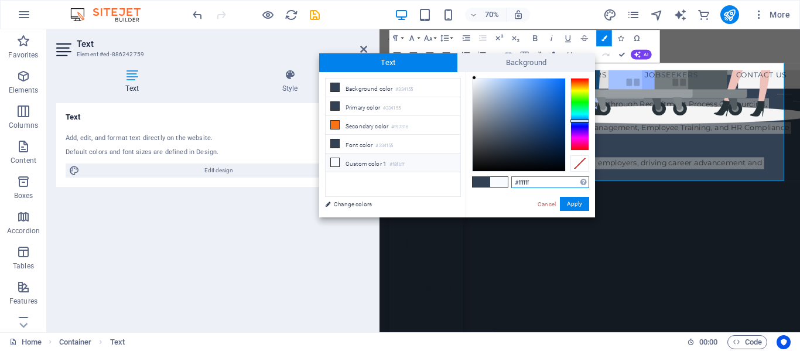
type input "#fffffff"
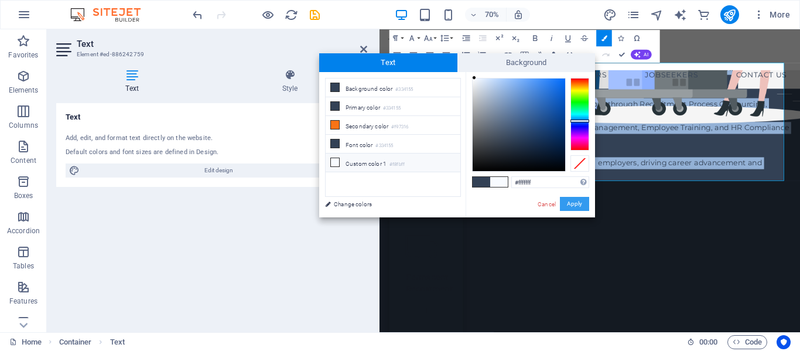
click at [575, 205] on button "Apply" at bounding box center [574, 204] width 29 height 14
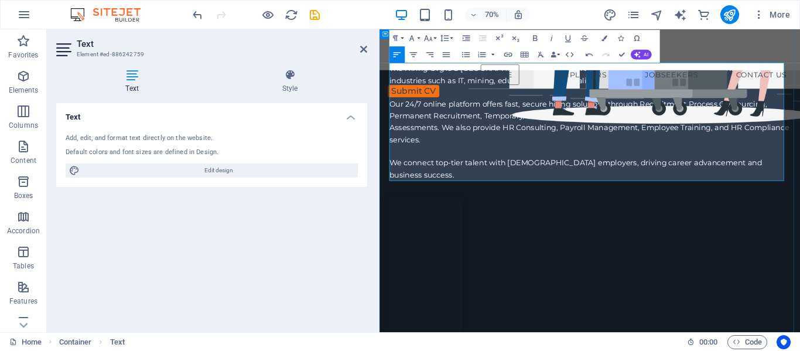
click at [556, 188] on p "The Hiring Org is a South Africa-based recruitment firm specializing in global …" at bounding box center [679, 161] width 572 height 169
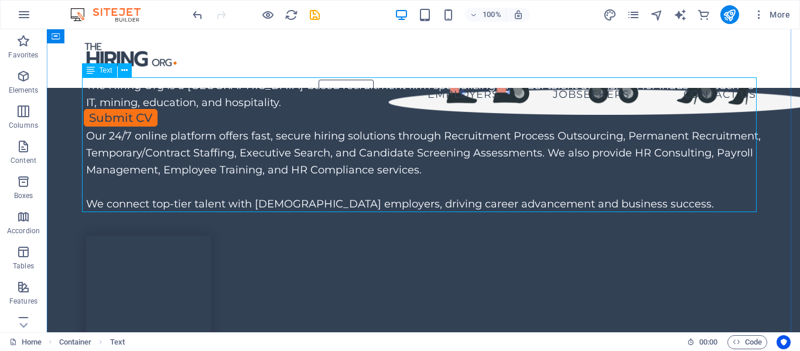
click at [467, 153] on div "The Hiring Org is a South Africa-based recruitment firm specializing in global …" at bounding box center [423, 144] width 674 height 135
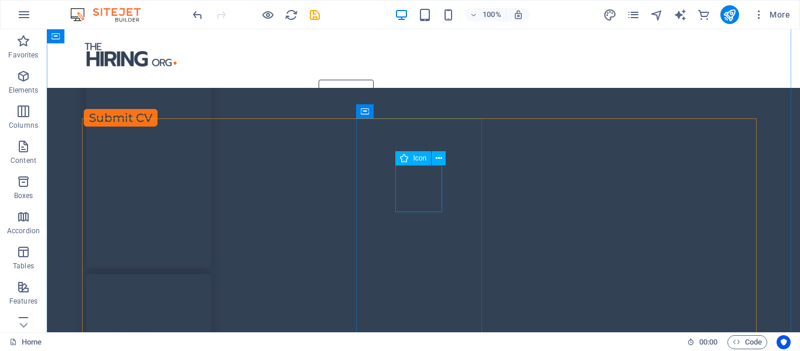
scroll to position [644, 0]
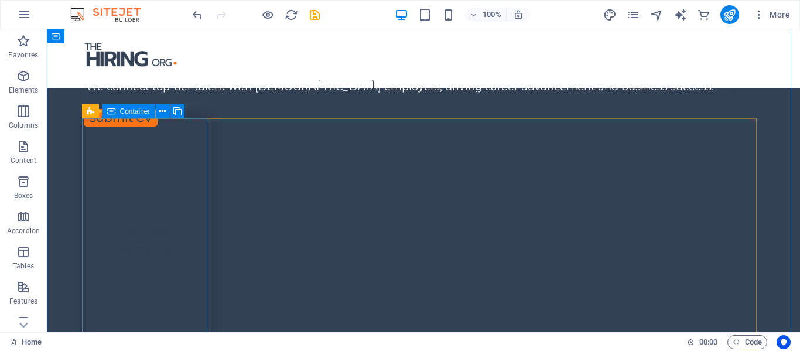
click at [190, 193] on div "Permanent Recruitment 1" at bounding box center [148, 226] width 125 height 217
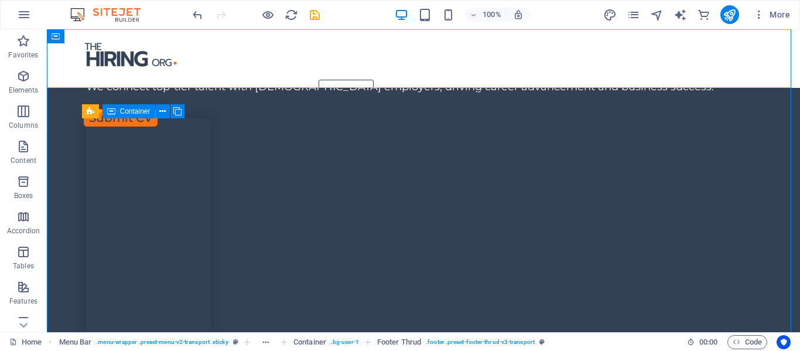
click at [190, 193] on div "Permanent Recruitment 1" at bounding box center [148, 226] width 125 height 217
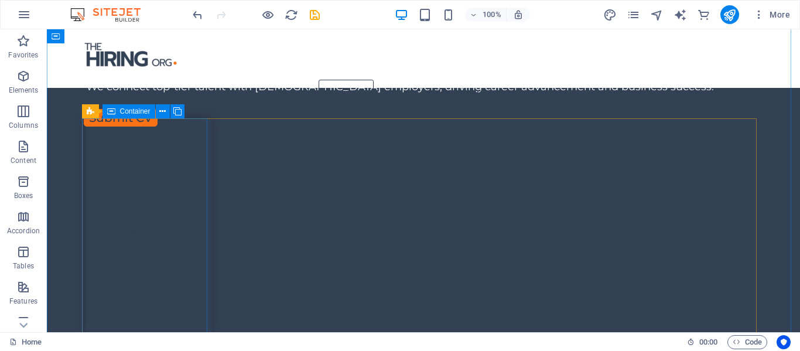
click at [183, 173] on div "Permanent Recruitment 1" at bounding box center [148, 226] width 125 height 217
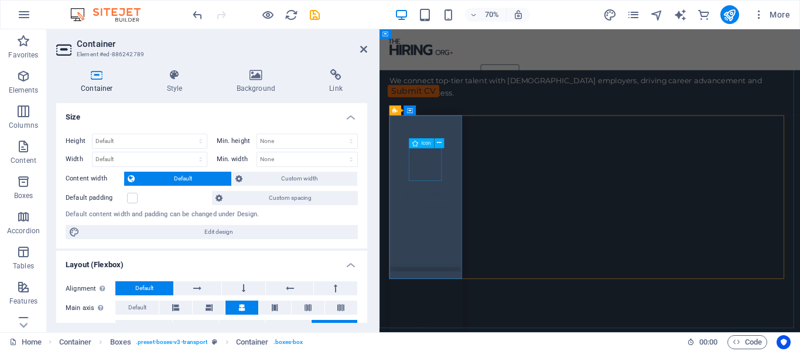
click at [440, 225] on figure at bounding box center [446, 222] width 59 height 47
select select "xMidYMid"
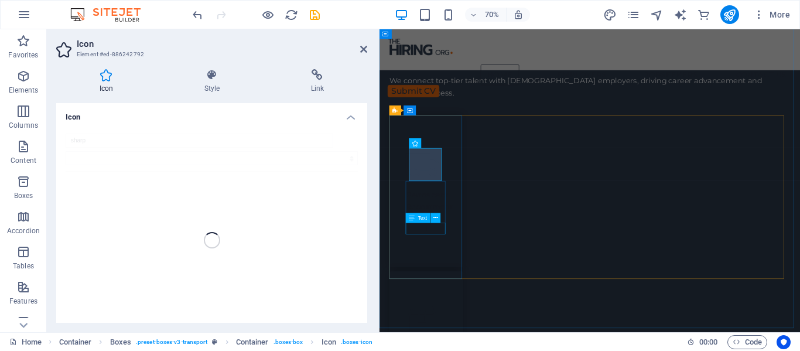
click at [438, 220] on button at bounding box center [436, 217] width 10 height 10
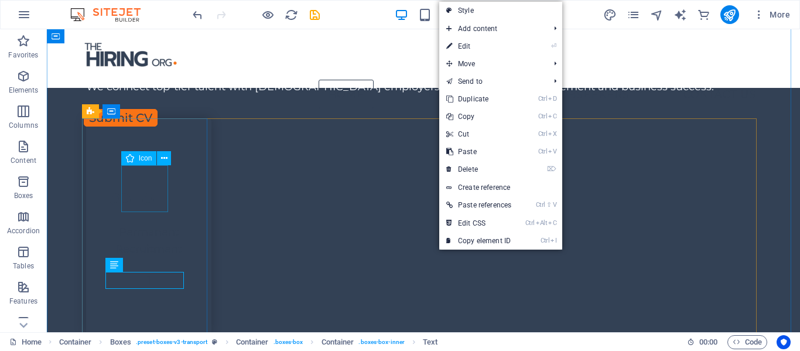
click at [137, 164] on div "Icon" at bounding box center [139, 158] width 36 height 14
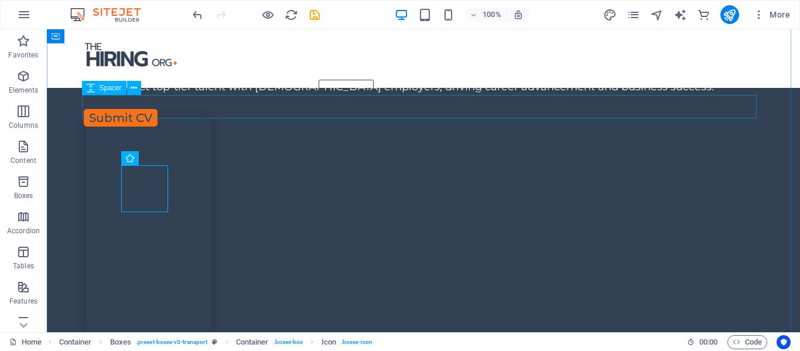
click at [149, 108] on div at bounding box center [423, 106] width 674 height 23
select select "px"
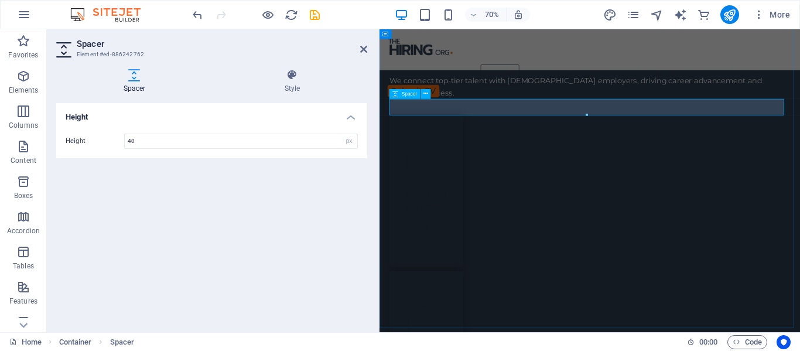
click at [503, 141] on div at bounding box center [679, 140] width 572 height 23
click at [443, 350] on div "Permanent Recruitment 1" at bounding box center [445, 260] width 105 height 217
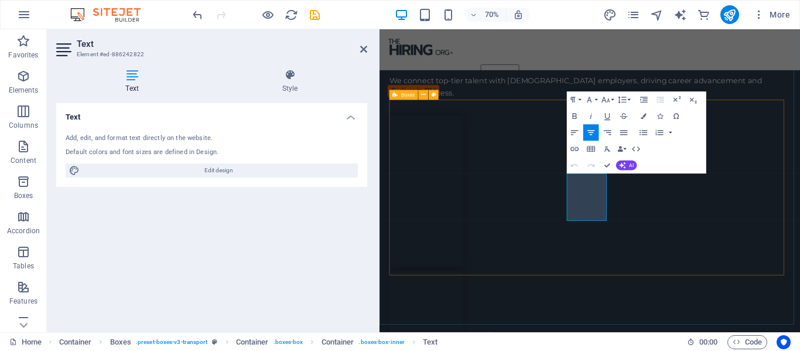
scroll to position [702, 0]
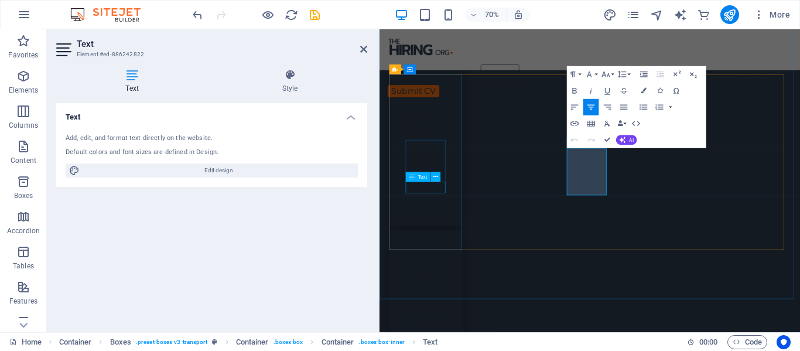
click at [440, 253] on div "1" at bounding box center [446, 255] width 59 height 17
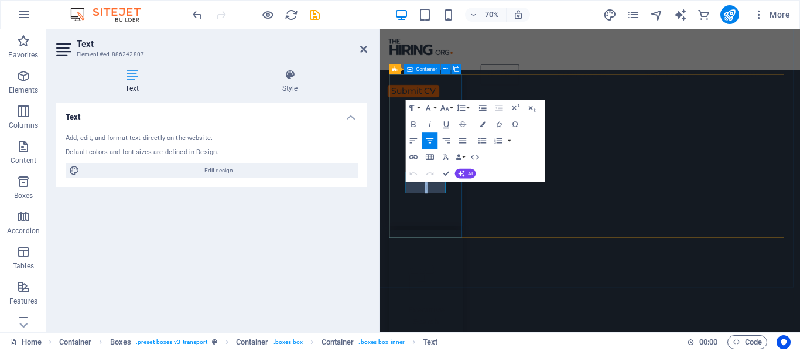
click at [460, 295] on div "Permanent Recruitment 1" at bounding box center [445, 202] width 105 height 217
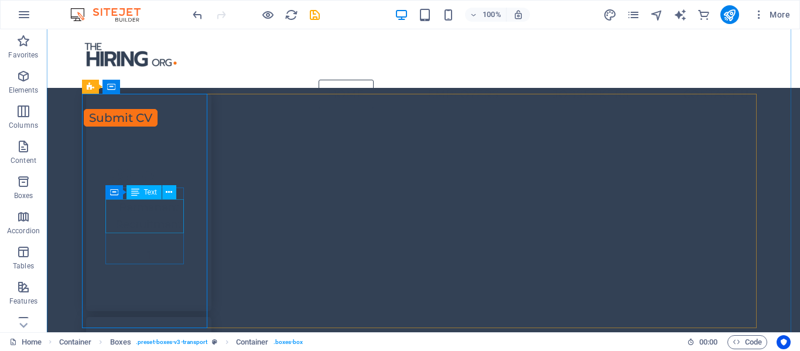
click at [150, 205] on div "Permanent Recruitment" at bounding box center [148, 216] width 78 height 34
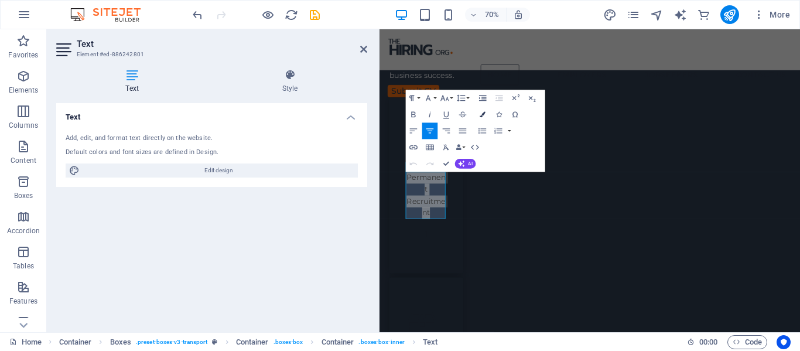
click at [481, 115] on icon "button" at bounding box center [482, 115] width 6 height 6
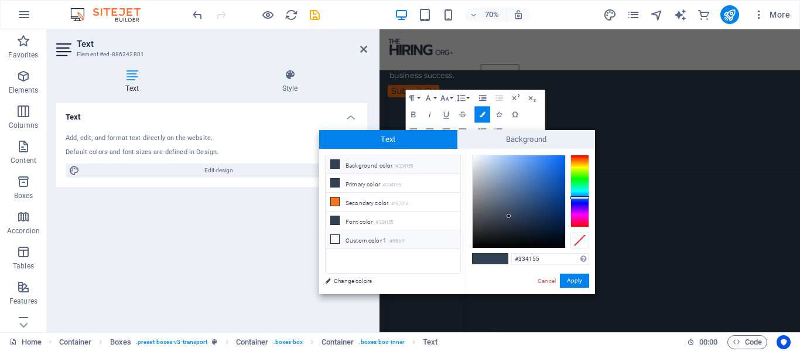
click at [359, 236] on li "Custom color 1 #f8fbff" at bounding box center [392, 239] width 135 height 19
click at [527, 260] on input "#f8fbff" at bounding box center [550, 259] width 78 height 12
type input "#fffffff"
click at [570, 279] on button "Apply" at bounding box center [574, 280] width 29 height 14
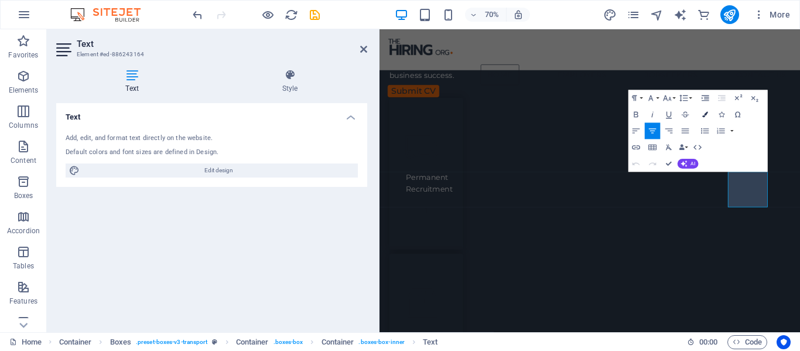
click at [704, 115] on icon "button" at bounding box center [705, 115] width 6 height 6
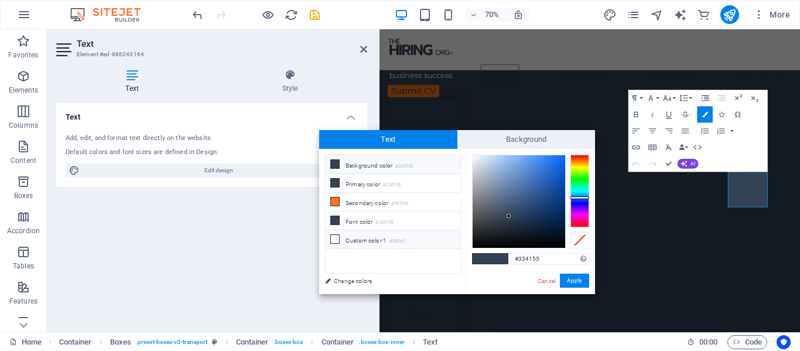
click at [343, 241] on li "Custom color 1 #f8fbff" at bounding box center [392, 239] width 135 height 19
click at [517, 262] on input "#f8fbff" at bounding box center [550, 259] width 78 height 12
type input "#fffffff"
click at [578, 278] on button "Apply" at bounding box center [574, 280] width 29 height 14
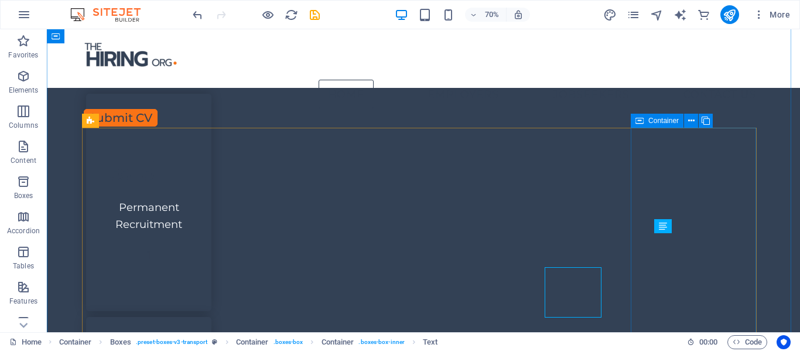
scroll to position [635, 0]
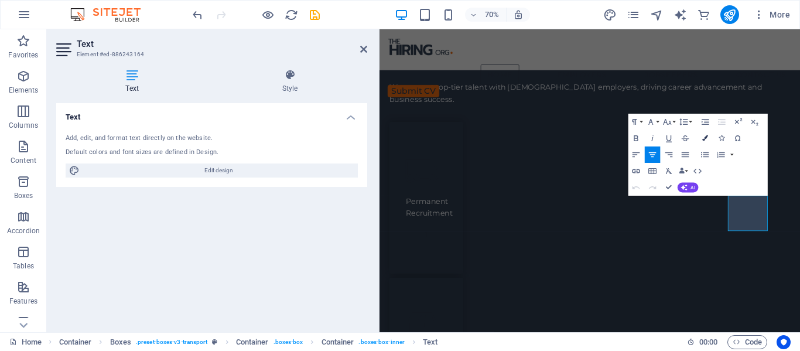
click at [707, 135] on icon "button" at bounding box center [705, 138] width 6 height 6
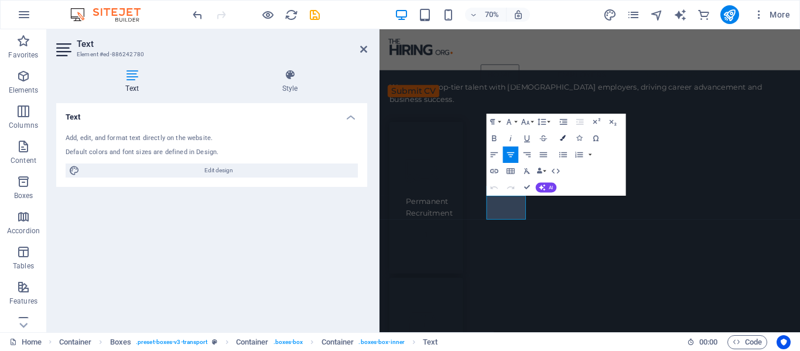
click at [560, 139] on icon "button" at bounding box center [563, 138] width 6 height 6
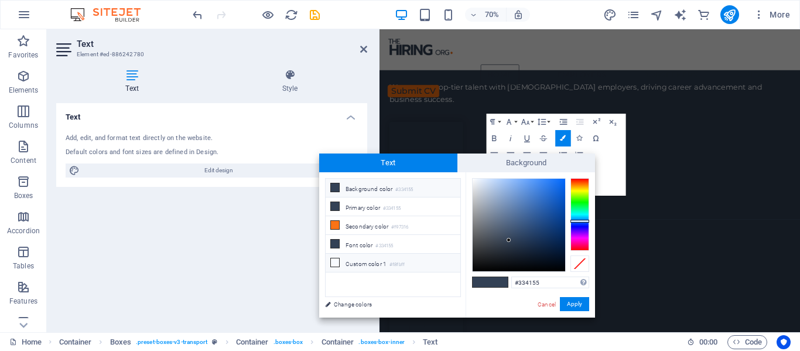
click at [346, 265] on li "Custom color 1 #f8fbff" at bounding box center [392, 262] width 135 height 19
click at [522, 284] on input "#f8fbff" at bounding box center [550, 282] width 78 height 12
type input "#fffffff"
drag, startPoint x: 572, startPoint y: 301, endPoint x: 242, endPoint y: 383, distance: 339.7
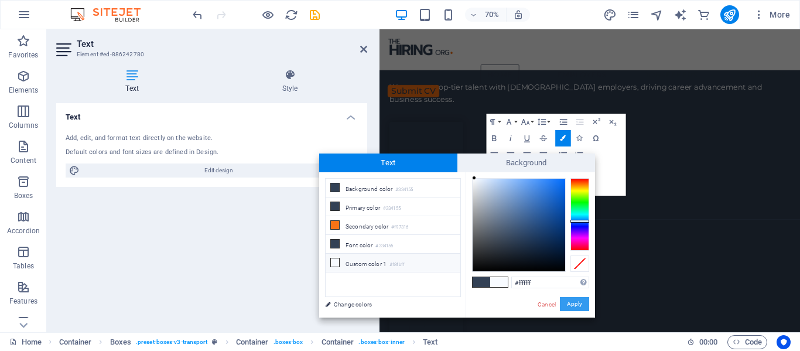
click at [572, 301] on button "Apply" at bounding box center [574, 304] width 29 height 14
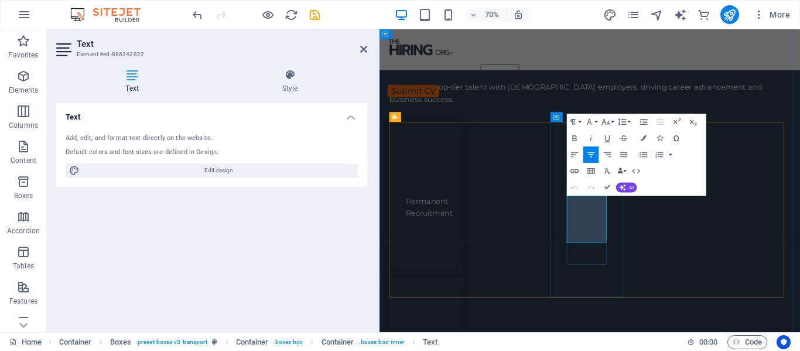
click at [643, 138] on icon "button" at bounding box center [643, 138] width 6 height 6
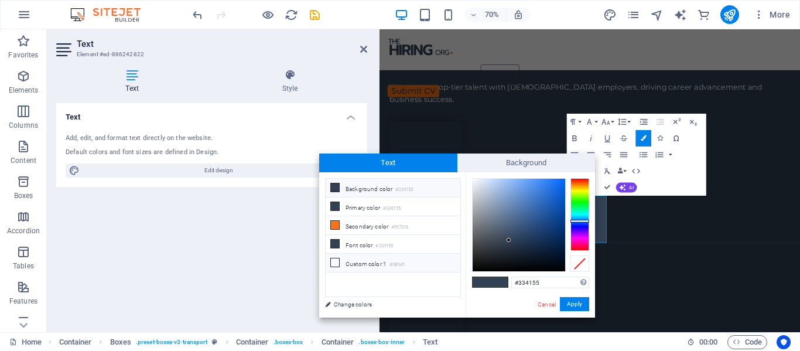
click at [357, 265] on li "Custom color 1 #f8fbff" at bounding box center [392, 262] width 135 height 19
click at [524, 284] on input "#f8fbff" at bounding box center [550, 282] width 78 height 12
type input "#fffffff"
drag, startPoint x: 576, startPoint y: 304, endPoint x: 279, endPoint y: 393, distance: 309.7
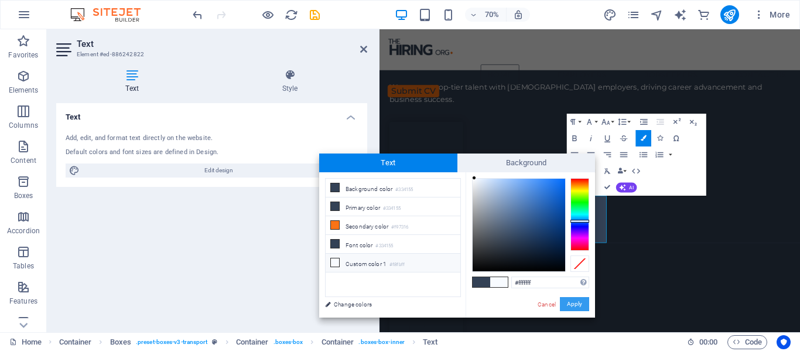
click at [576, 304] on button "Apply" at bounding box center [574, 304] width 29 height 14
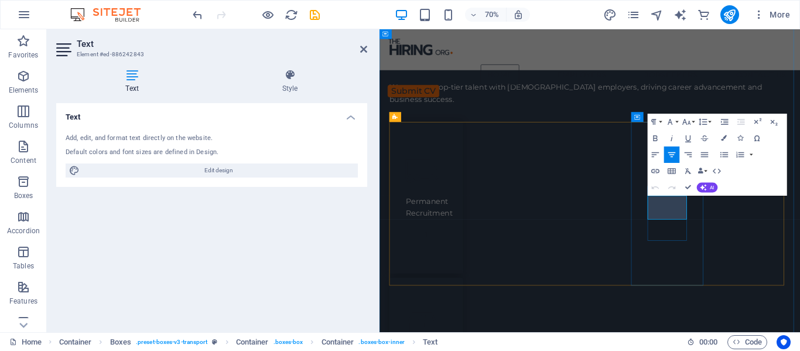
click at [723, 139] on icon "button" at bounding box center [724, 138] width 6 height 6
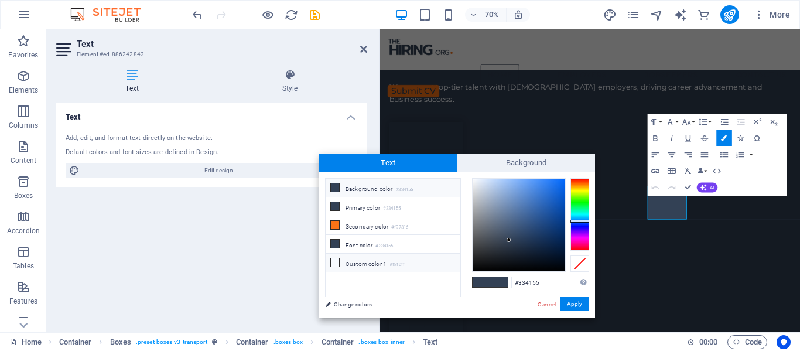
click at [361, 265] on li "Custom color 1 #f8fbff" at bounding box center [392, 262] width 135 height 19
click at [529, 284] on input "#f8fbff" at bounding box center [550, 282] width 78 height 12
click at [529, 283] on input "#f8fbff" at bounding box center [550, 282] width 78 height 12
type input "#fffffff"
click at [575, 303] on button "Apply" at bounding box center [574, 304] width 29 height 14
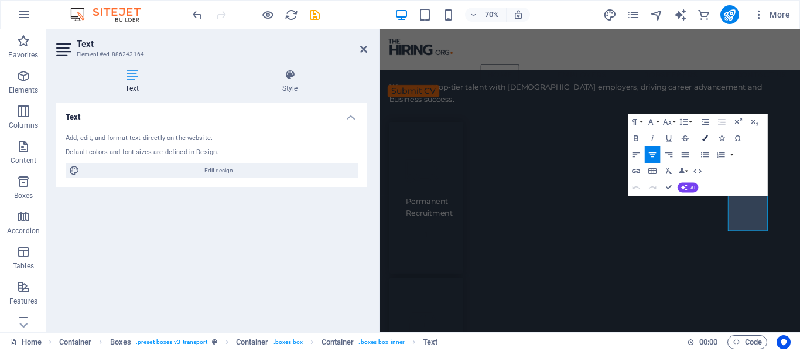
click at [705, 138] on icon "button" at bounding box center [705, 138] width 6 height 6
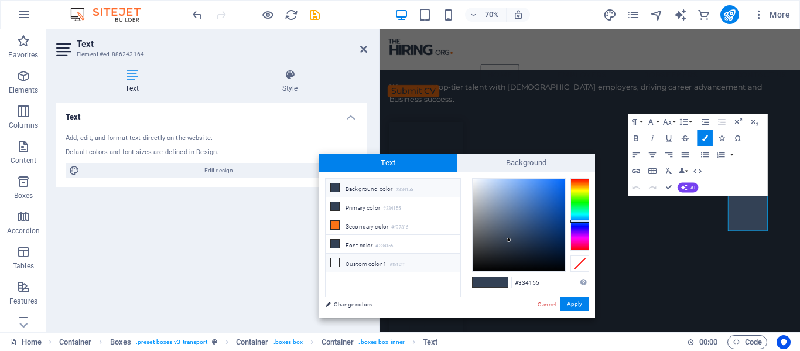
click at [369, 266] on li "Custom color 1 #f8fbff" at bounding box center [392, 262] width 135 height 19
click at [522, 284] on input "#f8fbff" at bounding box center [550, 282] width 78 height 12
type input "#fffffff"
click at [584, 306] on button "Apply" at bounding box center [574, 304] width 29 height 14
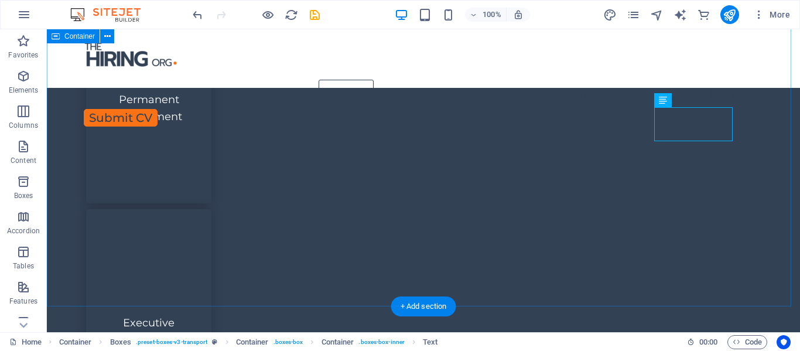
scroll to position [718, 0]
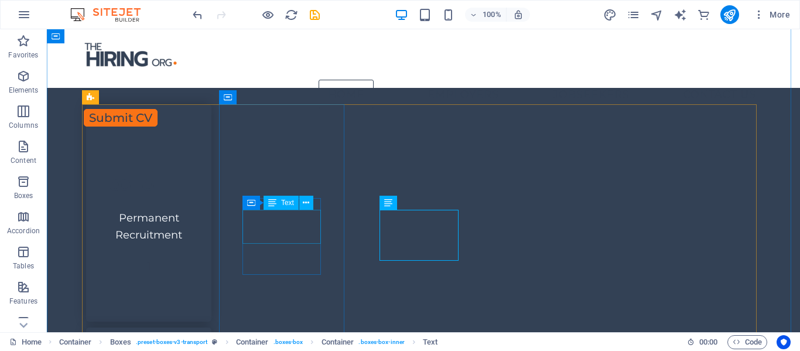
scroll to position [659, 0]
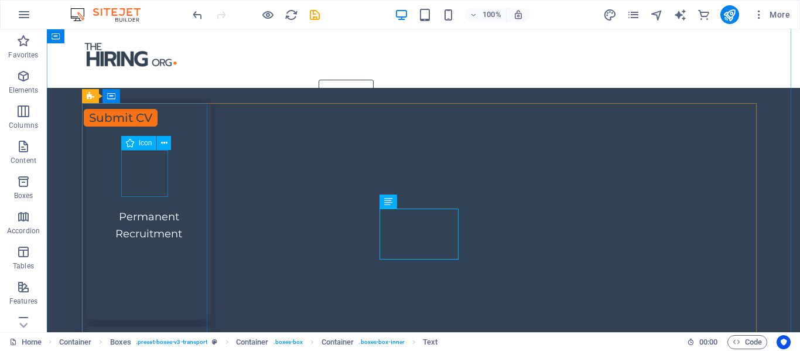
click at [159, 166] on figure at bounding box center [148, 173] width 78 height 47
select select "xMidYMid"
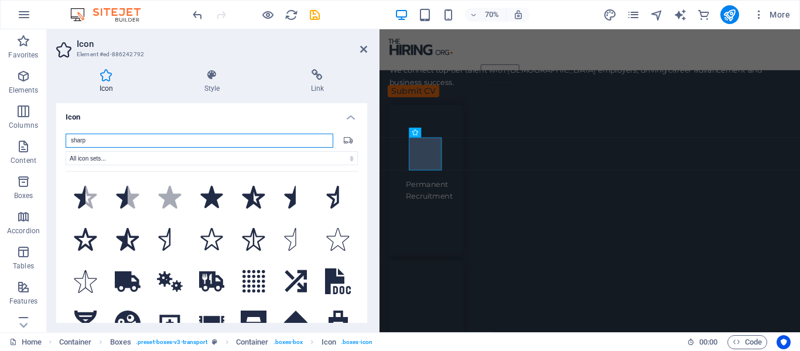
click at [87, 144] on input "sharp" at bounding box center [200, 140] width 268 height 14
click at [81, 141] on input "sharp" at bounding box center [200, 140] width 268 height 14
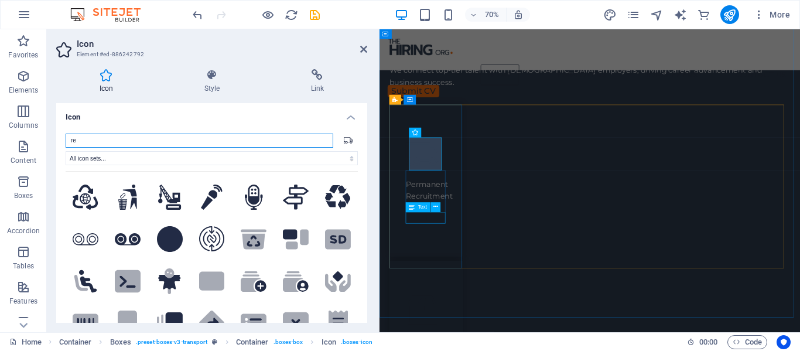
type input "r"
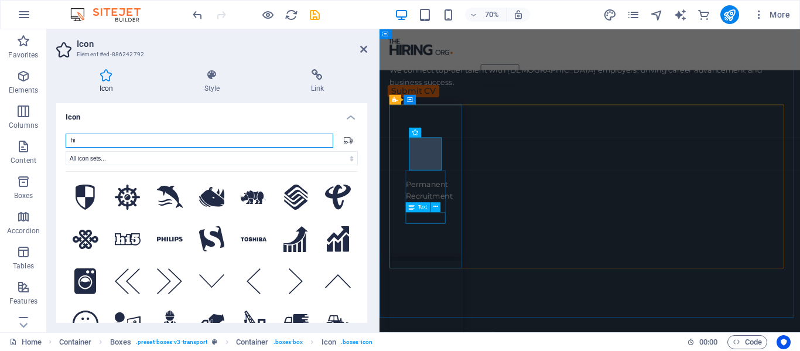
type input "h"
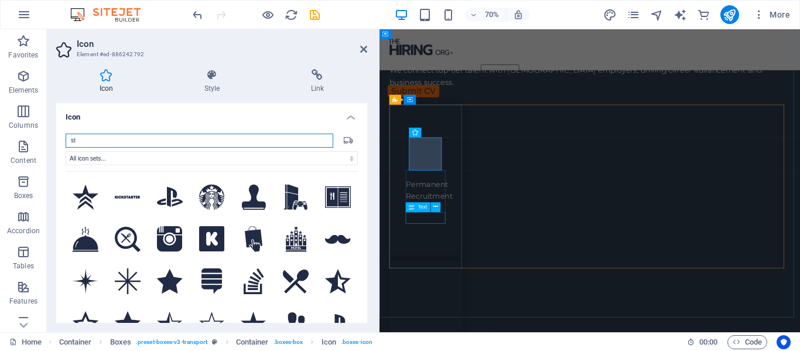
type input "s"
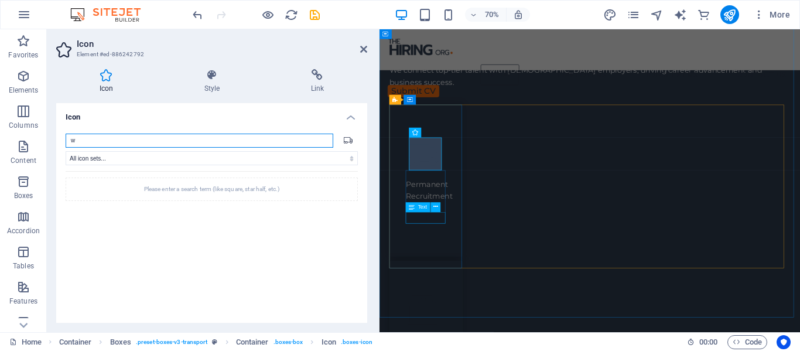
type input "wo"
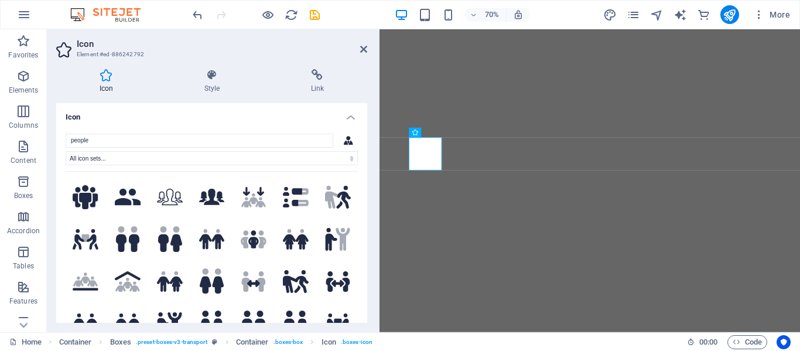
select select "xMidYMid"
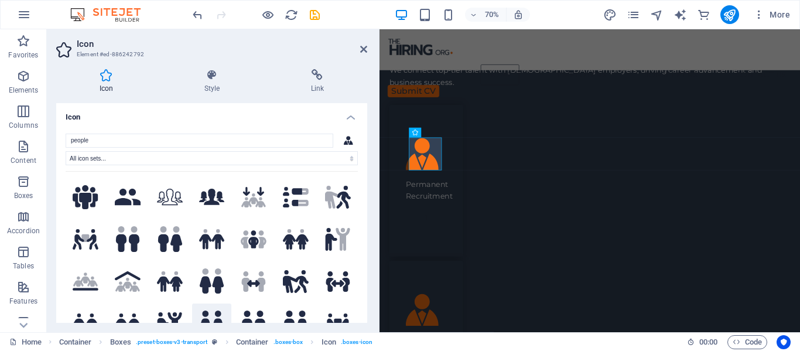
scroll to position [117, 0]
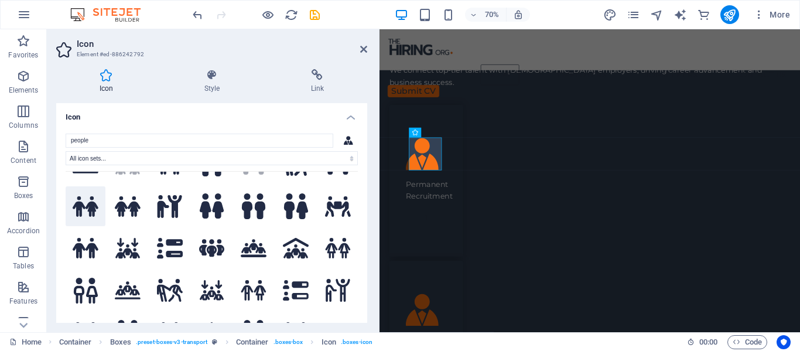
type input "people"
click at [81, 201] on icon at bounding box center [86, 206] width 26 height 20
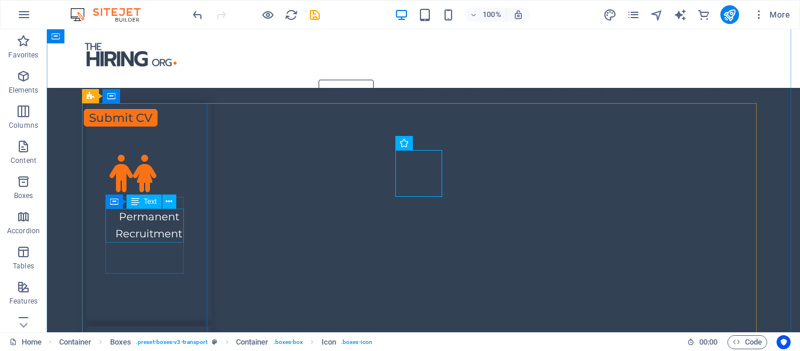
click at [154, 214] on div "Permanent Recruitment" at bounding box center [148, 225] width 78 height 34
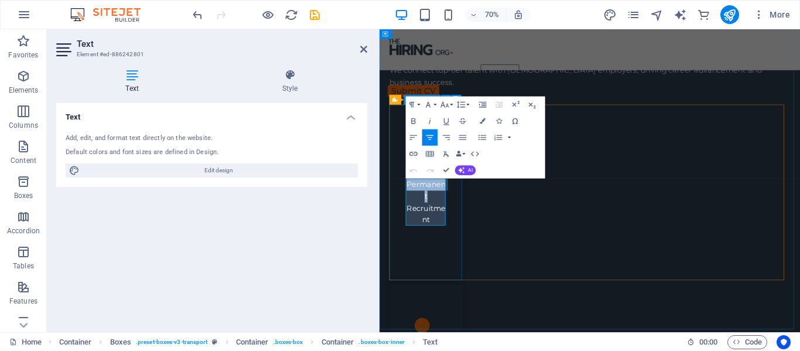
drag, startPoint x: 454, startPoint y: 266, endPoint x: 408, endPoint y: 246, distance: 50.1
click at [408, 246] on div "Permanent Recruitment 1" at bounding box center [445, 262] width 105 height 251
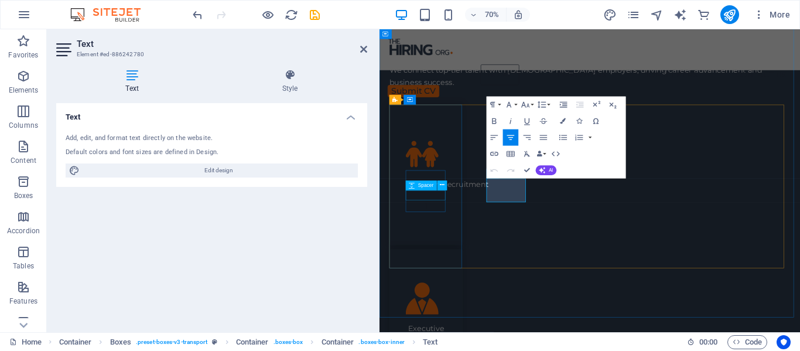
click at [421, 186] on span "Spacer" at bounding box center [426, 185] width 16 height 5
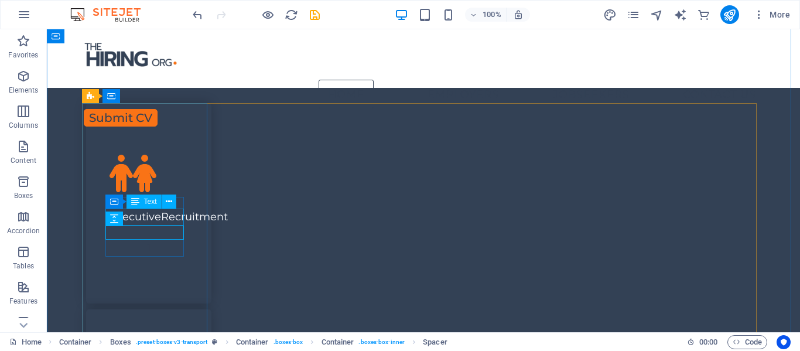
click at [169, 216] on div "ExecutiveRecruitment" at bounding box center [148, 216] width 78 height 17
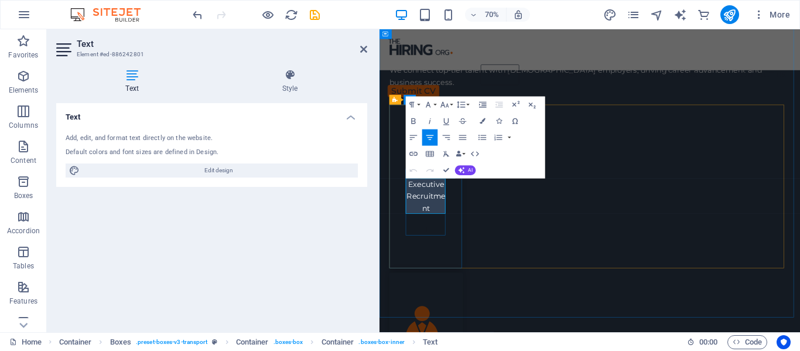
click at [472, 251] on p "ExecutiveRecruitment" at bounding box center [446, 267] width 59 height 50
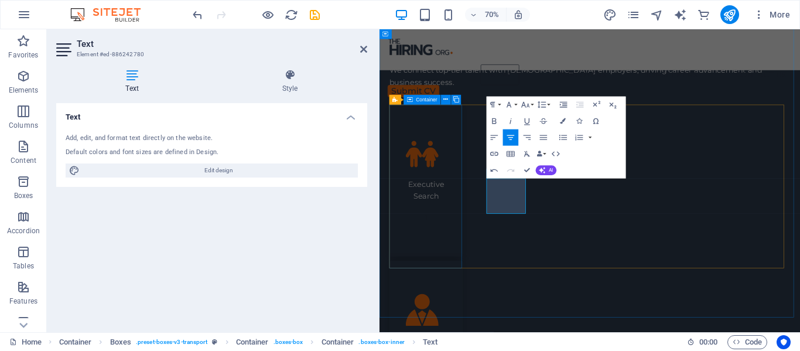
click at [450, 338] on div "Executive Search 1" at bounding box center [445, 245] width 105 height 217
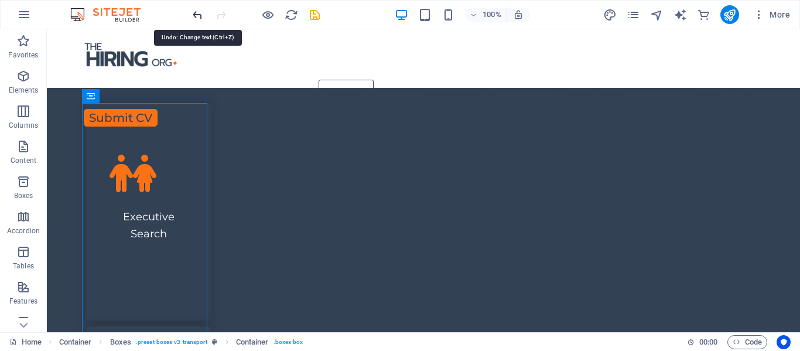
click at [196, 16] on icon "undo" at bounding box center [197, 14] width 13 height 13
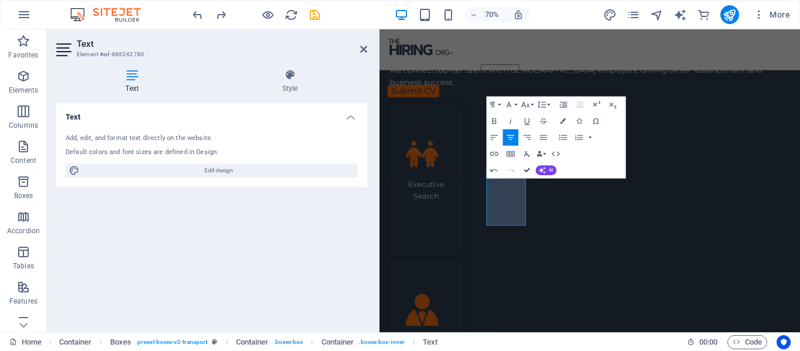
scroll to position [625, 0]
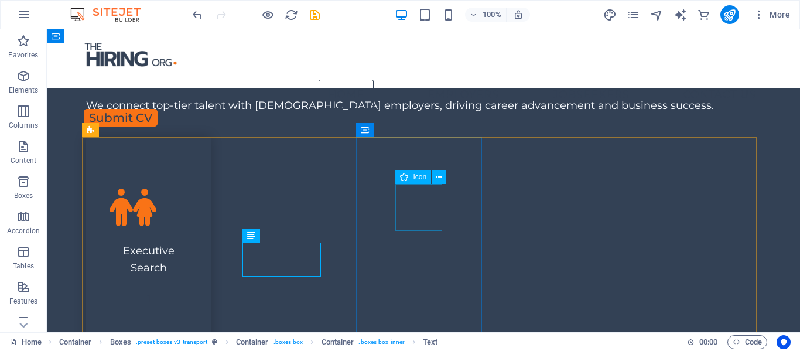
select select "xMidYMid"
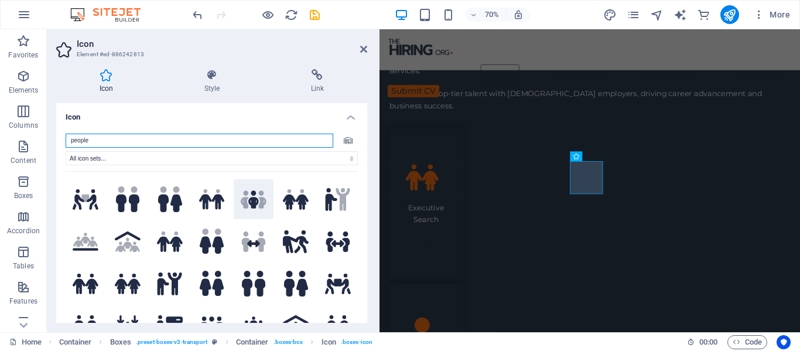
scroll to position [59, 0]
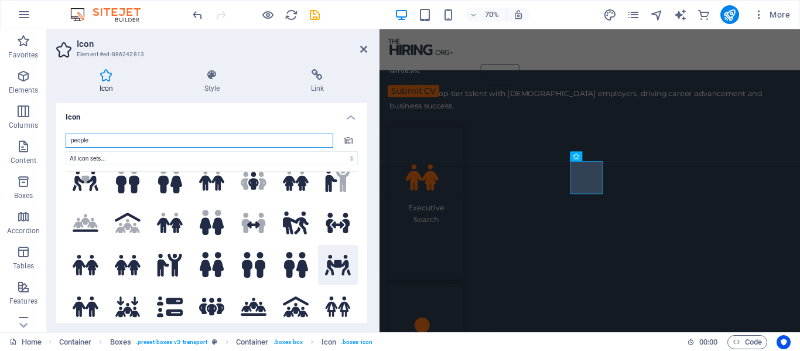
type input "people"
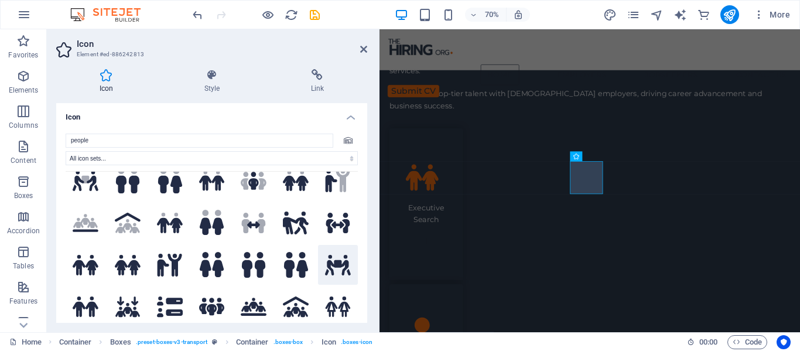
click at [334, 263] on icon at bounding box center [338, 265] width 26 height 20
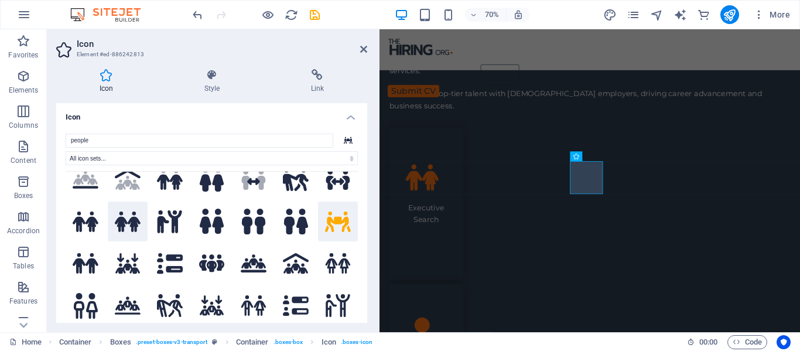
scroll to position [117, 0]
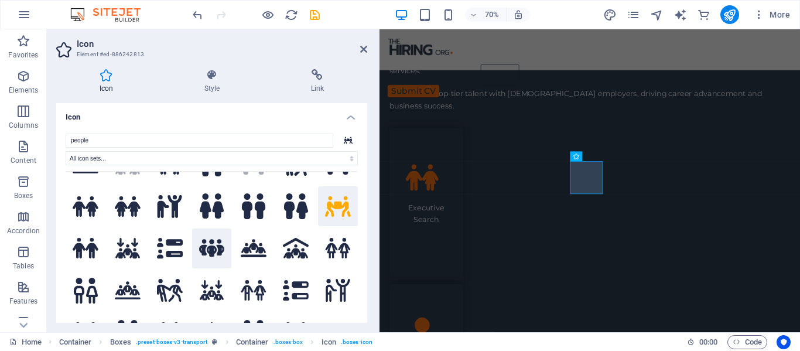
click at [203, 245] on icon at bounding box center [212, 248] width 26 height 18
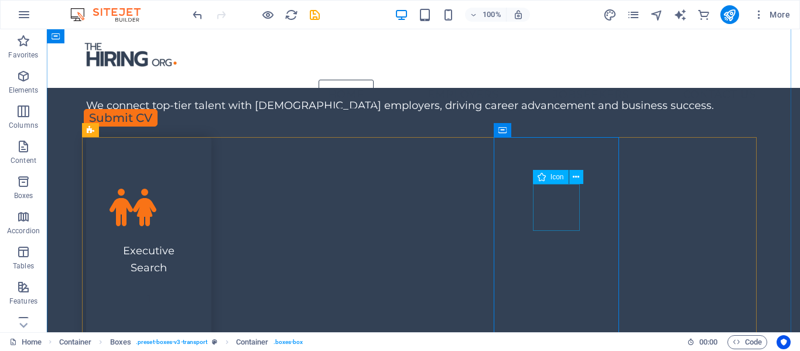
select select "xMidYMid"
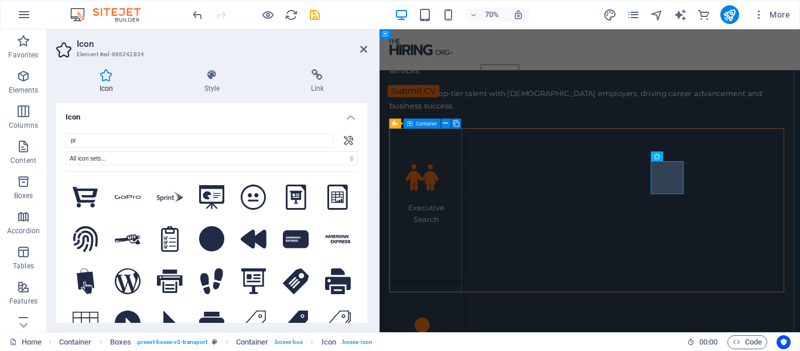
type input "p"
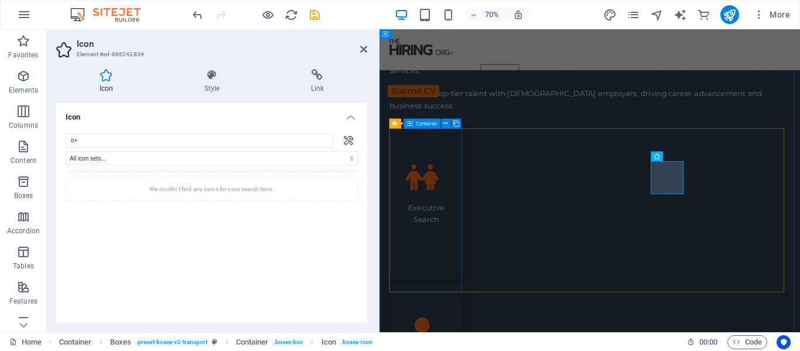
type input "o"
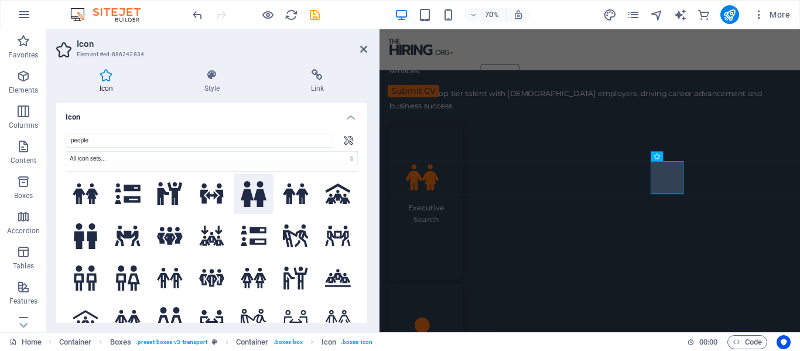
scroll to position [527, 0]
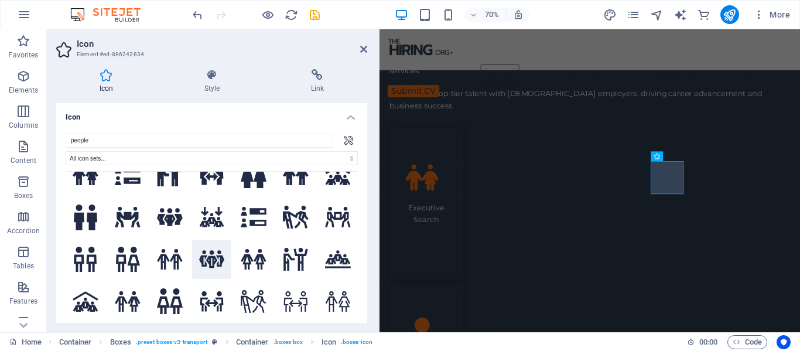
type input "people"
click at [210, 252] on icon at bounding box center [212, 259] width 26 height 18
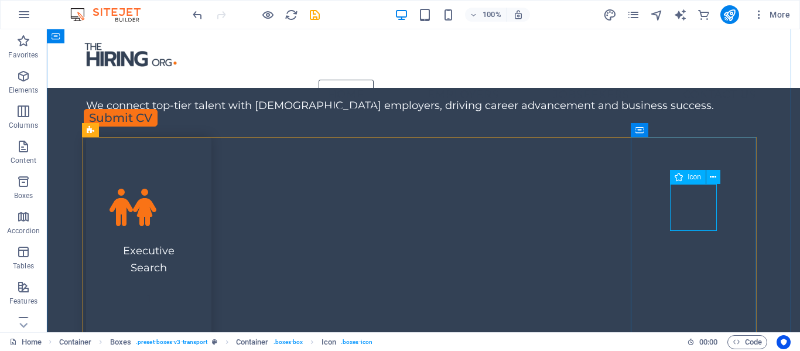
click at [693, 176] on span "Icon" at bounding box center [693, 176] width 13 height 7
select select "xMidYMid"
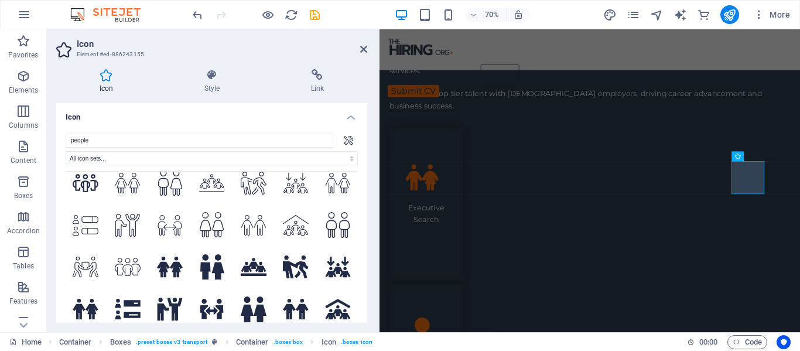
scroll to position [410, 0]
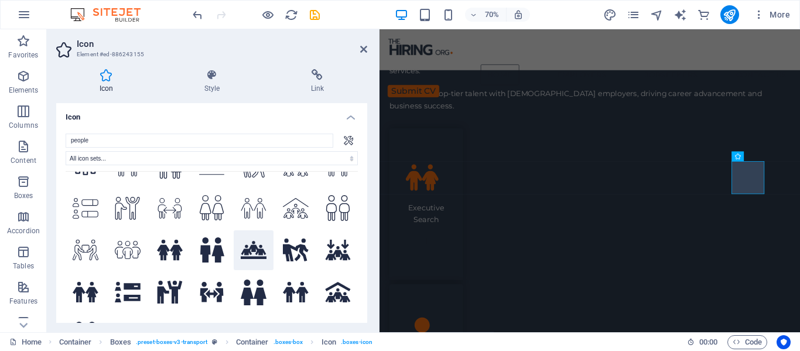
type input "people"
click at [250, 241] on icon at bounding box center [254, 250] width 26 height 18
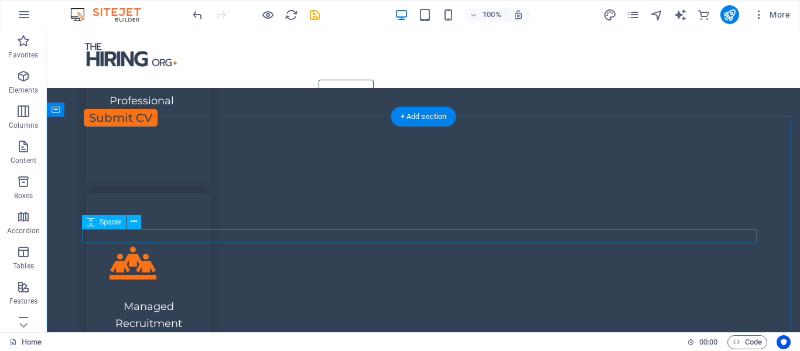
scroll to position [1386, 0]
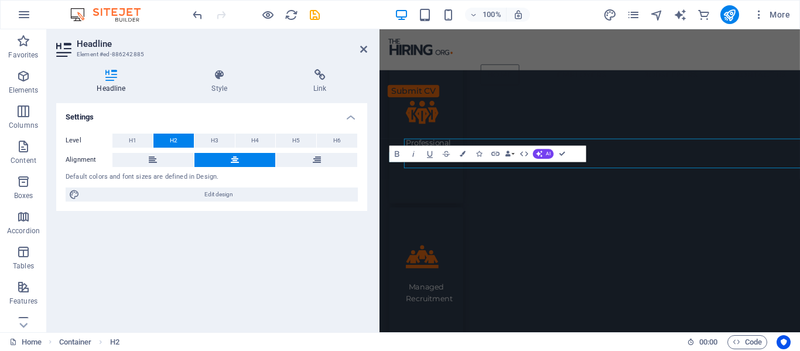
scroll to position [1420, 0]
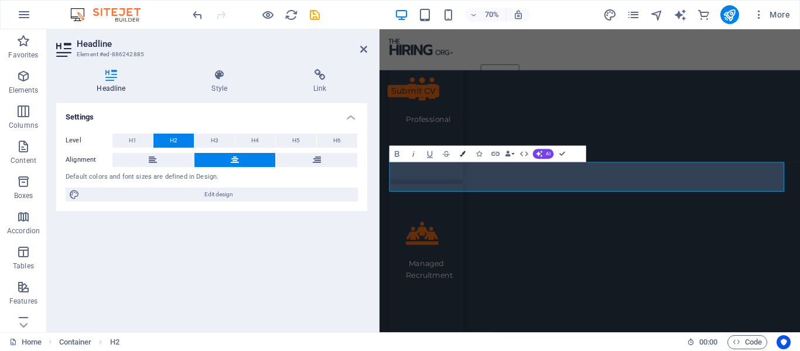
click at [460, 152] on icon "button" at bounding box center [463, 154] width 6 height 6
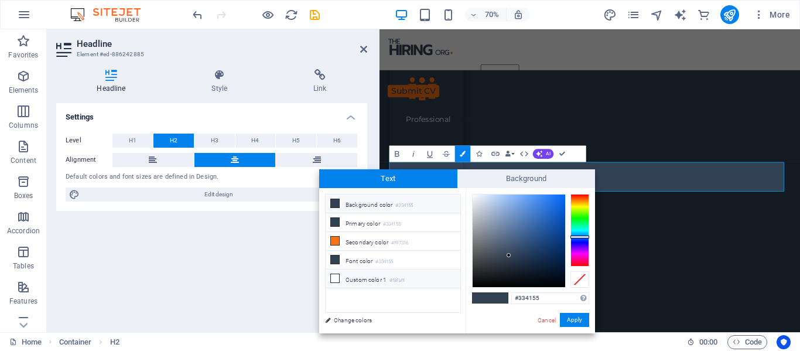
click at [350, 281] on li "Custom color 1 #f8fbff" at bounding box center [392, 278] width 135 height 19
click at [524, 298] on input "#f8fbff" at bounding box center [550, 298] width 78 height 12
type input "#fffffff"
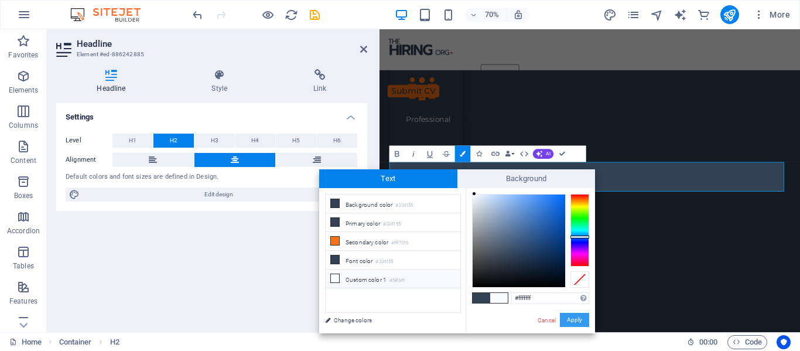
click at [582, 316] on button "Apply" at bounding box center [574, 320] width 29 height 14
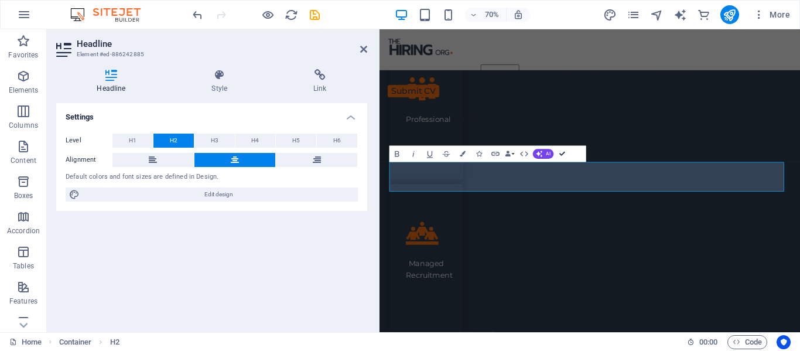
scroll to position [1386, 0]
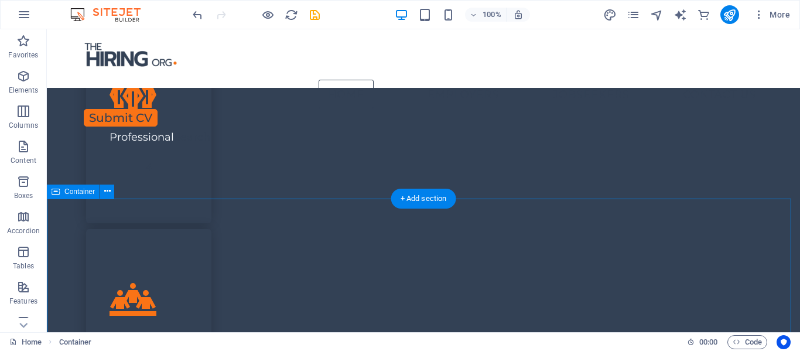
scroll to position [1328, 0]
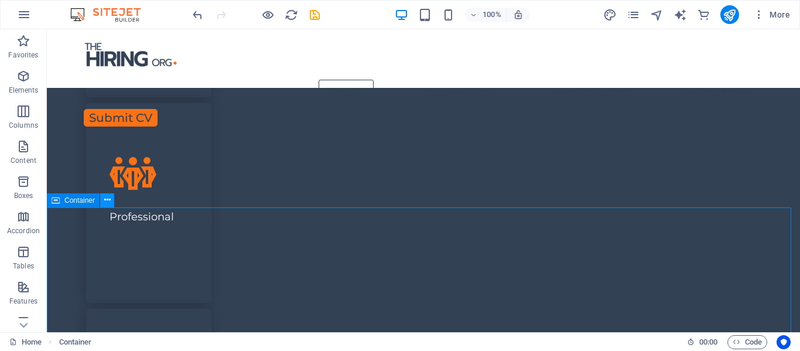
click at [108, 202] on icon at bounding box center [107, 200] width 6 height 12
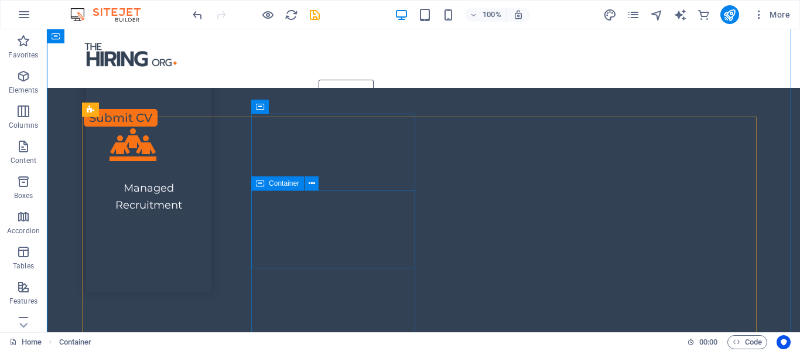
scroll to position [1679, 0]
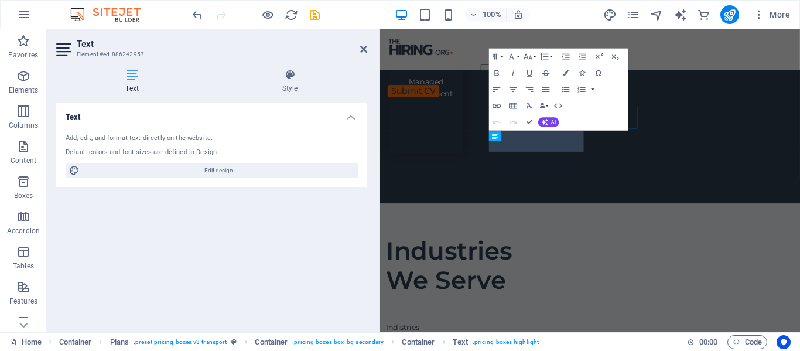
scroll to position [1713, 0]
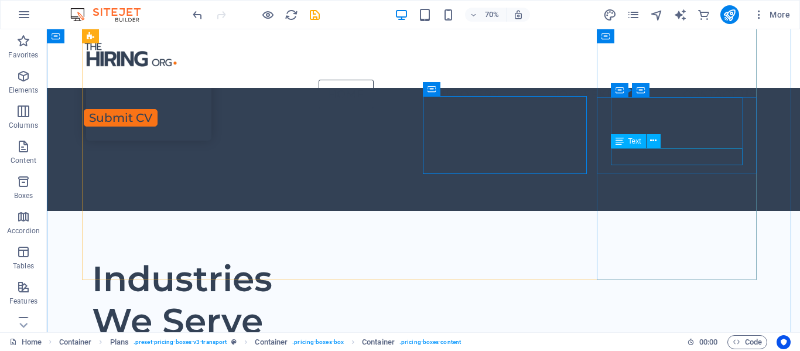
scroll to position [1679, 0]
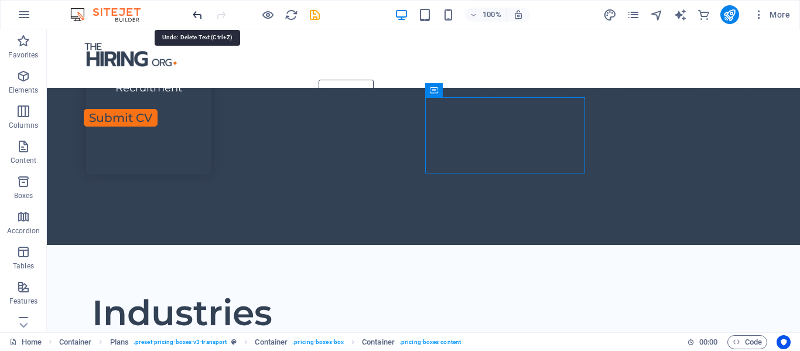
click at [198, 18] on icon "undo" at bounding box center [197, 14] width 13 height 13
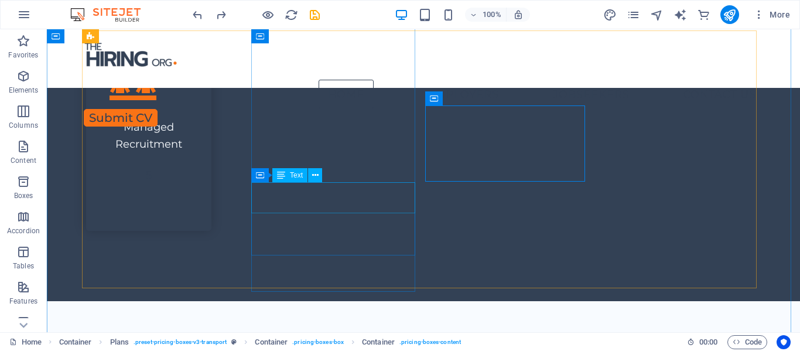
scroll to position [1562, 0]
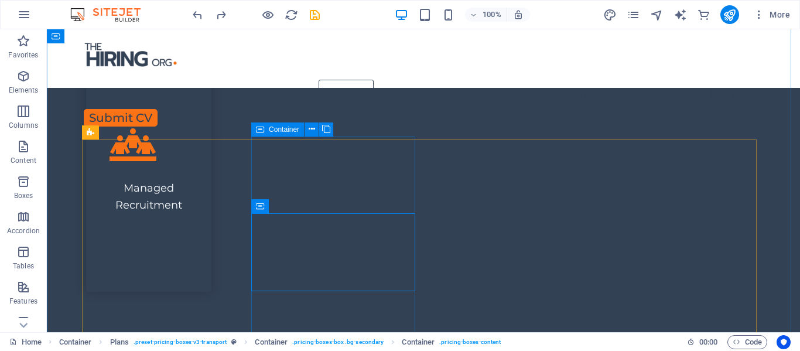
click at [275, 132] on span "Container" at bounding box center [284, 129] width 30 height 7
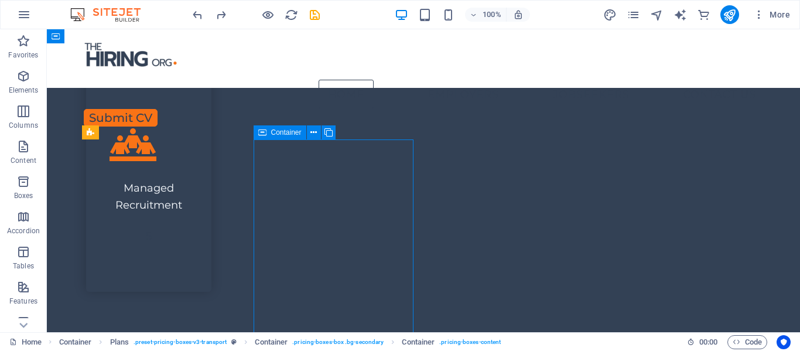
click at [275, 132] on span "Container" at bounding box center [286, 132] width 30 height 7
select select "px"
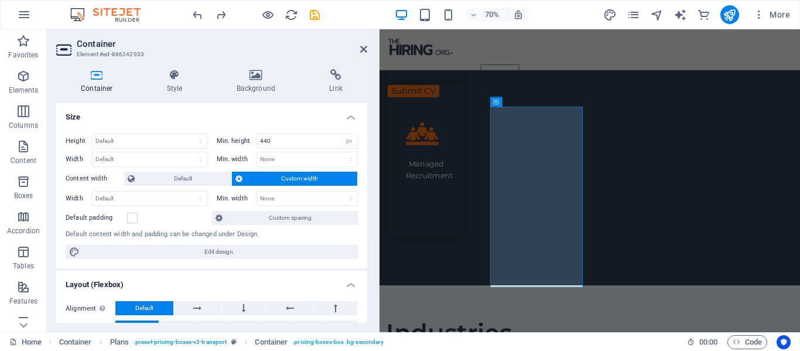
scroll to position [1595, 0]
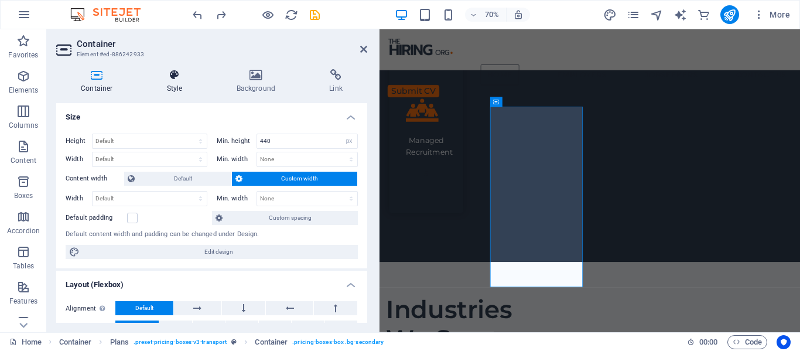
click at [167, 85] on h4 "Style" at bounding box center [177, 81] width 70 height 25
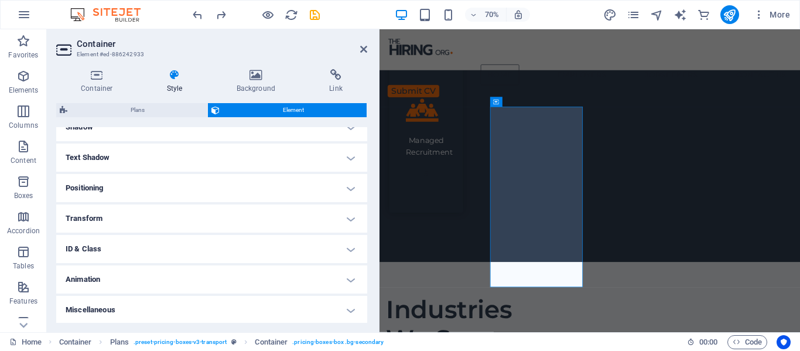
scroll to position [299, 0]
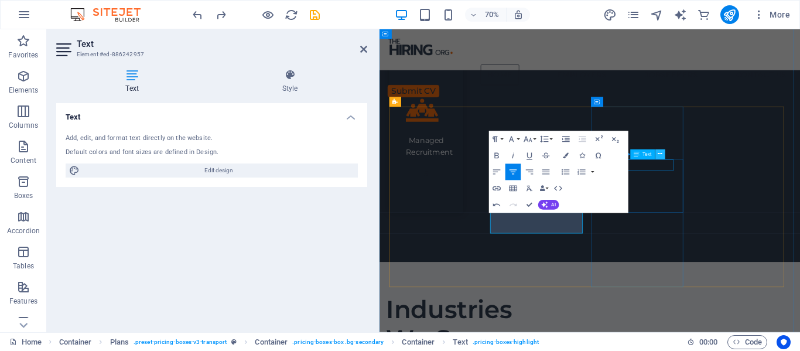
click at [661, 155] on icon at bounding box center [659, 154] width 5 height 9
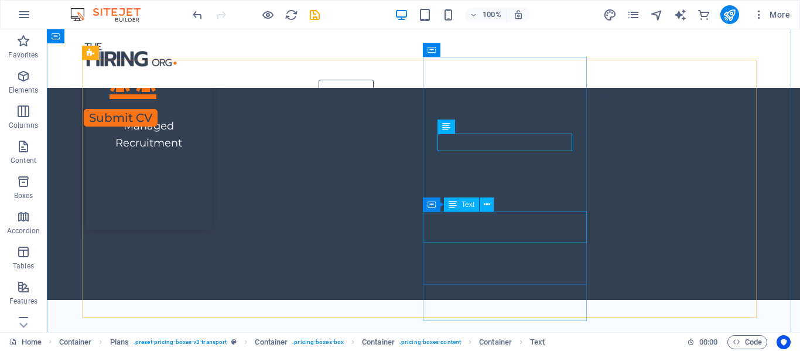
scroll to position [1737, 0]
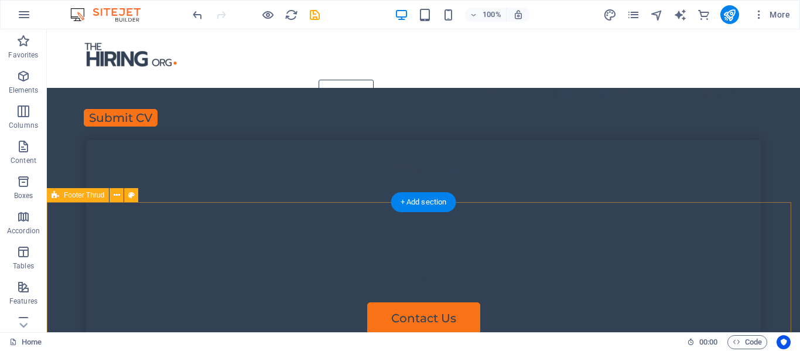
scroll to position [2544, 0]
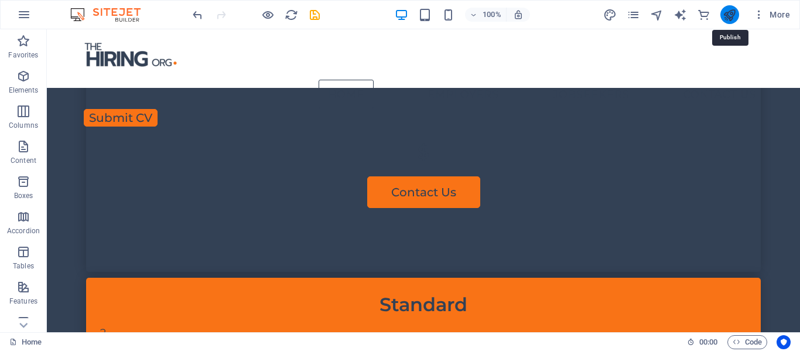
click at [723, 15] on icon "publish" at bounding box center [728, 14] width 13 height 13
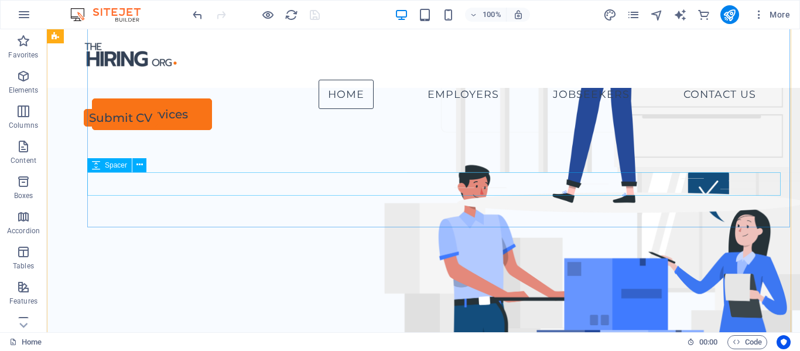
scroll to position [59, 0]
